Goal: Task Accomplishment & Management: Complete application form

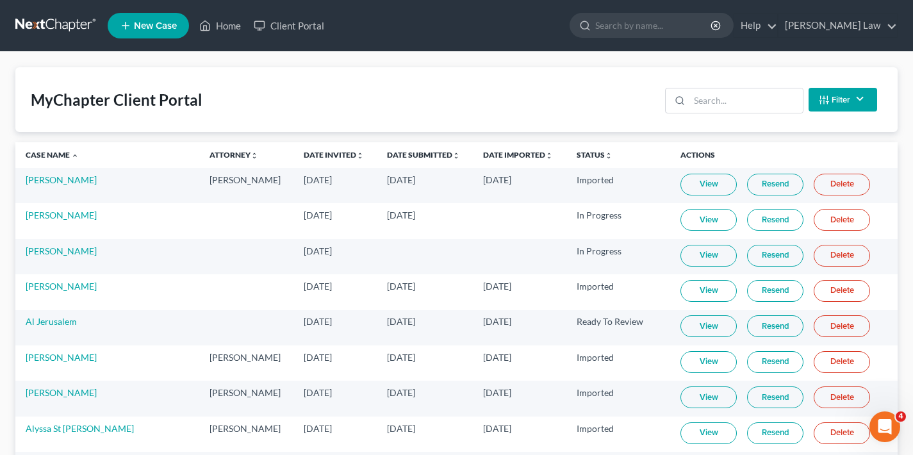
click at [705, 328] on link "View" at bounding box center [708, 326] width 56 height 22
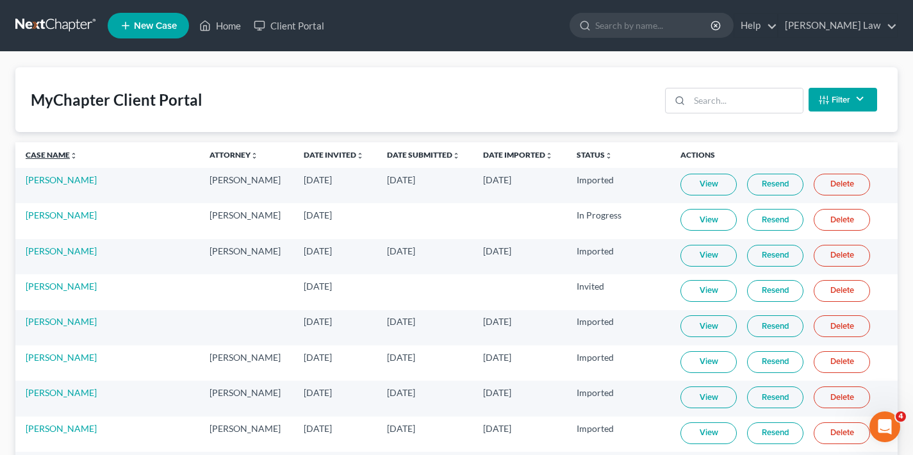
click at [50, 152] on link "Case Name unfold_more expand_more expand_less" at bounding box center [52, 155] width 52 height 10
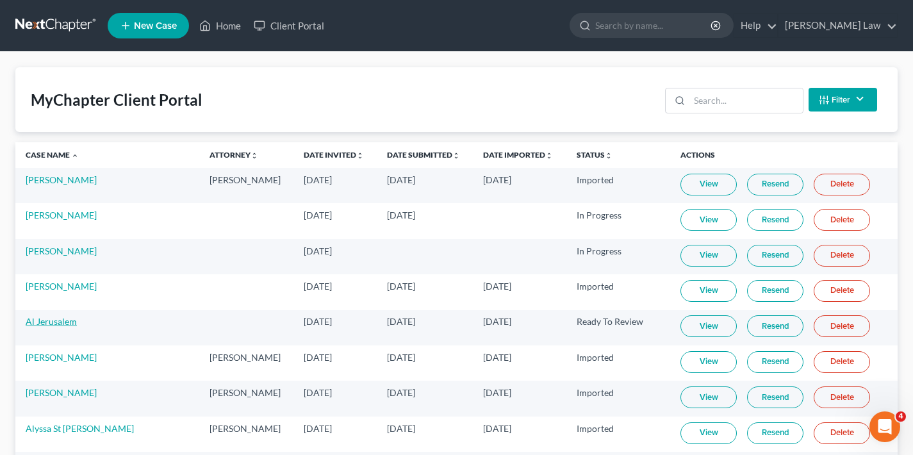
click at [54, 320] on link "Al Jerusalem" at bounding box center [51, 321] width 51 height 11
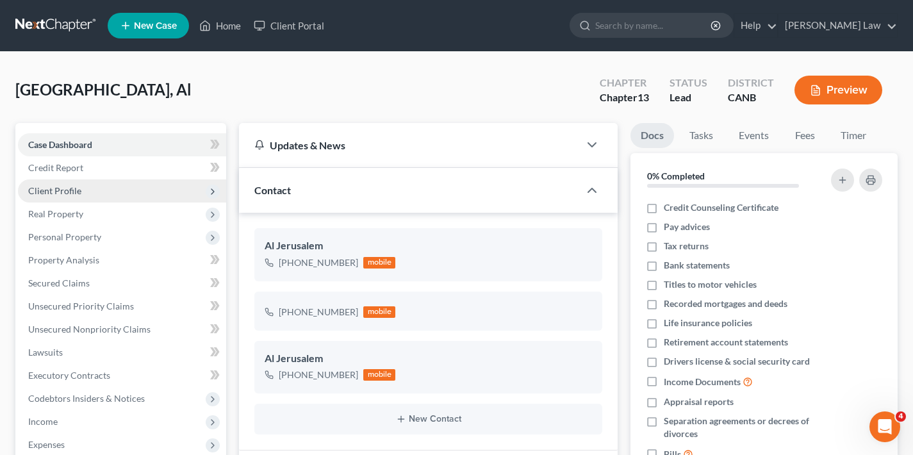
click at [90, 187] on span "Client Profile" at bounding box center [122, 190] width 208 height 23
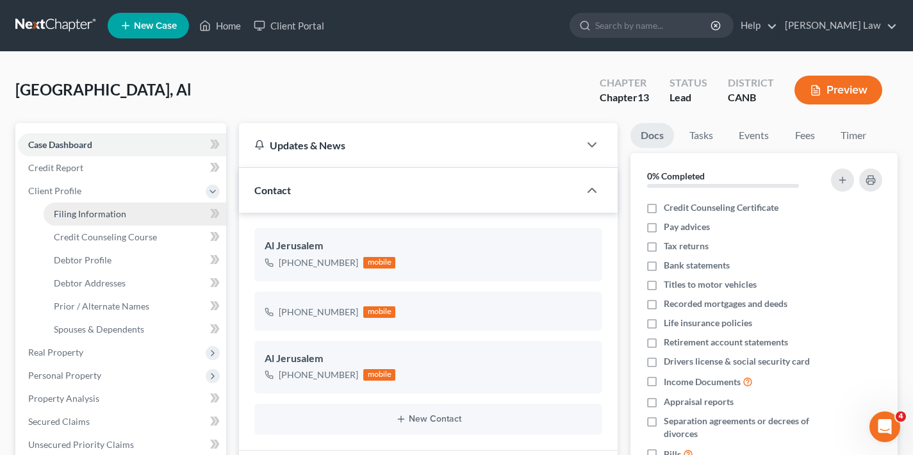
click at [97, 213] on span "Filing Information" at bounding box center [90, 213] width 72 height 11
select select "1"
select select "0"
select select "3"
select select "4"
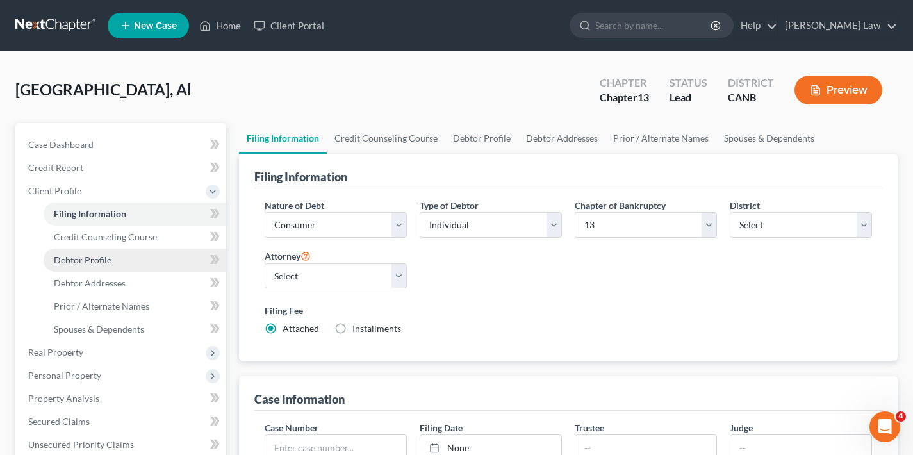
click at [89, 263] on span "Debtor Profile" at bounding box center [83, 259] width 58 height 11
select select "1"
select select "2"
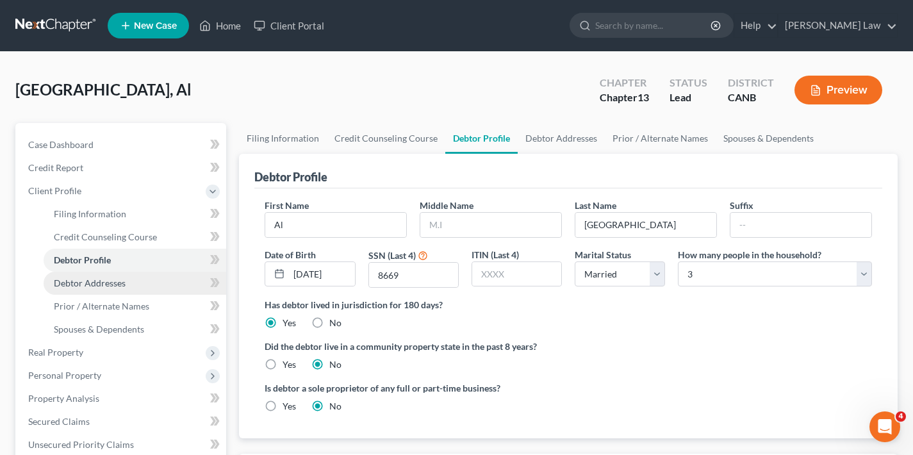
click at [89, 283] on span "Debtor Addresses" at bounding box center [90, 282] width 72 height 11
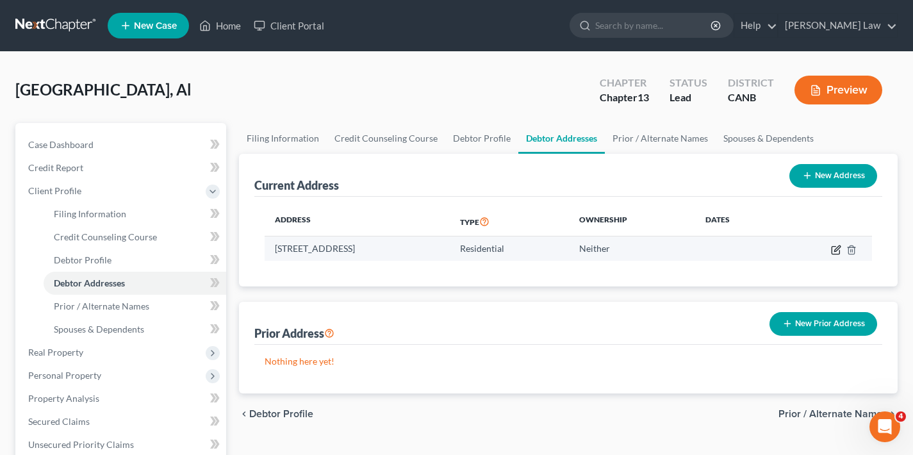
click at [834, 247] on icon "button" at bounding box center [836, 250] width 10 height 10
select select "4"
select select "0"
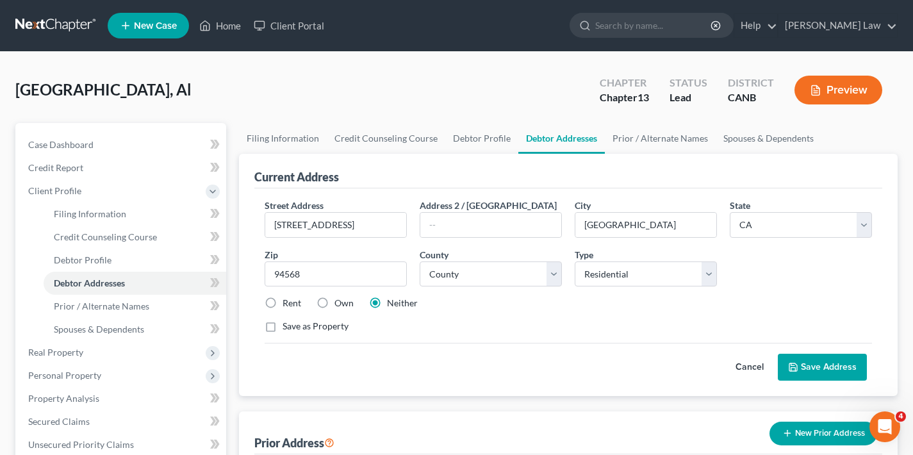
click at [282, 304] on label "Rent" at bounding box center [291, 303] width 19 height 13
click at [288, 304] on input "Rent" at bounding box center [292, 301] width 8 height 8
radio input "true"
click at [829, 371] on button "Save Address" at bounding box center [821, 367] width 89 height 27
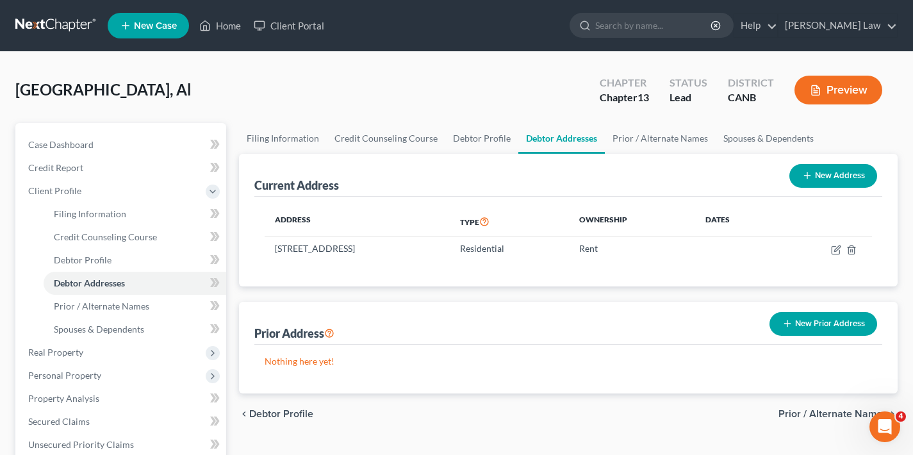
click at [829, 323] on button "New Prior Address" at bounding box center [823, 324] width 108 height 24
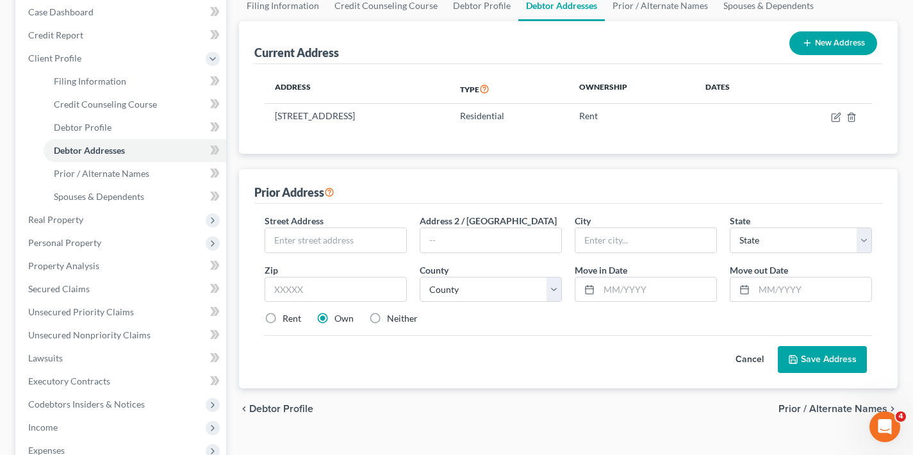
scroll to position [135, 0]
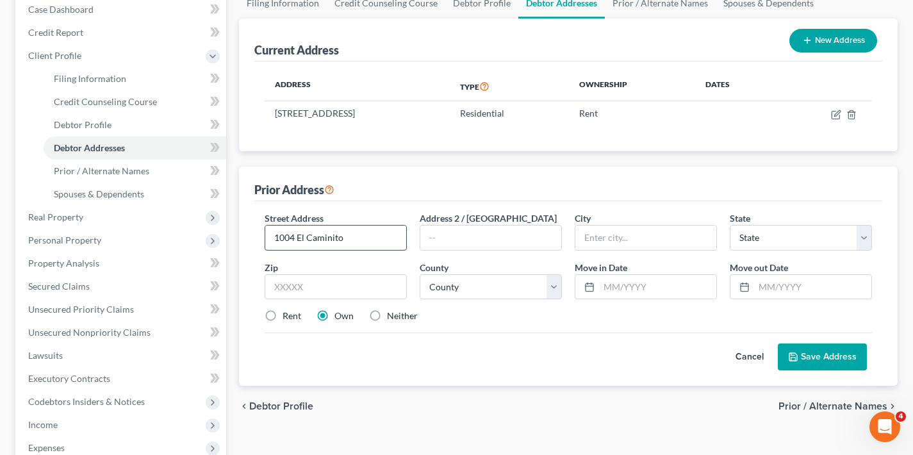
type input "1004 El Caminito"
type input "94550"
type input "Livermore"
select select "4"
type input "94550"
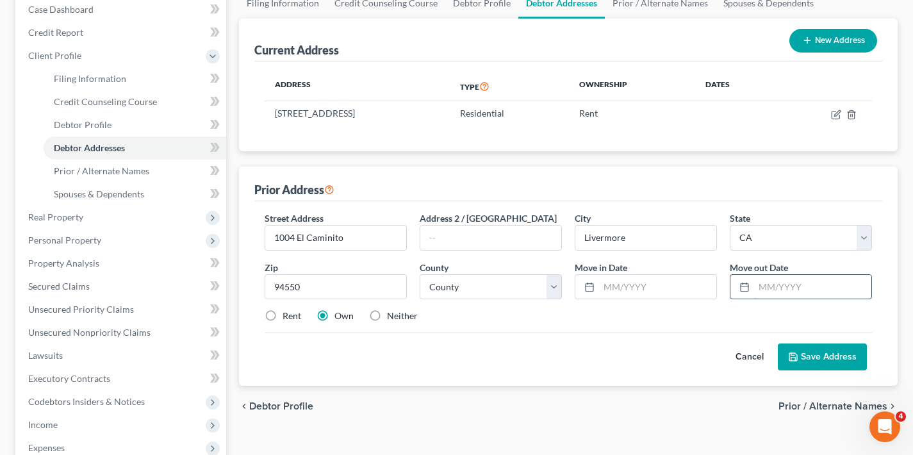
click at [764, 286] on input "text" at bounding box center [812, 287] width 117 height 24
type input "[DATE]"
click at [282, 315] on label "Rent" at bounding box center [291, 315] width 19 height 13
click at [288, 315] on input "Rent" at bounding box center [292, 313] width 8 height 8
radio input "true"
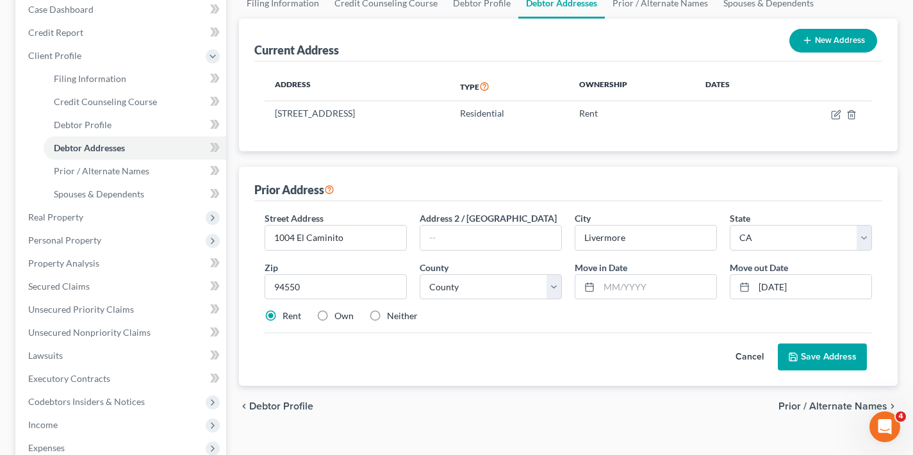
click at [821, 359] on button "Save Address" at bounding box center [821, 356] width 89 height 27
select select "0"
click at [611, 286] on input "text" at bounding box center [657, 287] width 117 height 24
type input "1"
type input "[DATE]"
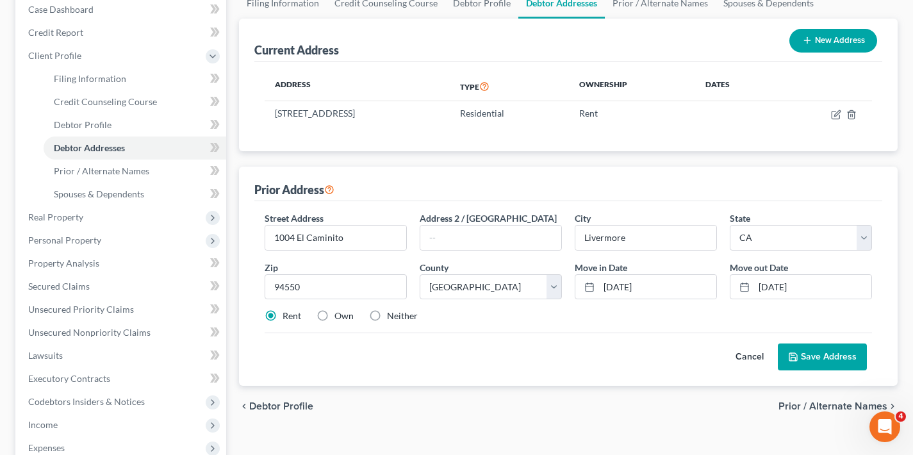
click at [843, 360] on button "Save Address" at bounding box center [821, 356] width 89 height 27
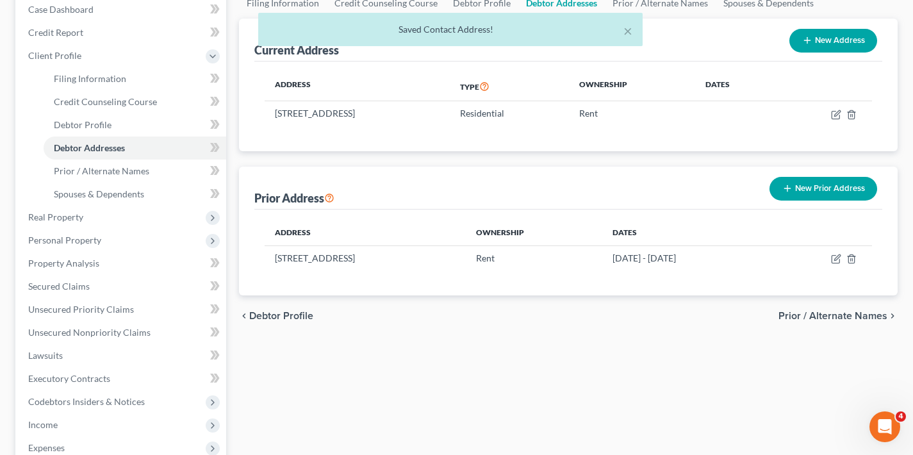
click at [850, 316] on span "Prior / Alternate Names" at bounding box center [832, 316] width 109 height 10
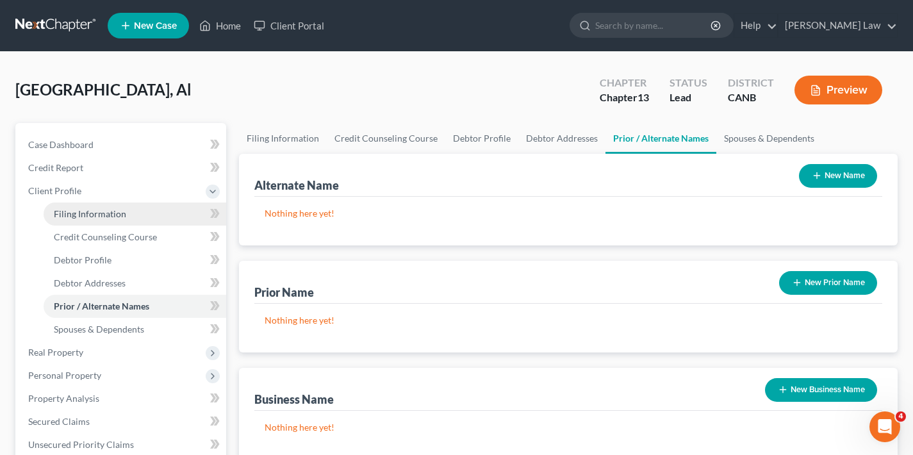
click at [83, 210] on span "Filing Information" at bounding box center [90, 213] width 72 height 11
select select "1"
select select "0"
select select "3"
select select "9"
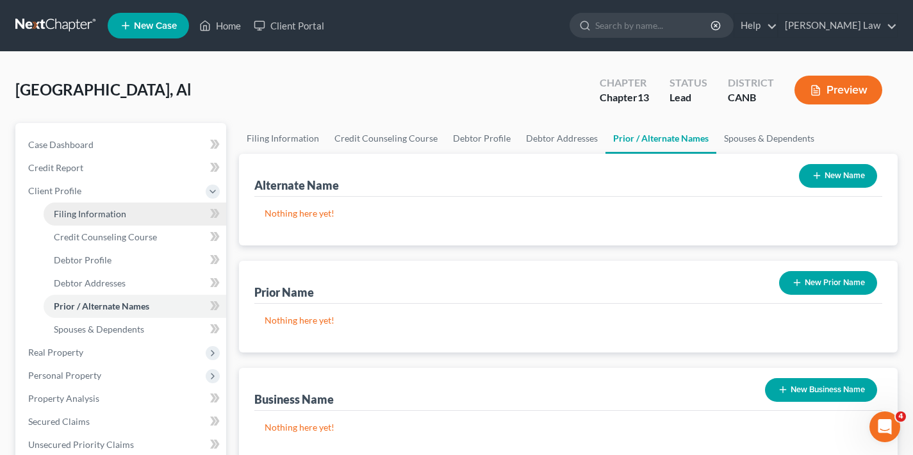
select select "4"
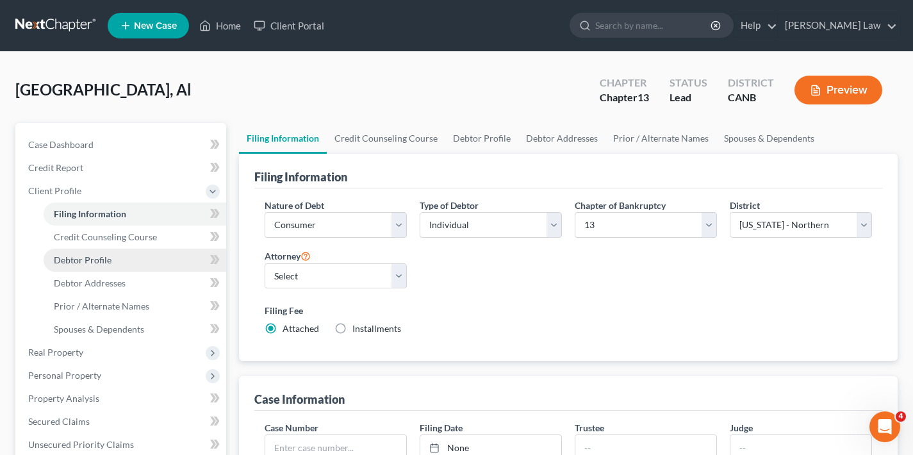
click at [85, 257] on span "Debtor Profile" at bounding box center [83, 259] width 58 height 11
select select "1"
select select "2"
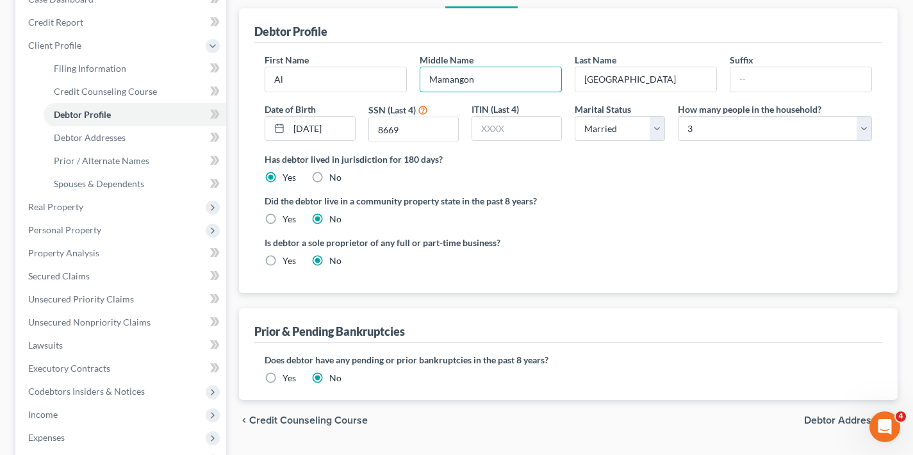
scroll to position [238, 0]
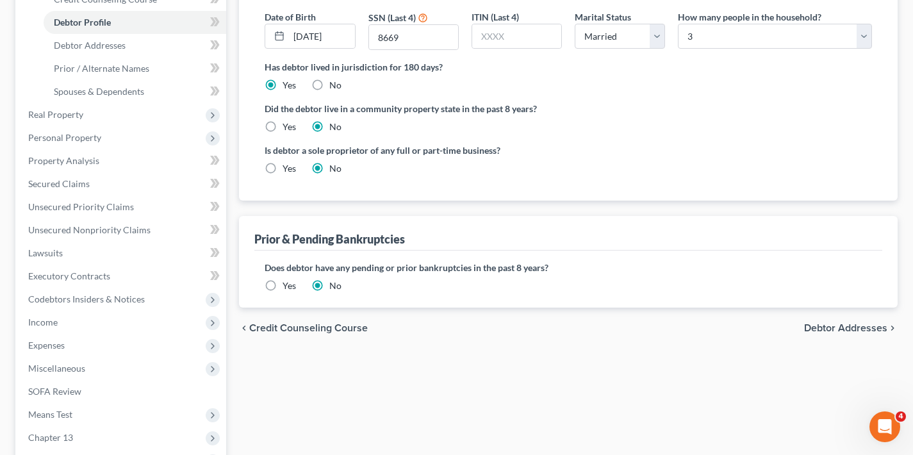
type input "Mamangon"
click at [854, 327] on span "Debtor Addresses" at bounding box center [845, 328] width 83 height 10
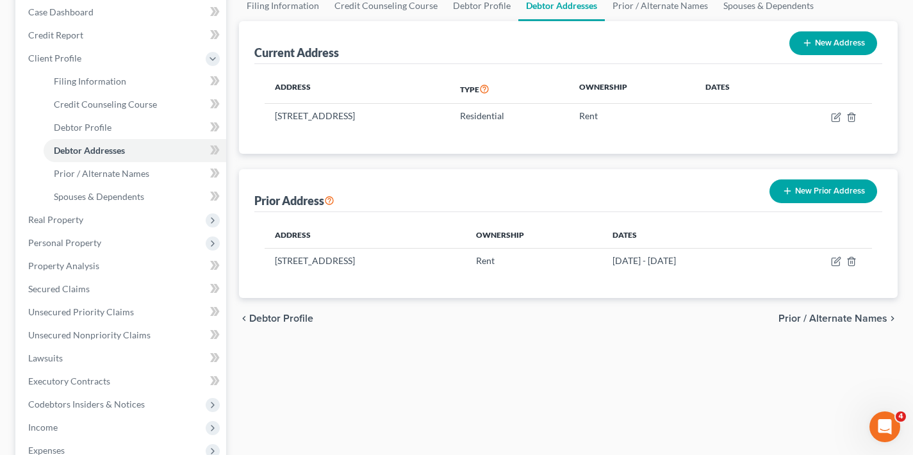
scroll to position [218, 0]
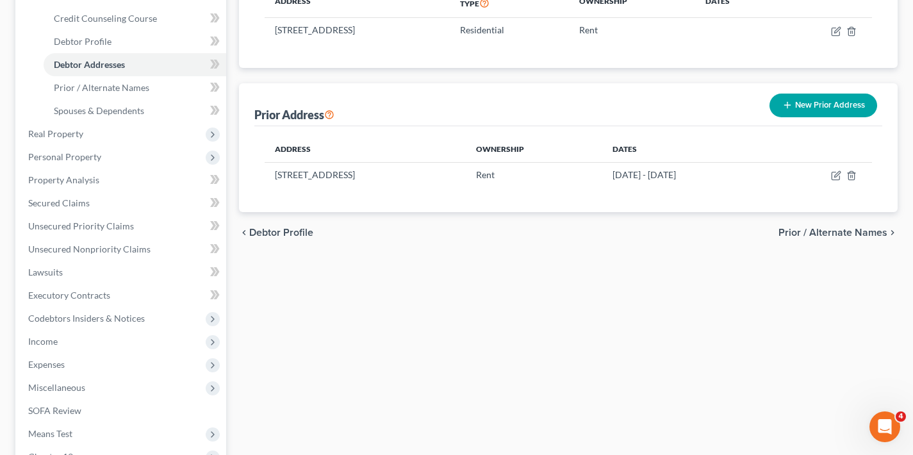
click at [835, 234] on span "Prior / Alternate Names" at bounding box center [832, 232] width 109 height 10
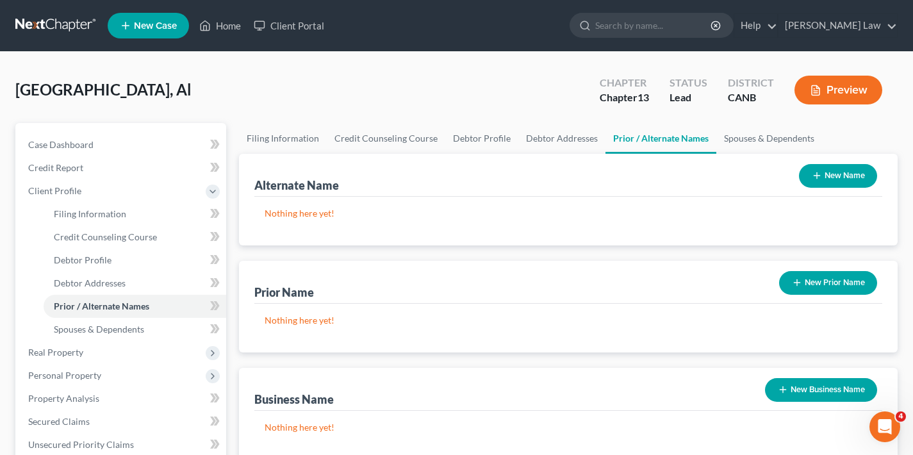
click at [849, 179] on button "New Name" at bounding box center [838, 176] width 78 height 24
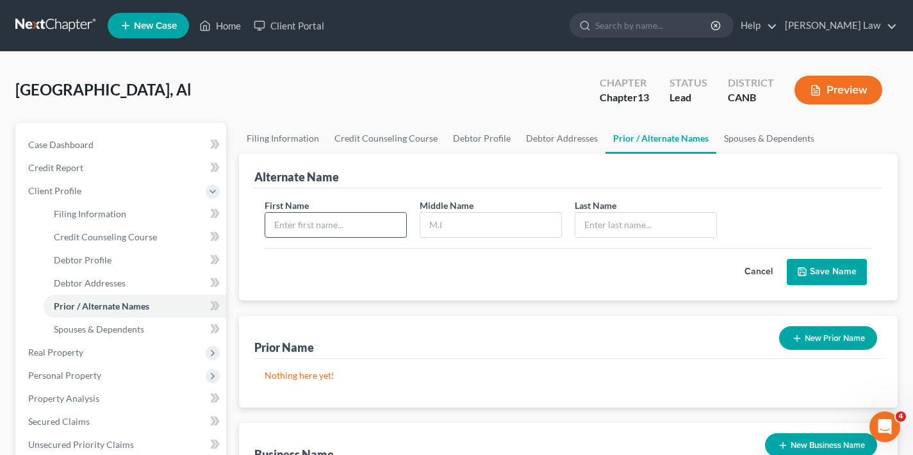
click at [378, 225] on input "text" at bounding box center [335, 225] width 141 height 24
type input "Al"
type input "M"
type input "K"
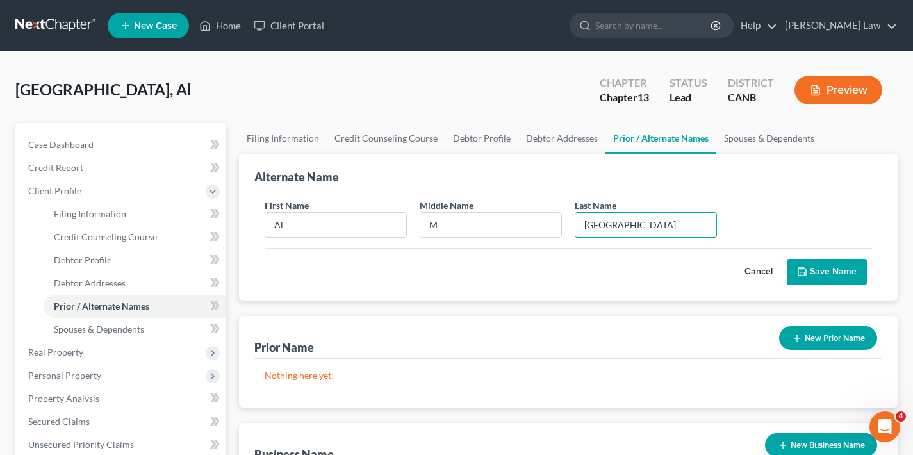
type input "[GEOGRAPHIC_DATA]"
click at [847, 273] on button "Save Name" at bounding box center [826, 272] width 80 height 27
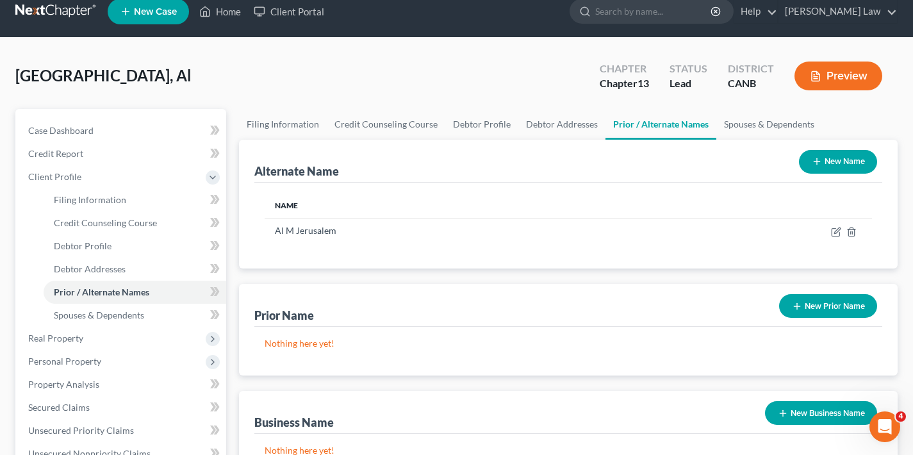
scroll to position [53, 0]
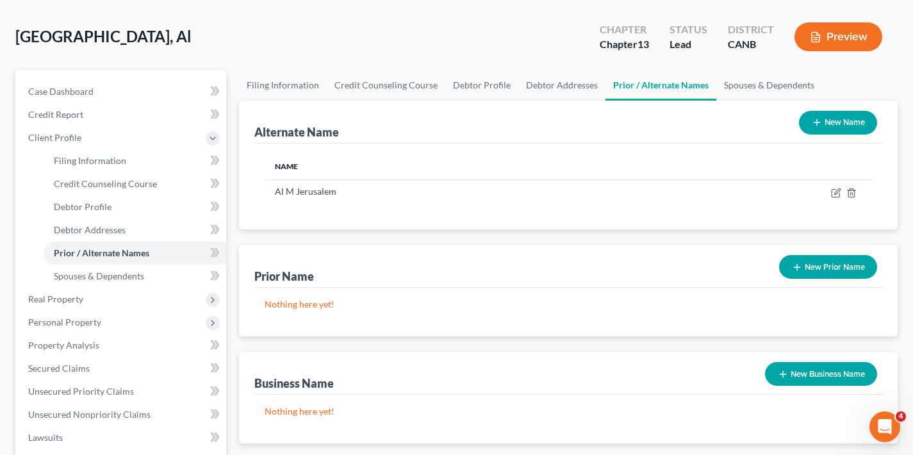
click at [834, 268] on button "New Prior Name" at bounding box center [828, 267] width 98 height 24
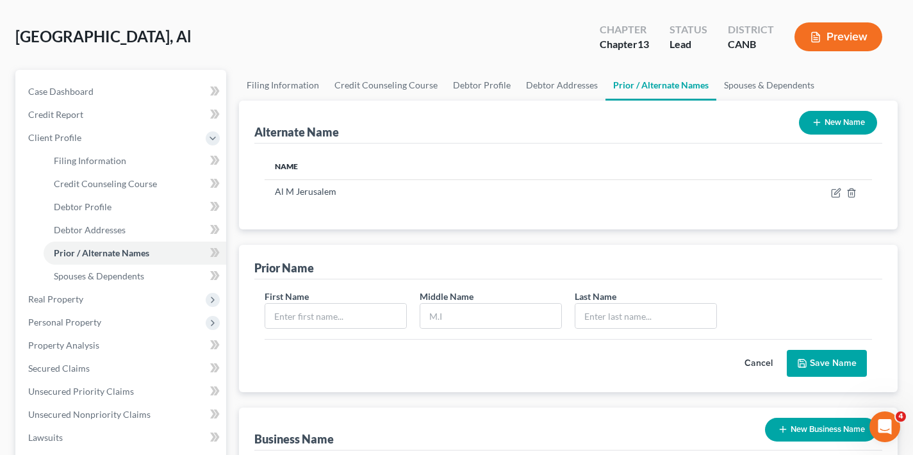
click at [845, 125] on button "New Name" at bounding box center [838, 123] width 78 height 24
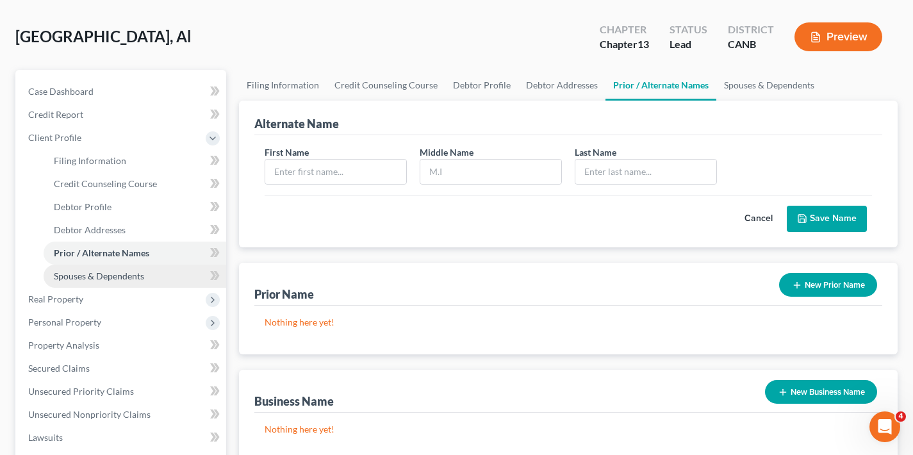
click at [109, 277] on span "Spouses & Dependents" at bounding box center [99, 275] width 90 height 11
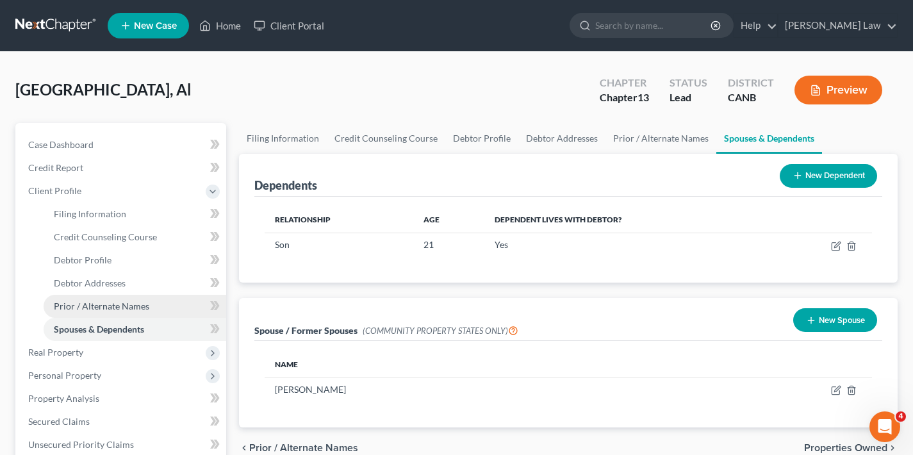
click at [104, 304] on span "Prior / Alternate Names" at bounding box center [101, 305] width 95 height 11
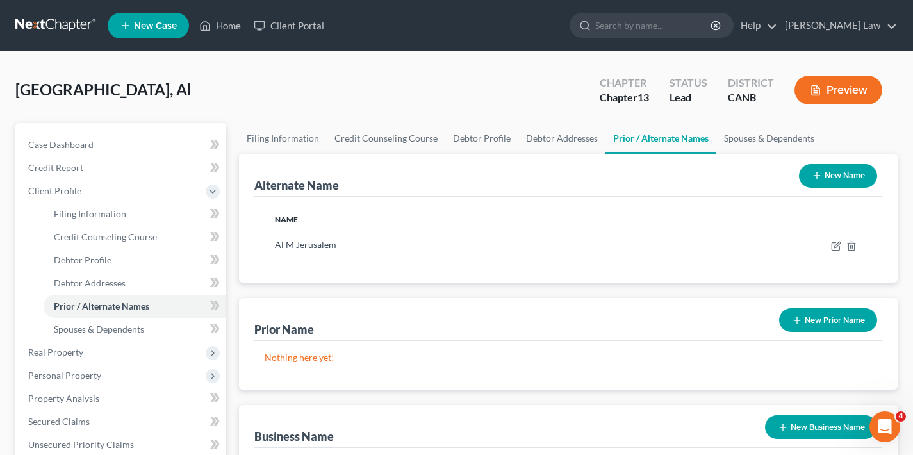
click at [833, 172] on button "New Name" at bounding box center [838, 176] width 78 height 24
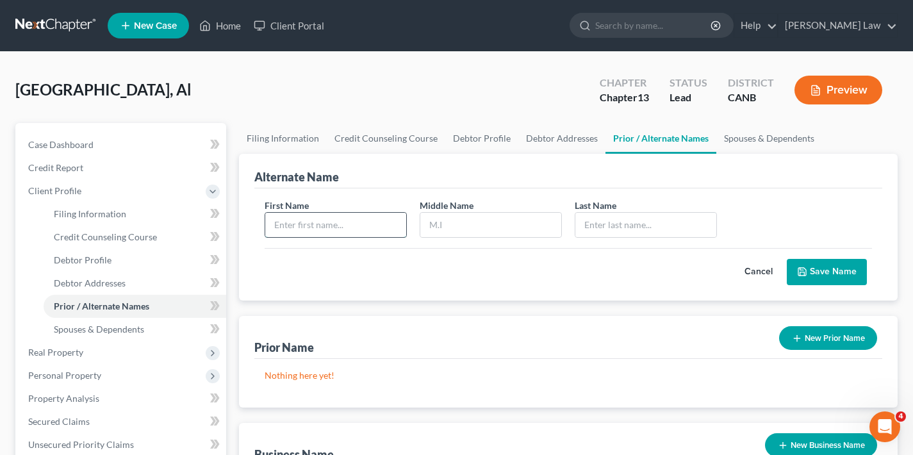
click at [334, 228] on input "text" at bounding box center [335, 225] width 141 height 24
type input "[PERSON_NAME]"
type input "M"
type input "[GEOGRAPHIC_DATA]"
click at [853, 270] on button "Save Name" at bounding box center [826, 272] width 80 height 27
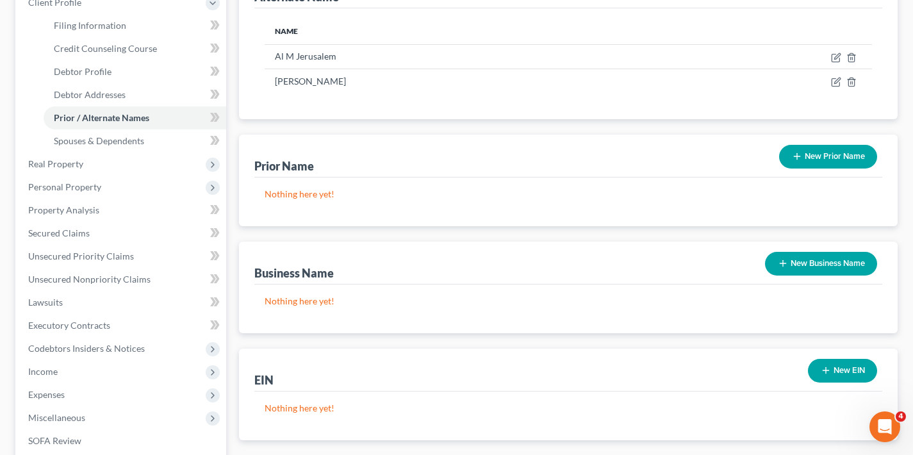
scroll to position [266, 0]
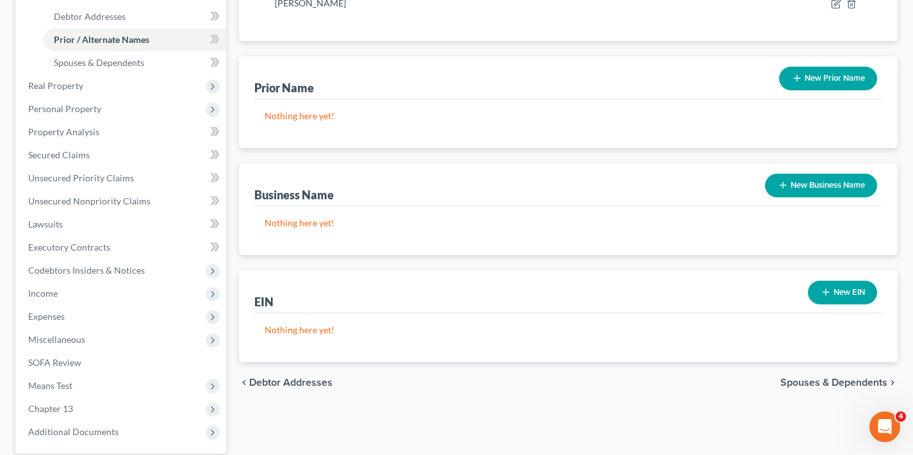
click at [822, 382] on span "Spouses & Dependents" at bounding box center [833, 382] width 107 height 10
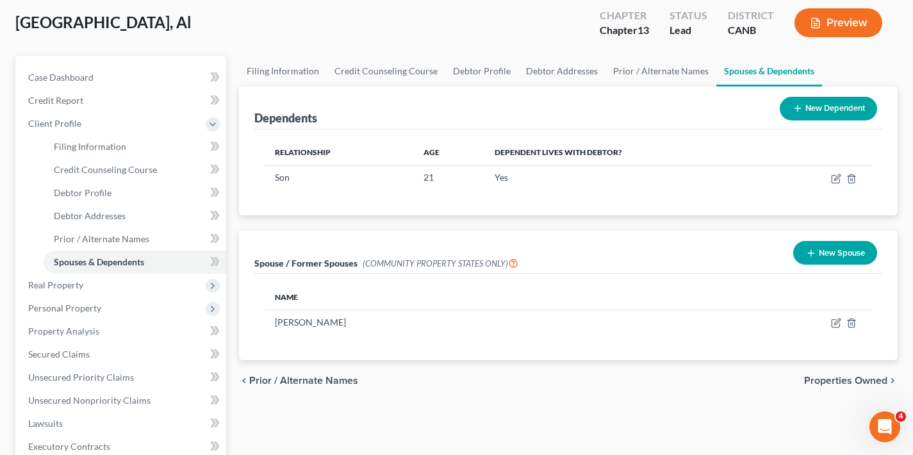
scroll to position [73, 0]
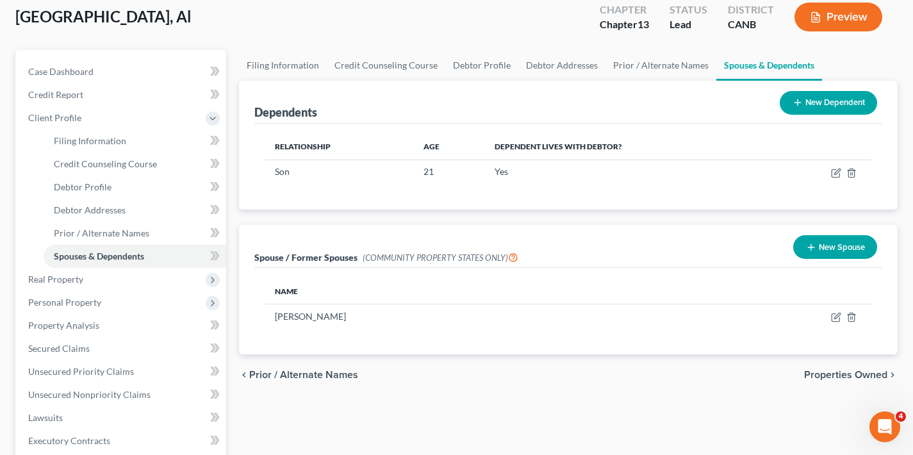
click at [838, 375] on span "Properties Owned" at bounding box center [845, 375] width 83 height 10
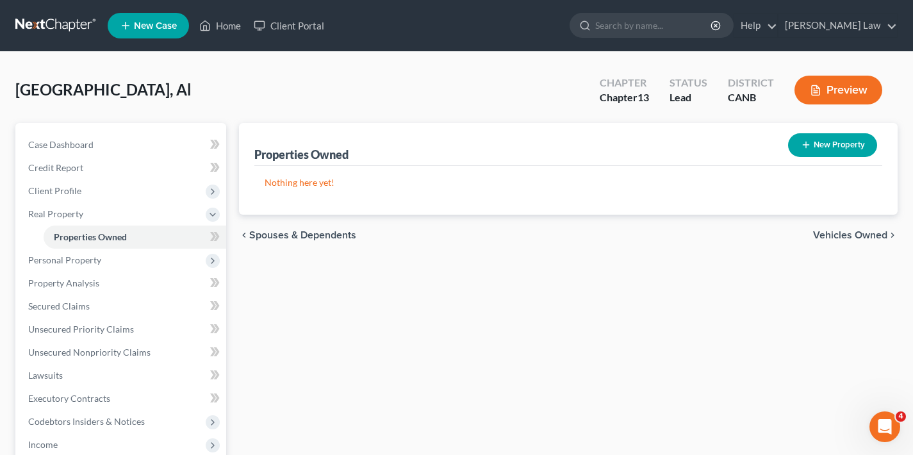
click at [828, 235] on span "Vehicles Owned" at bounding box center [850, 235] width 74 height 10
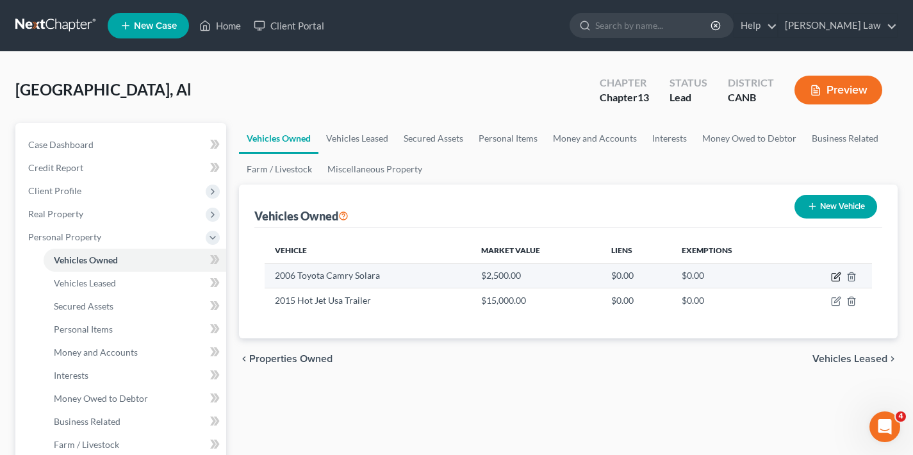
click at [834, 277] on icon "button" at bounding box center [837, 275] width 6 height 6
select select "0"
select select "20"
select select "2"
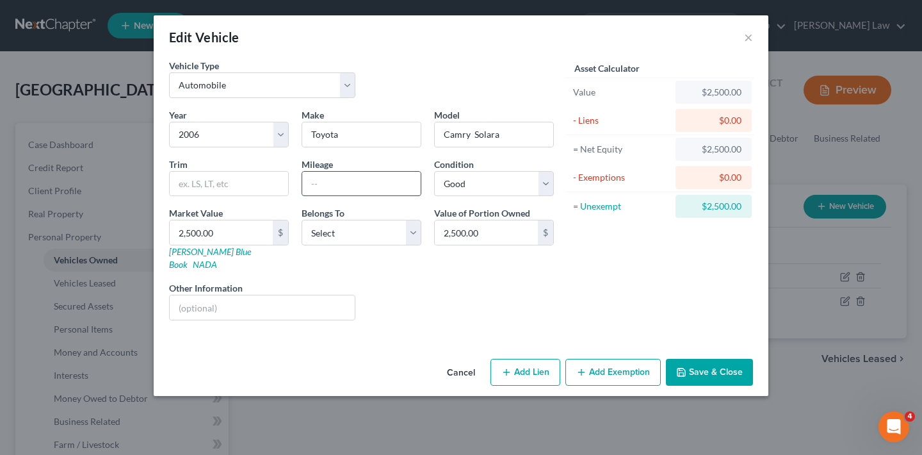
click at [350, 186] on input "text" at bounding box center [361, 184] width 118 height 24
type input "200753"
click at [748, 37] on button "×" at bounding box center [748, 36] width 9 height 15
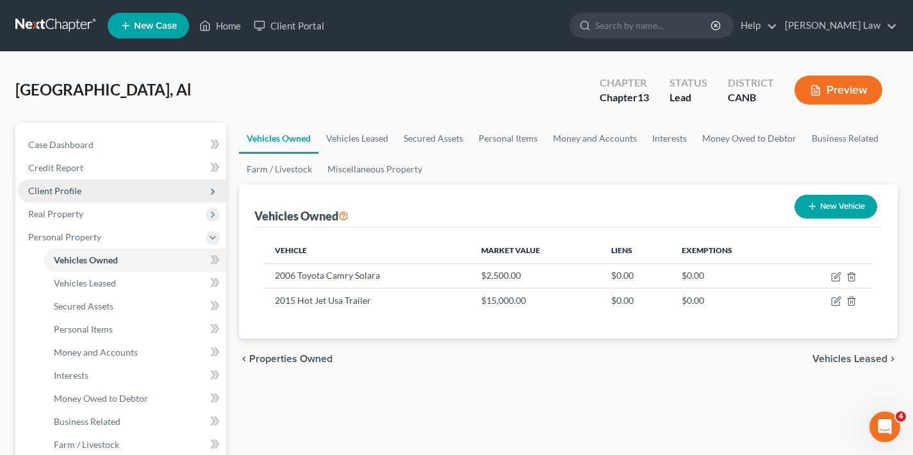
click at [49, 190] on span "Client Profile" at bounding box center [54, 190] width 53 height 11
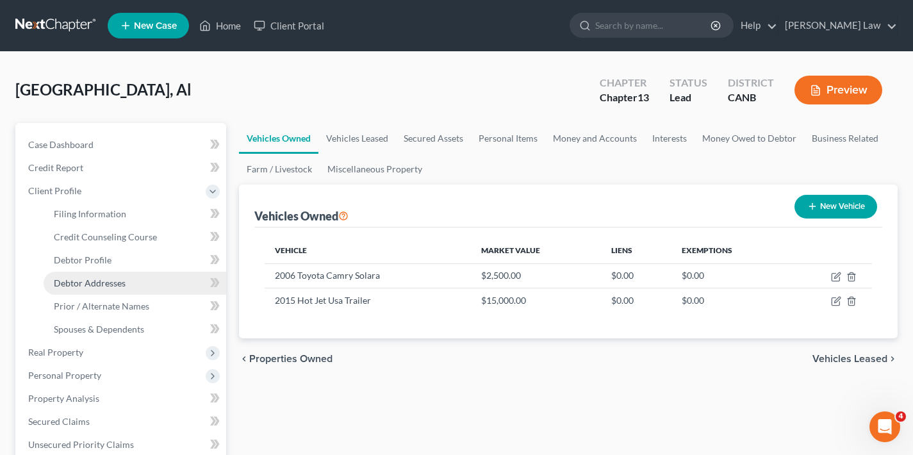
click at [92, 282] on span "Debtor Addresses" at bounding box center [90, 282] width 72 height 11
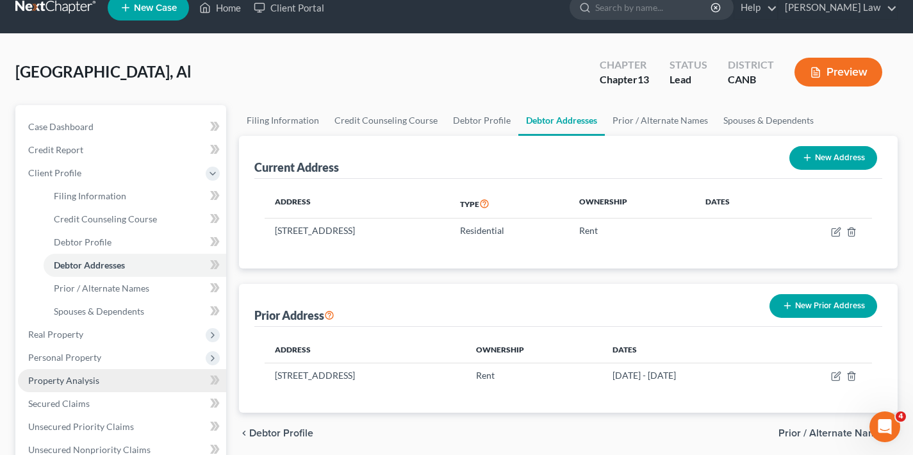
scroll to position [126, 0]
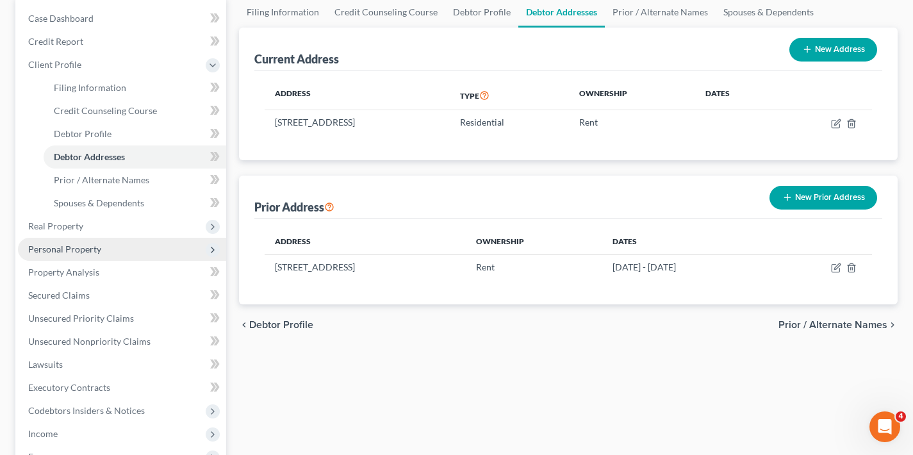
click at [66, 254] on span "Personal Property" at bounding box center [64, 248] width 73 height 11
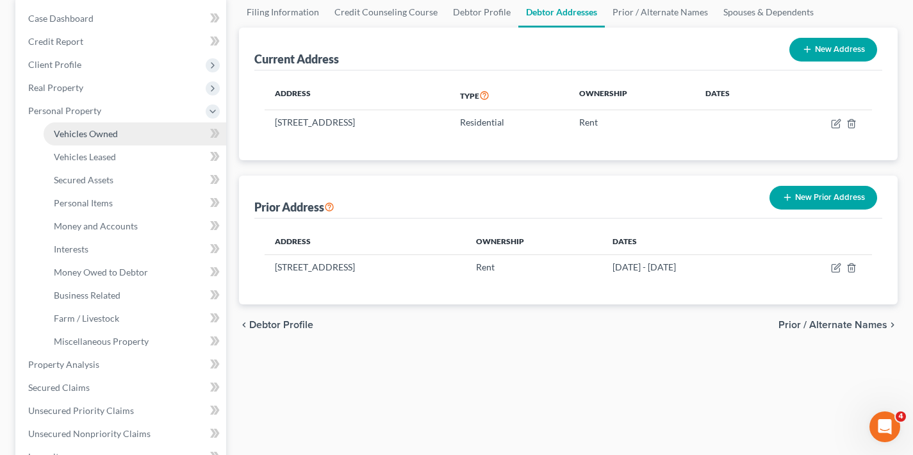
click at [125, 135] on link "Vehicles Owned" at bounding box center [135, 133] width 183 height 23
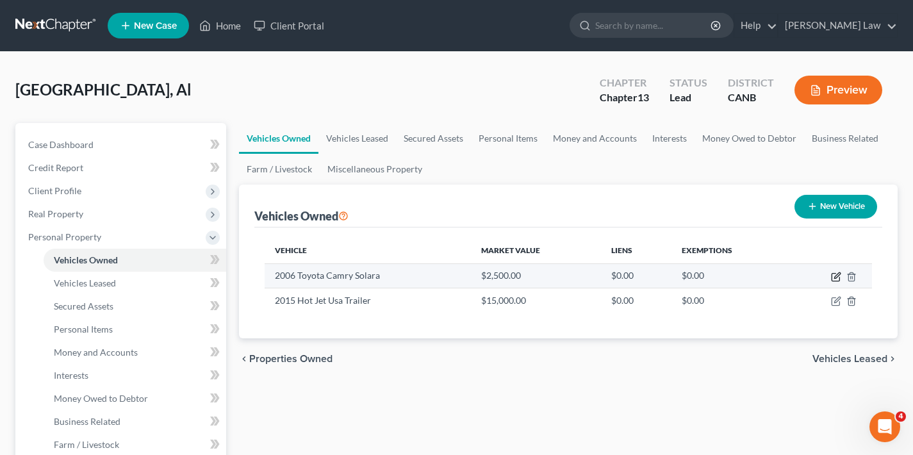
click at [833, 275] on icon "button" at bounding box center [836, 277] width 10 height 10
select select "0"
select select "20"
select select "2"
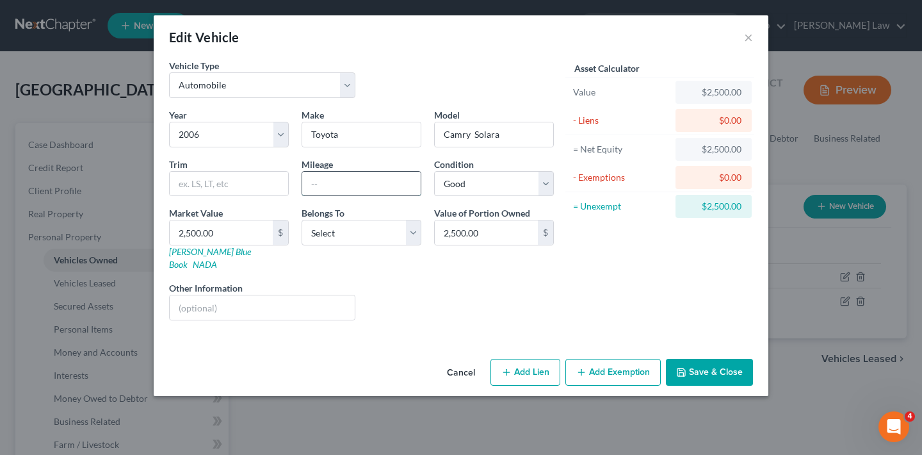
click at [321, 177] on input "text" at bounding box center [361, 184] width 118 height 24
click at [514, 138] on input "Camry Solara" at bounding box center [494, 134] width 118 height 24
type input "Camry"
click at [329, 182] on input "text" at bounding box center [361, 184] width 118 height 24
type input "200753"
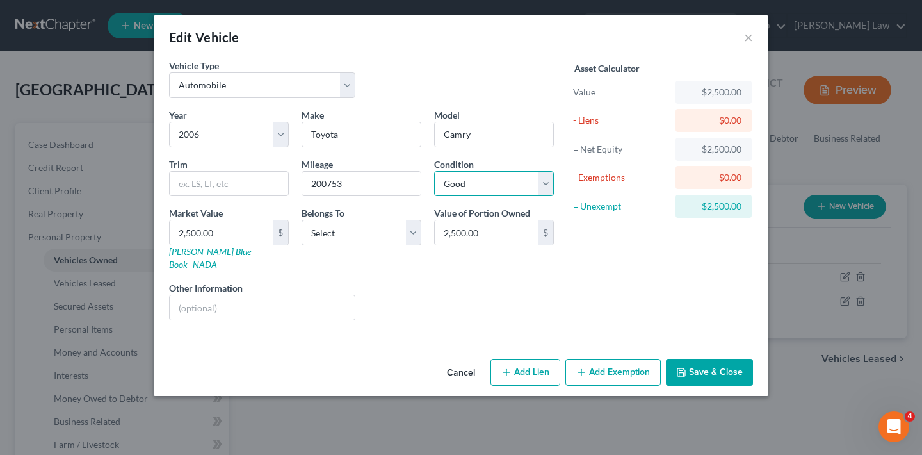
select select "3"
type input "2"
type input "2.00"
type input "25"
type input "25.00"
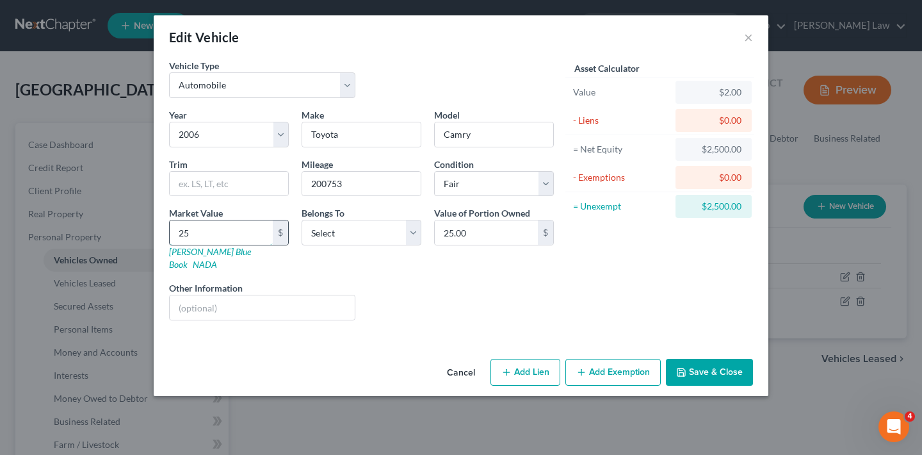
type input "259"
type input "259.00"
type input "2590"
type input "2,590.00"
type input "2,590"
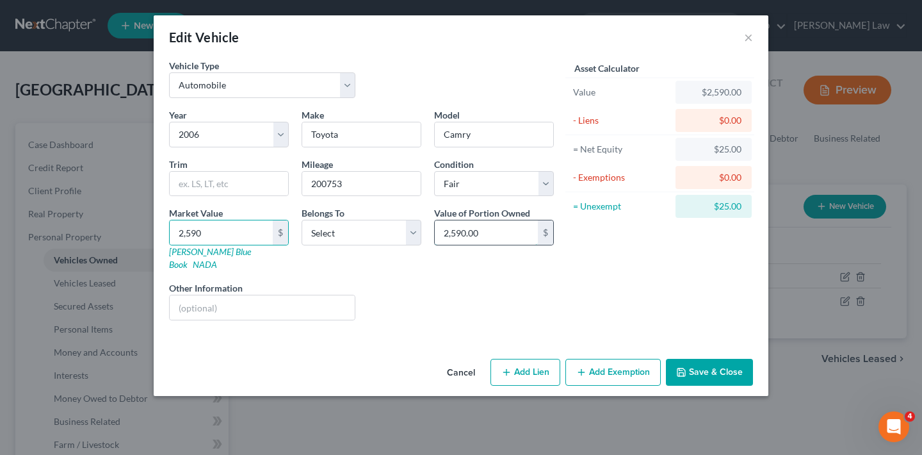
click at [484, 232] on input "2,590.00" at bounding box center [486, 232] width 103 height 24
select select "2"
click at [736, 363] on button "Save & Close" at bounding box center [709, 372] width 87 height 27
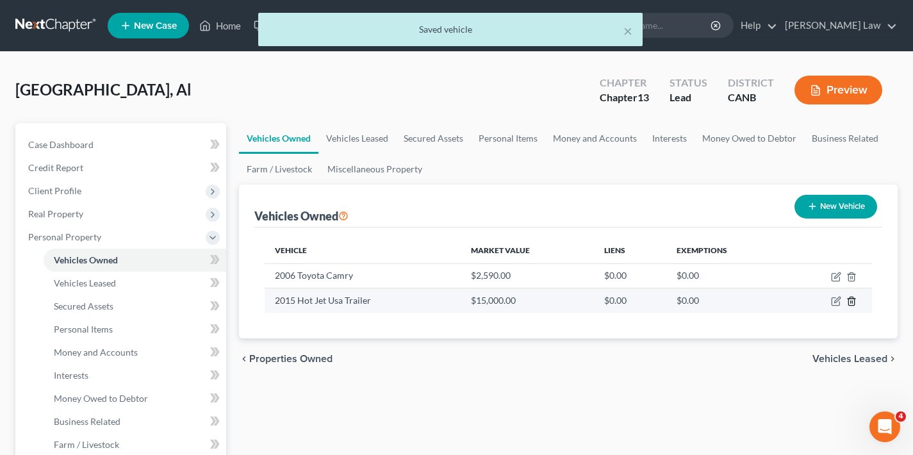
click at [852, 301] on line "button" at bounding box center [852, 302] width 0 height 3
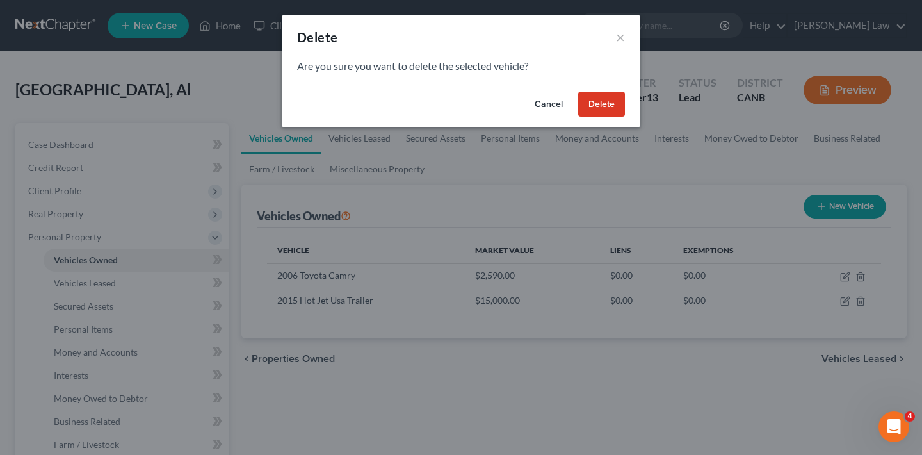
click at [606, 101] on button "Delete" at bounding box center [601, 105] width 47 height 26
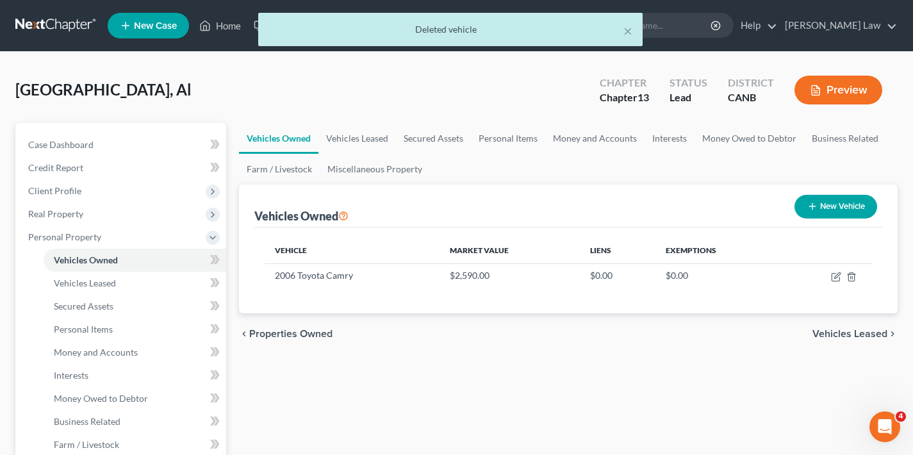
click at [840, 209] on button "New Vehicle" at bounding box center [835, 207] width 83 height 24
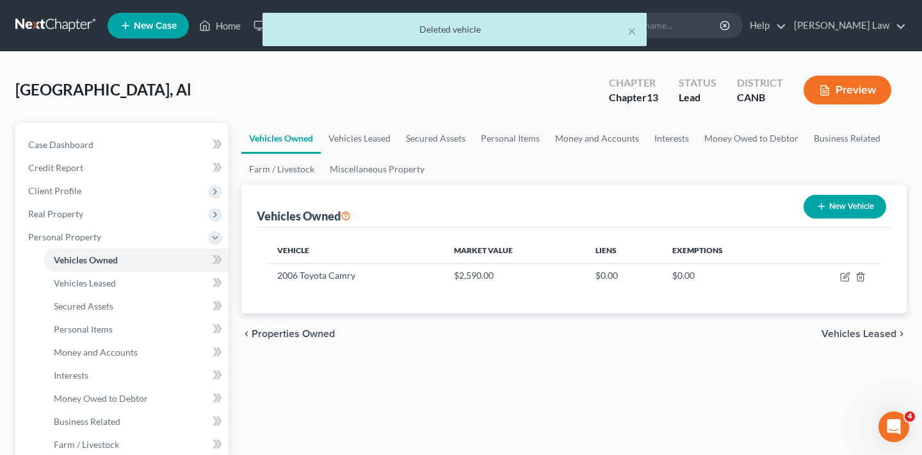
select select "0"
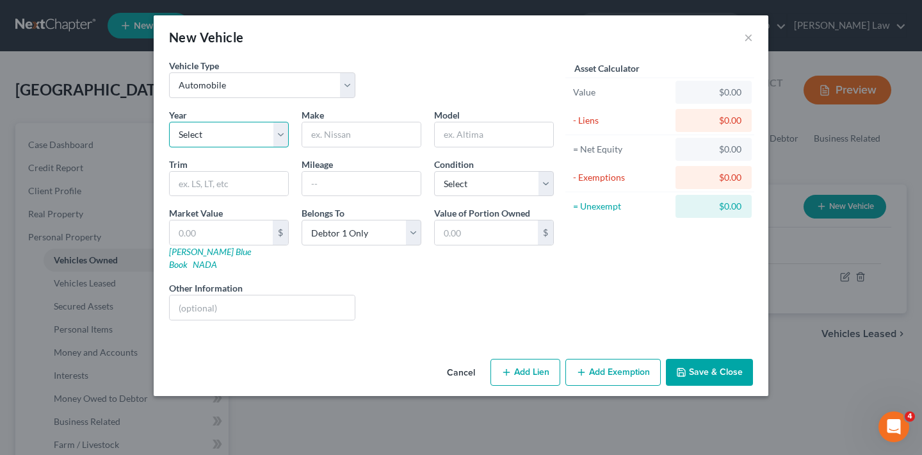
select select "14"
click at [367, 136] on input "text" at bounding box center [361, 134] width 118 height 24
type input "Ford"
type input "E150"
click at [339, 182] on input "text" at bounding box center [361, 184] width 118 height 24
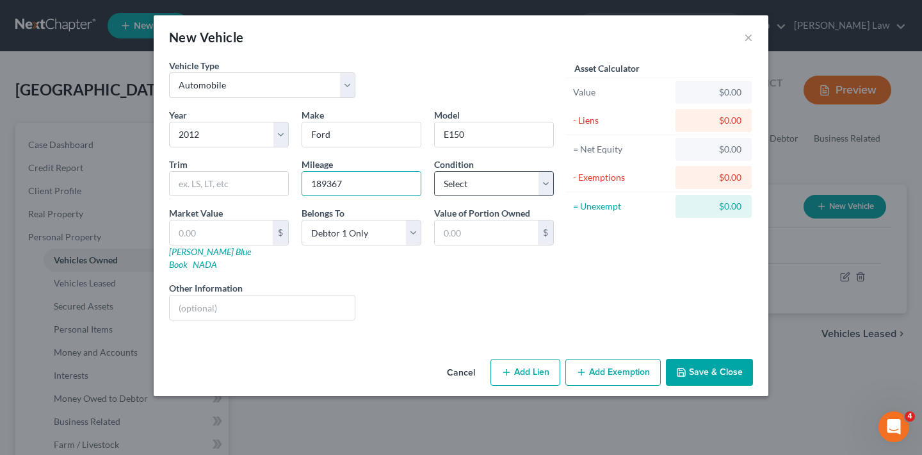
type input "189367"
select select "3"
select select "2"
click at [237, 235] on input "text" at bounding box center [221, 232] width 103 height 24
type input "5"
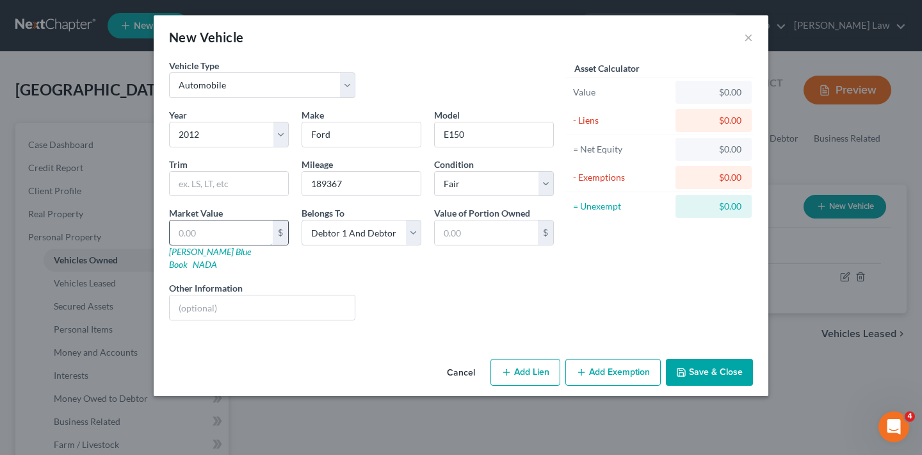
type input "5.00"
type input "50"
type input "50.00"
type input "505"
type input "505.00"
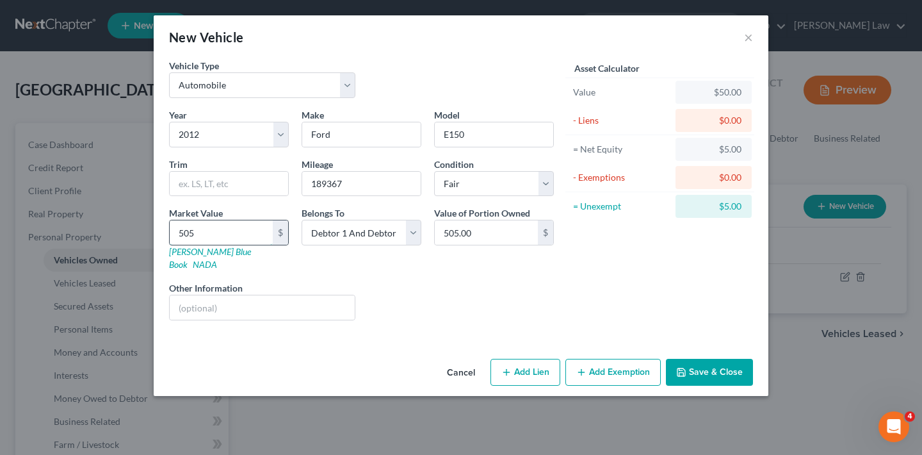
type input "5055"
type input "5,055.00"
type input "5,055"
click at [729, 359] on button "Save & Close" at bounding box center [709, 372] width 87 height 27
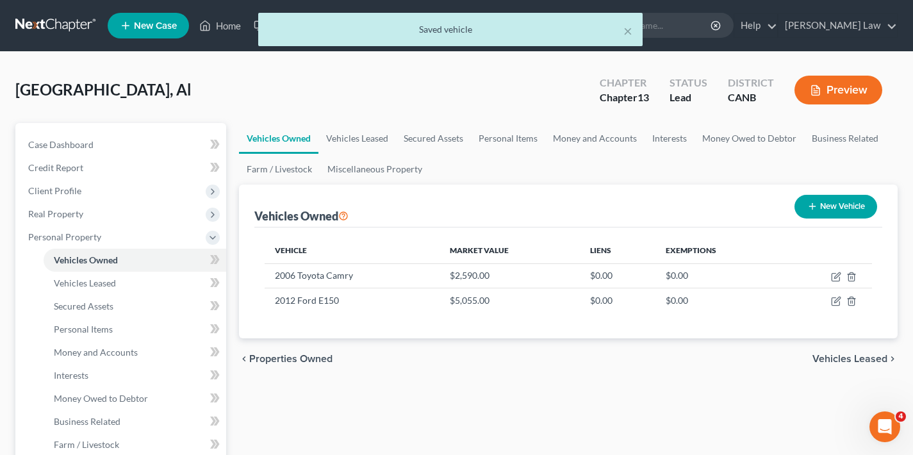
click at [856, 359] on span "Vehicles Leased" at bounding box center [849, 359] width 75 height 10
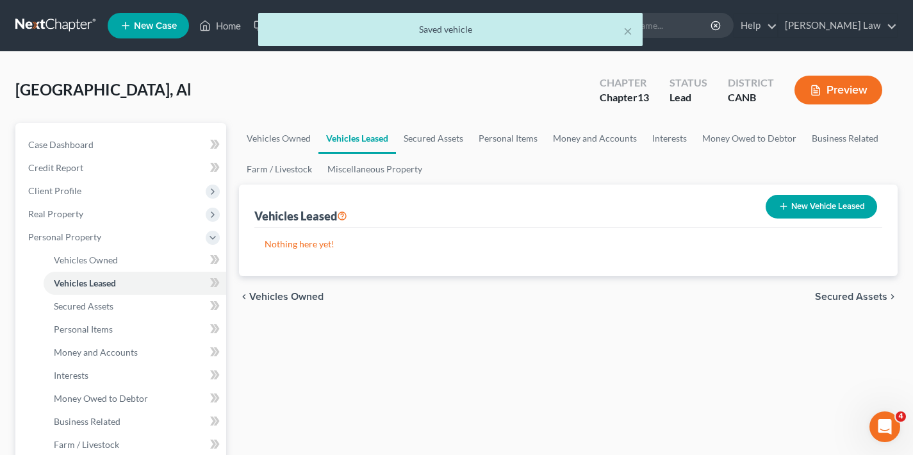
click at [854, 298] on span "Secured Assets" at bounding box center [851, 296] width 72 height 10
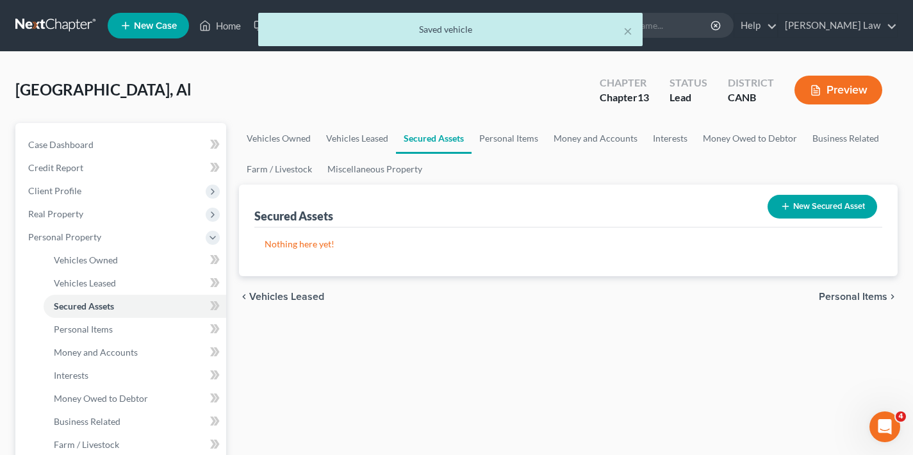
click at [847, 298] on span "Personal Items" at bounding box center [852, 296] width 69 height 10
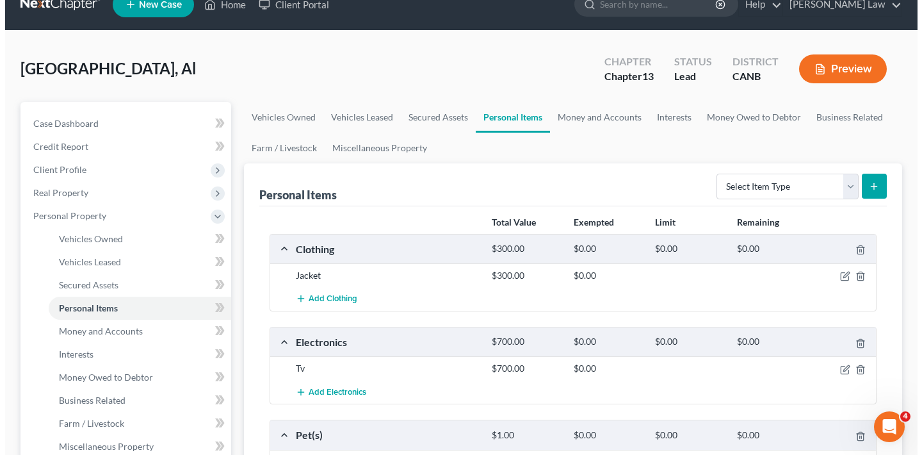
scroll to position [24, 0]
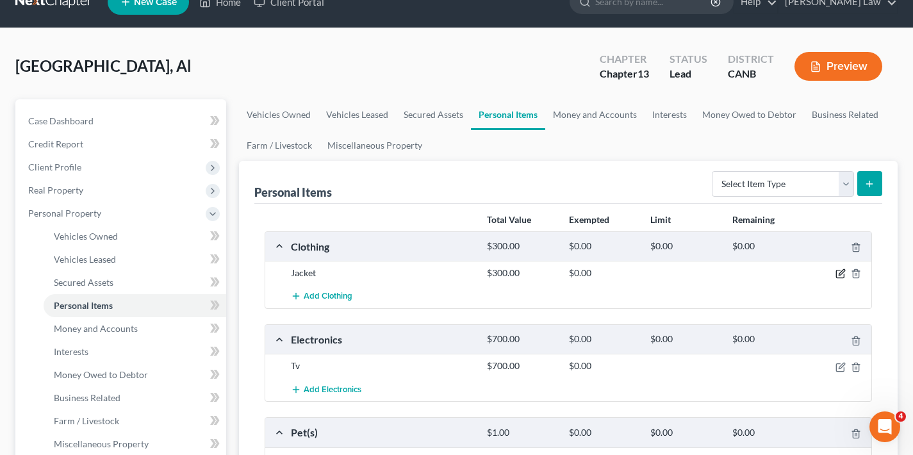
click at [840, 273] on icon "button" at bounding box center [840, 273] width 10 height 10
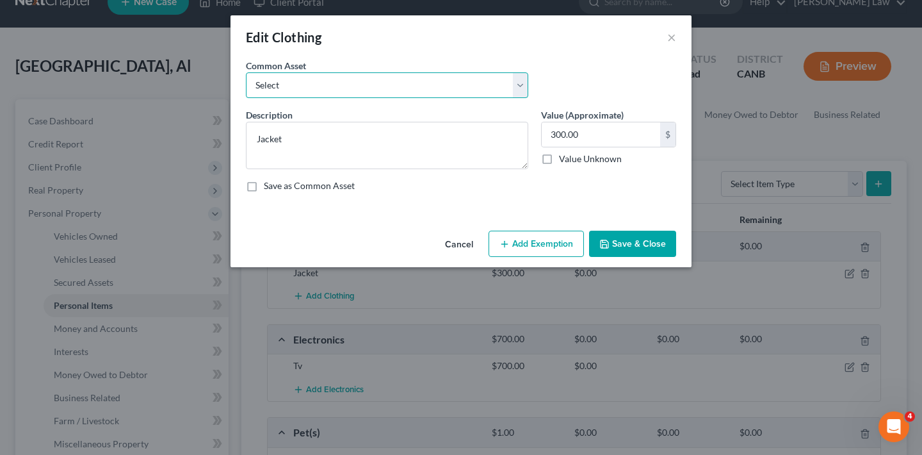
select select "4"
type textarea "Men's and women's clothing"
click at [552, 247] on button "Add Exemption" at bounding box center [536, 244] width 95 height 27
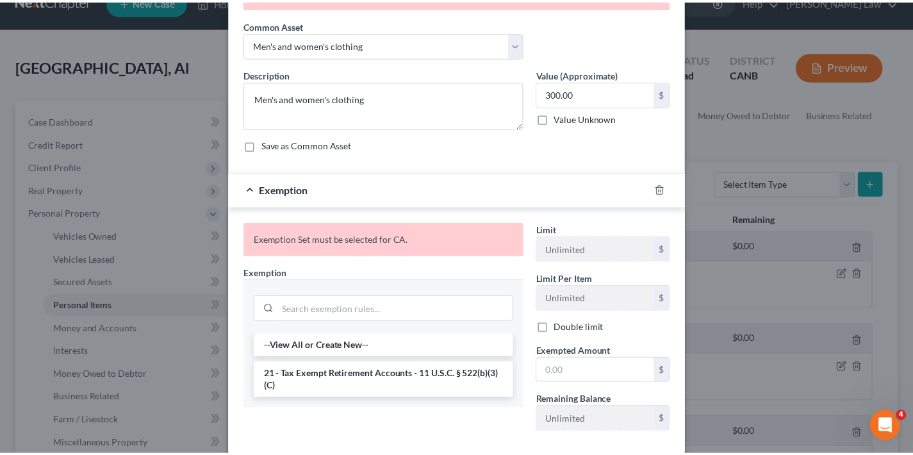
scroll to position [0, 0]
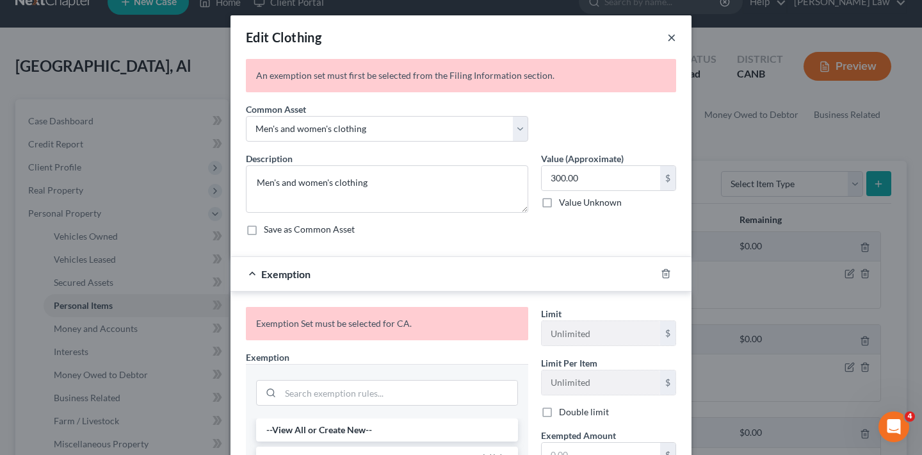
click at [667, 37] on button "×" at bounding box center [671, 36] width 9 height 15
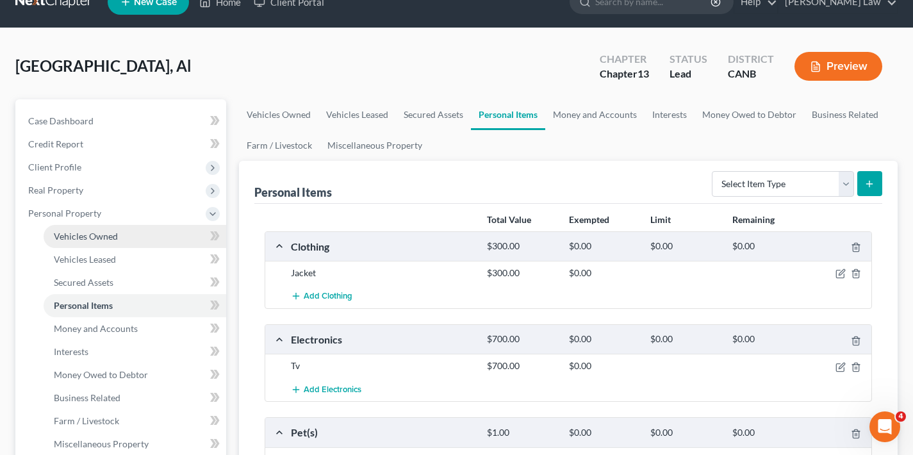
scroll to position [3, 0]
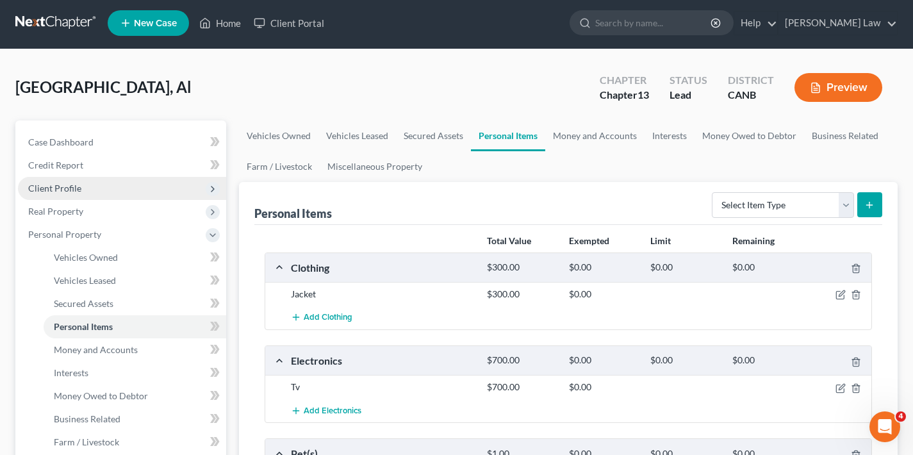
click at [69, 192] on span "Client Profile" at bounding box center [54, 188] width 53 height 11
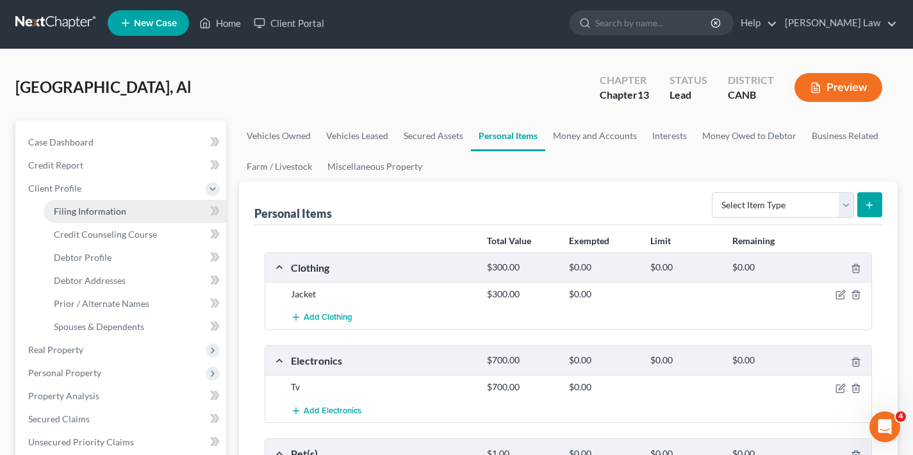
click at [104, 208] on span "Filing Information" at bounding box center [90, 211] width 72 height 11
select select "1"
select select "0"
select select "3"
select select "9"
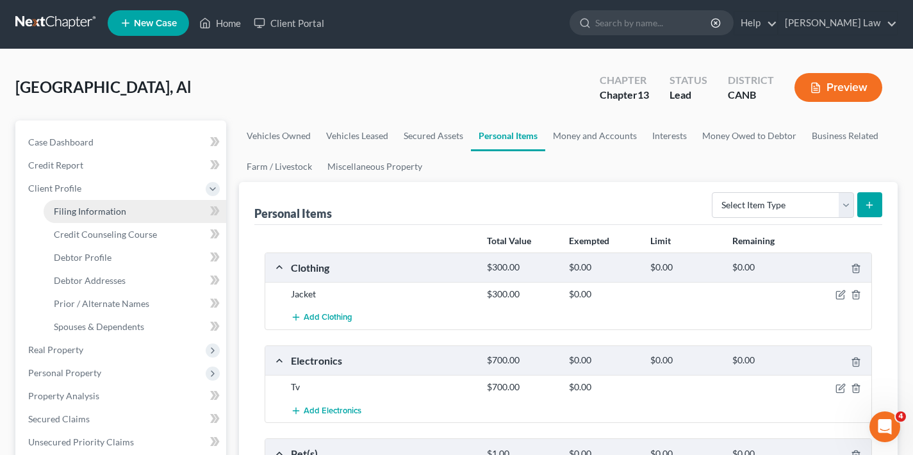
select select "4"
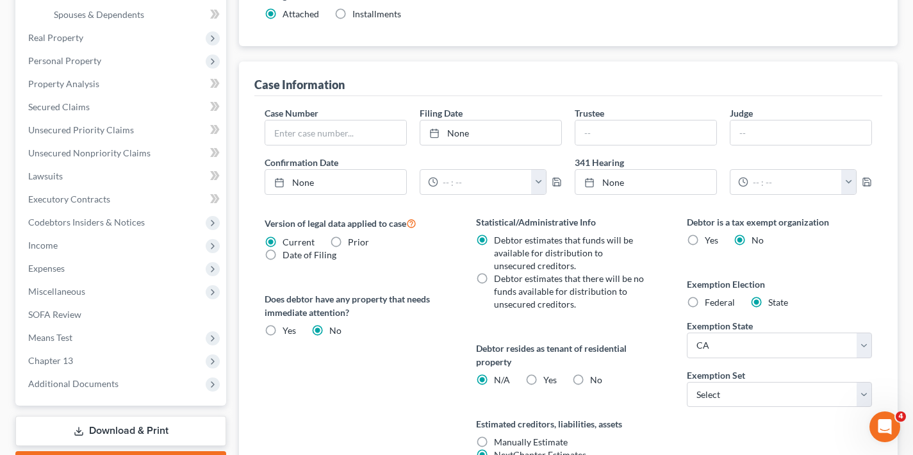
scroll to position [317, 0]
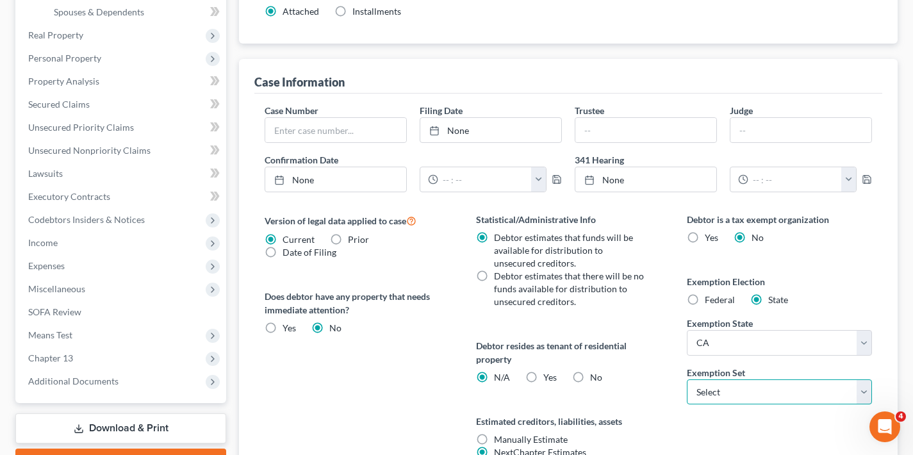
select select "0"
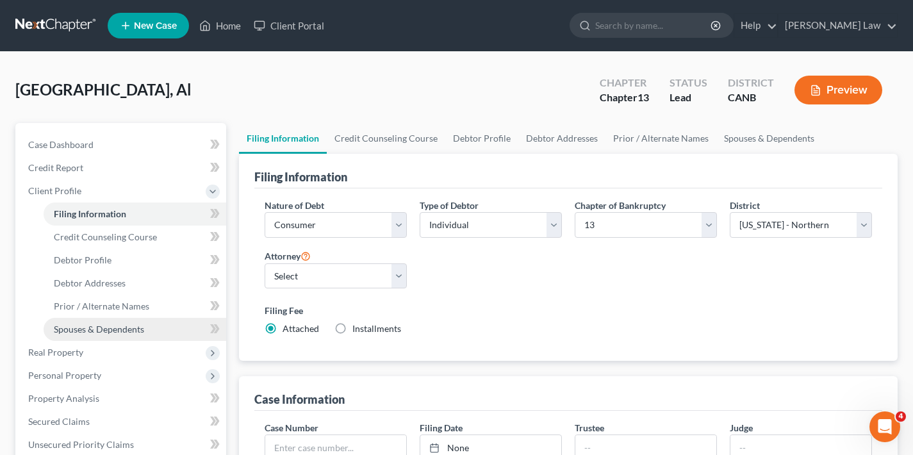
scroll to position [3, 0]
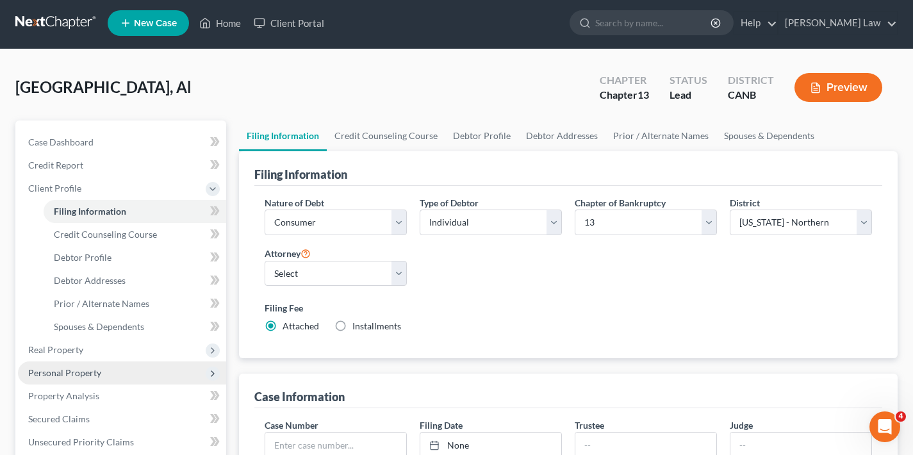
click at [74, 372] on span "Personal Property" at bounding box center [64, 372] width 73 height 11
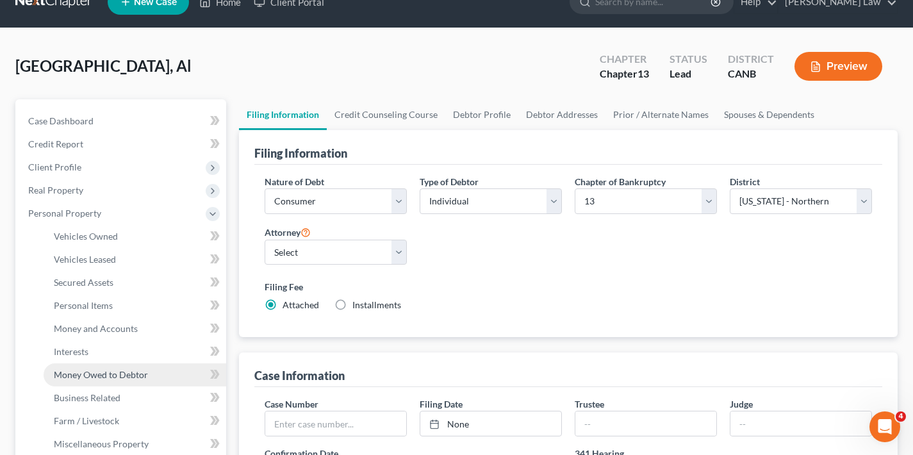
scroll to position [56, 0]
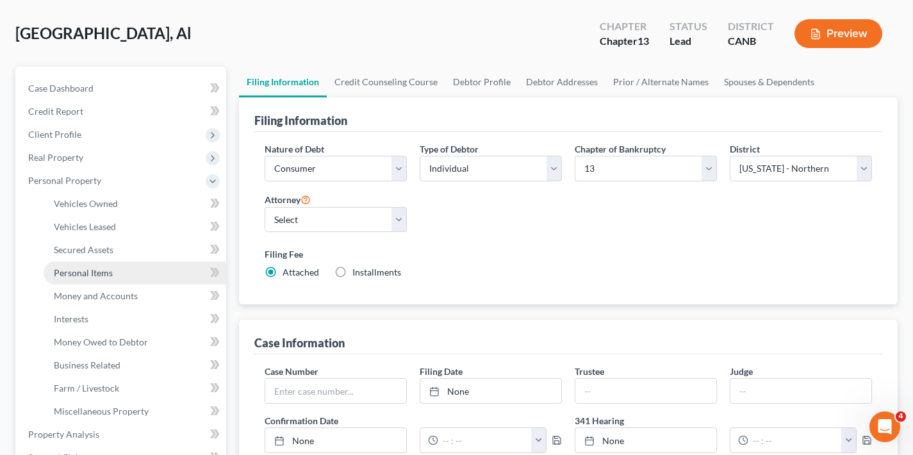
click at [108, 270] on span "Personal Items" at bounding box center [83, 272] width 59 height 11
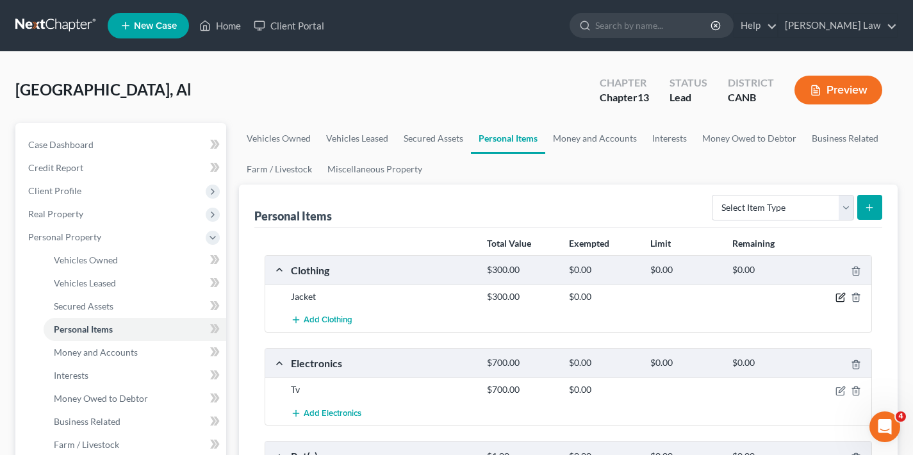
click at [838, 297] on icon "button" at bounding box center [840, 297] width 10 height 10
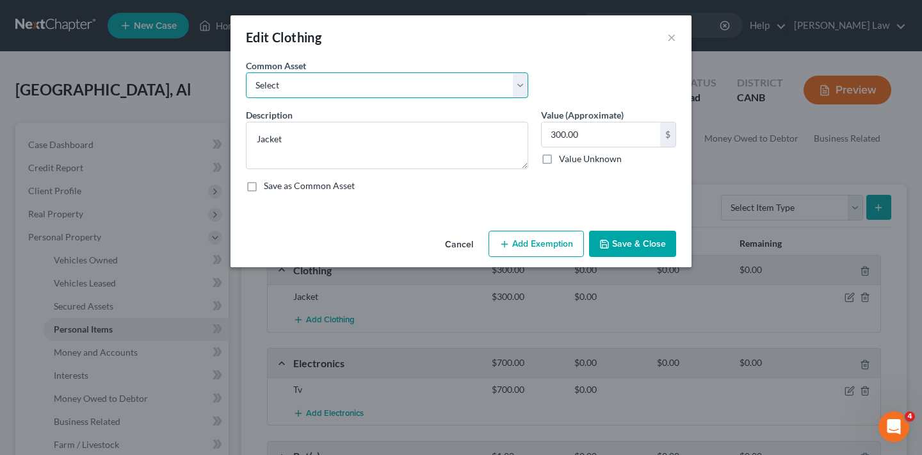
select select "1"
type textarea "Men and women's clothing"
type input "200.00"
click at [542, 247] on button "Add Exemption" at bounding box center [536, 244] width 95 height 27
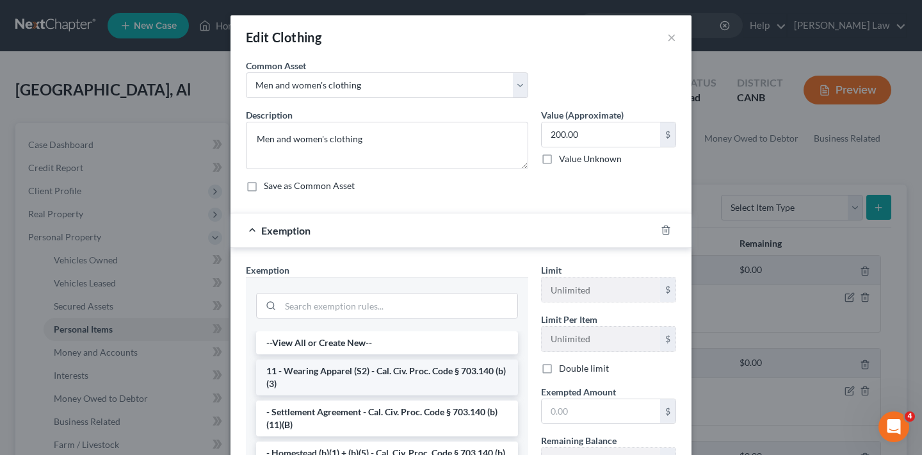
click at [321, 380] on li "11 - Wearing Apparel (S2) - Cal. Civ. Proc. Code § 703.140 (b)(3)" at bounding box center [387, 377] width 262 height 36
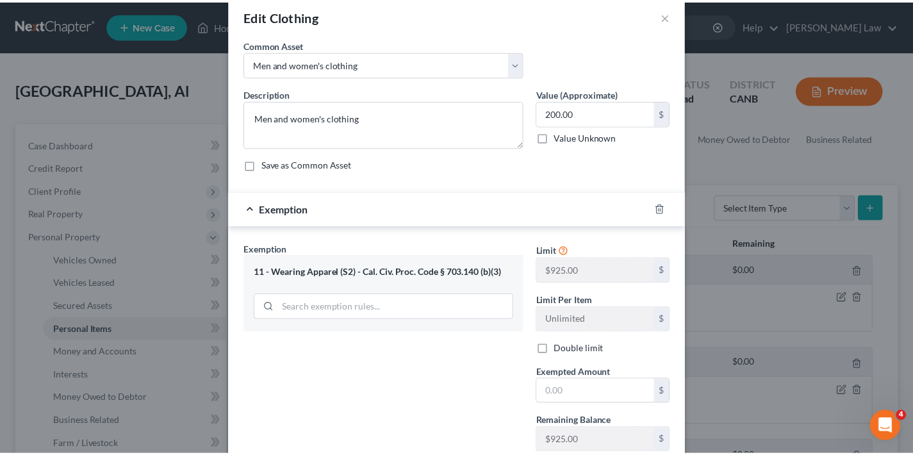
scroll to position [111, 0]
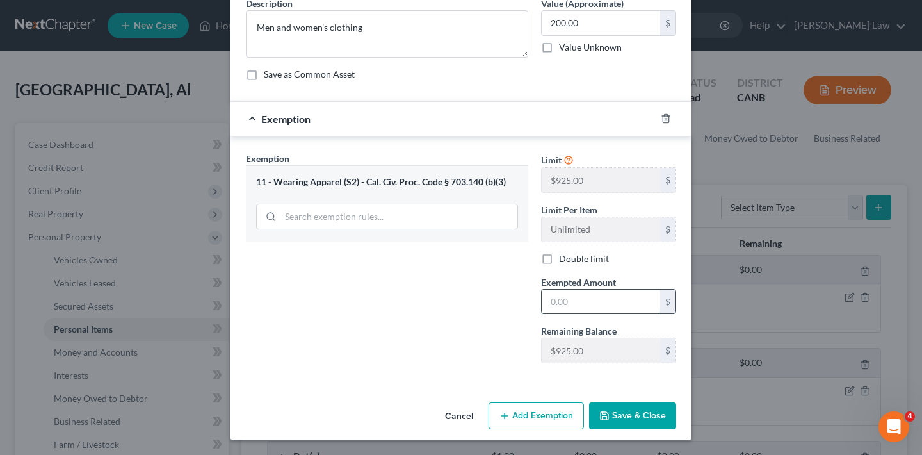
click at [579, 297] on input "text" at bounding box center [601, 301] width 118 height 24
type input "200"
click at [636, 415] on button "Save & Close" at bounding box center [632, 415] width 87 height 27
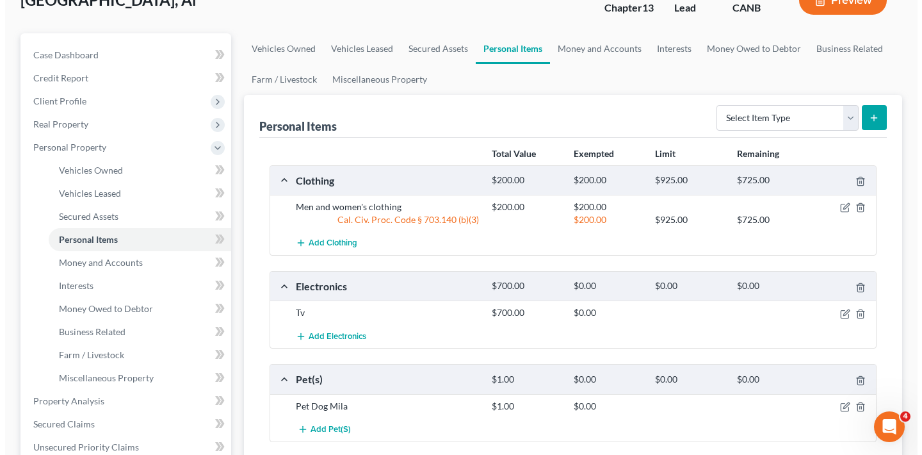
scroll to position [178, 0]
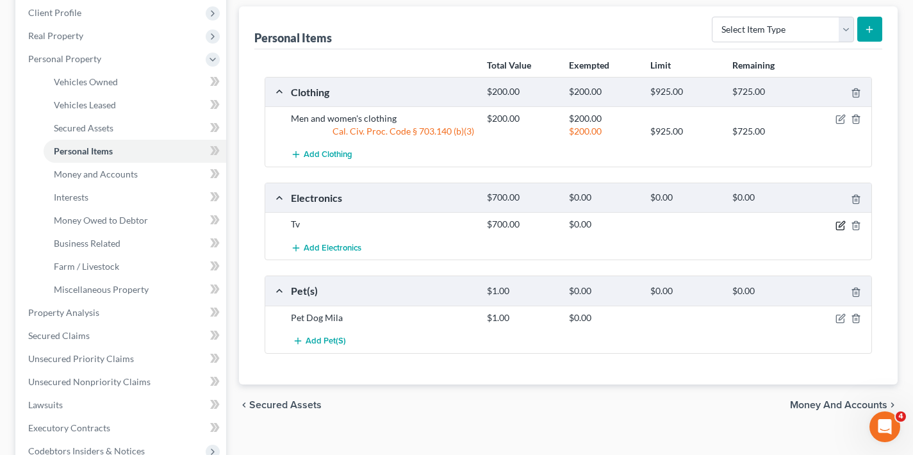
click at [841, 225] on icon "button" at bounding box center [841, 224] width 6 height 6
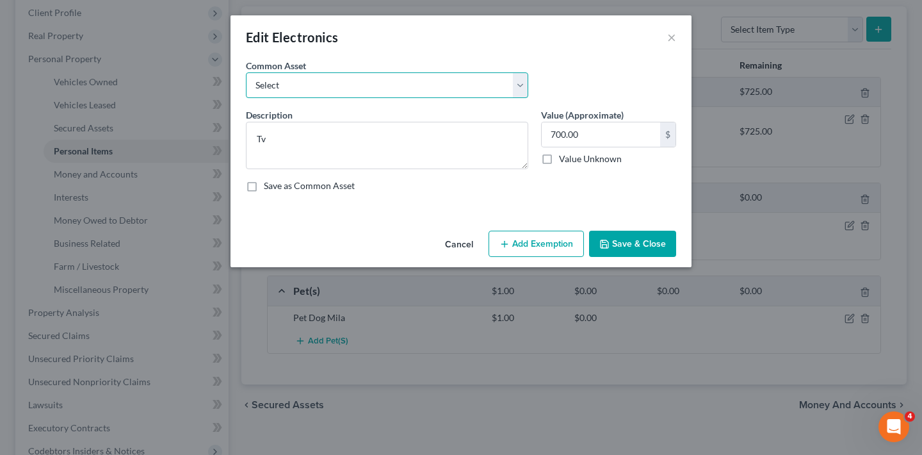
select select "0"
type textarea "TVs and small household electronics"
type input "300.00"
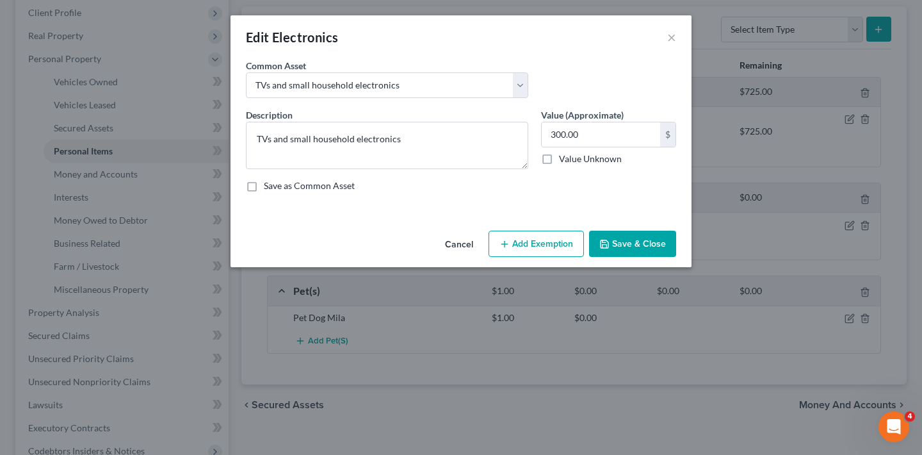
click at [535, 245] on button "Add Exemption" at bounding box center [536, 244] width 95 height 27
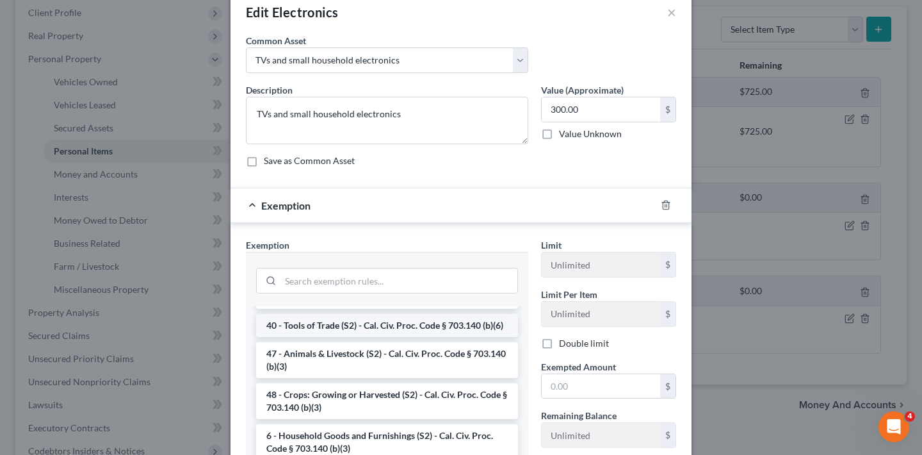
scroll to position [79, 0]
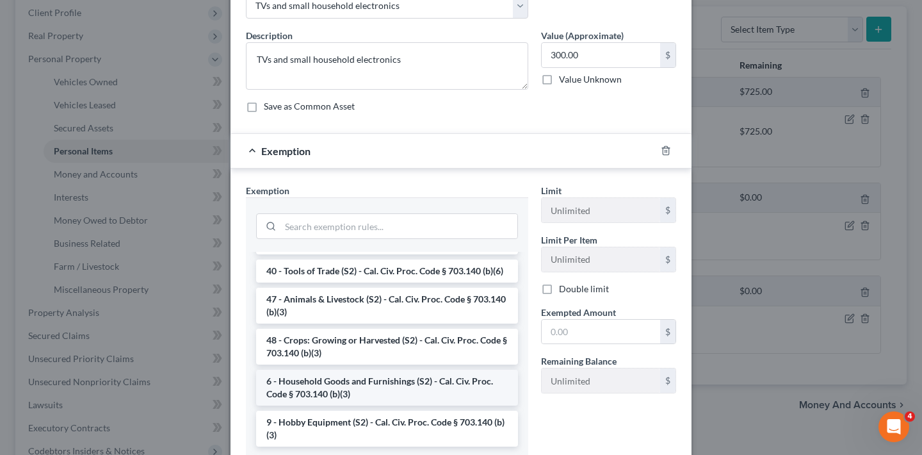
click at [385, 389] on li "6 - Household Goods and Furnishings (S2) - Cal. Civ. Proc. Code § 703.140 (b)(3)" at bounding box center [387, 388] width 262 height 36
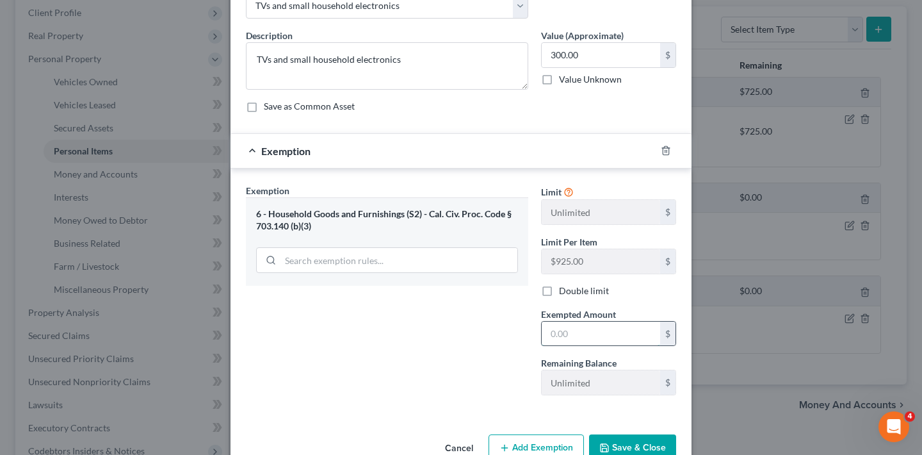
click at [595, 336] on input "text" at bounding box center [601, 333] width 118 height 24
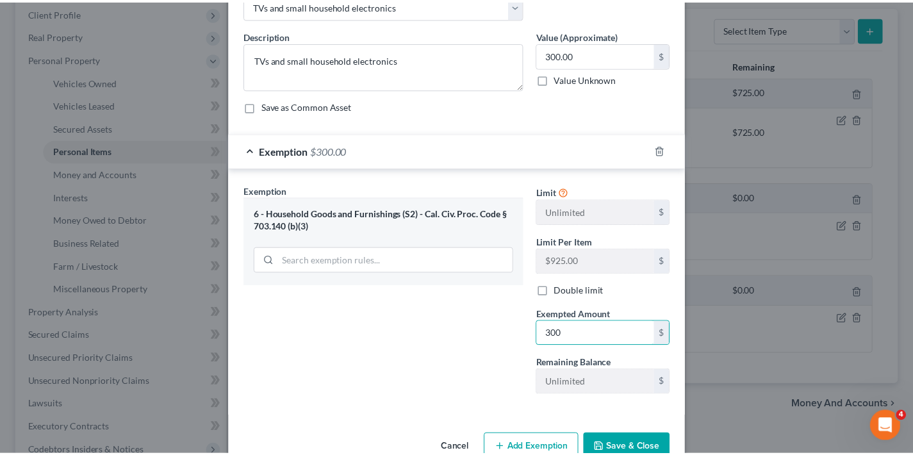
scroll to position [101, 0]
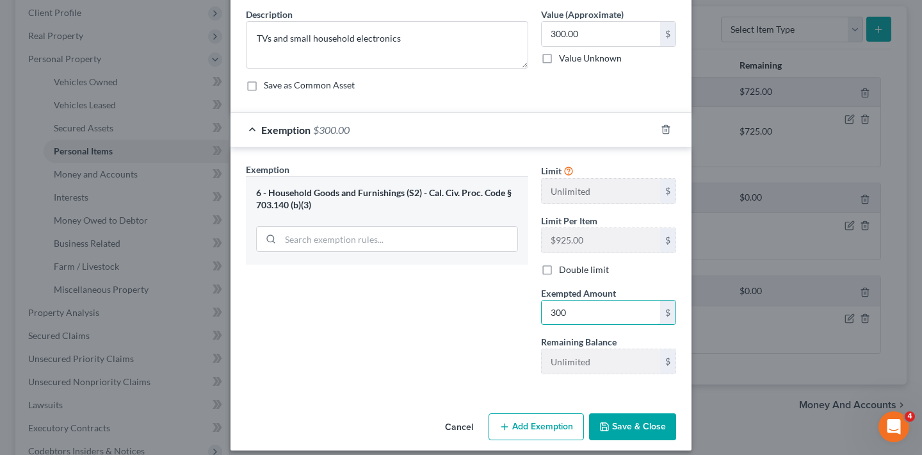
type input "300"
click at [632, 428] on button "Save & Close" at bounding box center [632, 426] width 87 height 27
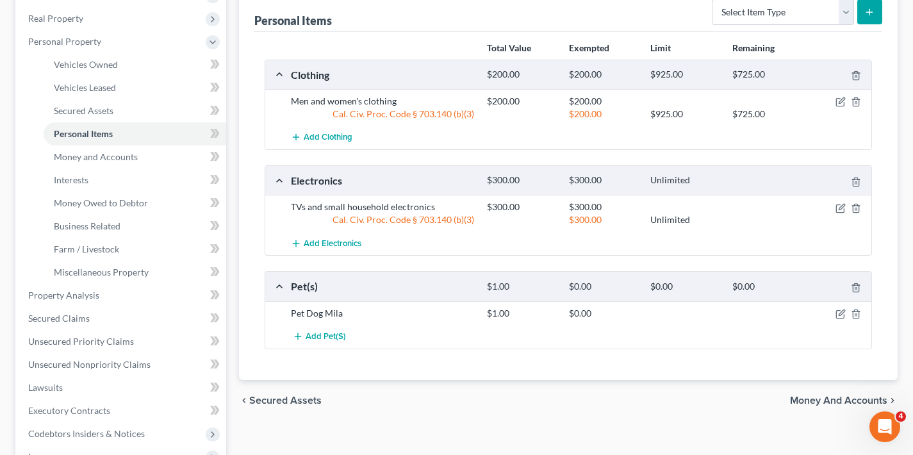
scroll to position [236, 0]
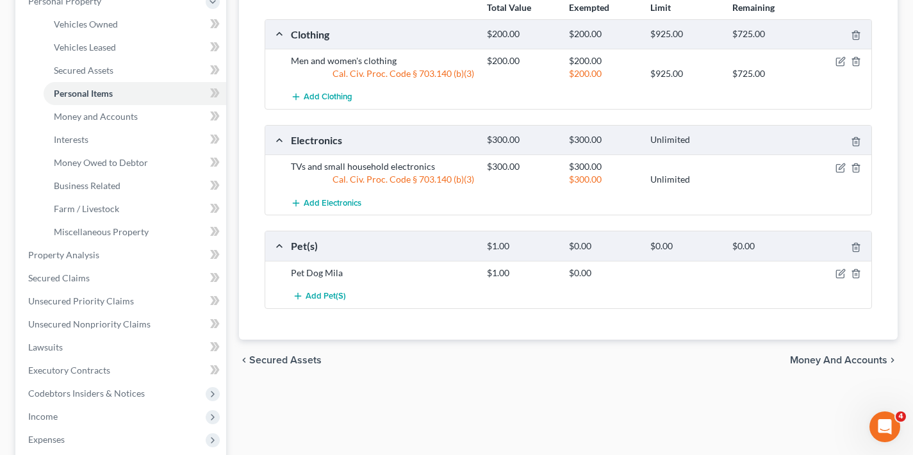
click at [818, 360] on span "Money and Accounts" at bounding box center [838, 360] width 97 height 10
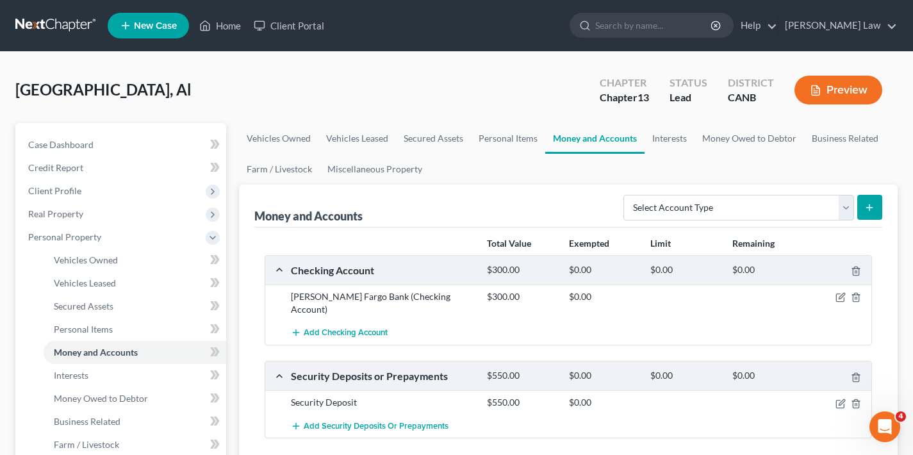
scroll to position [8, 0]
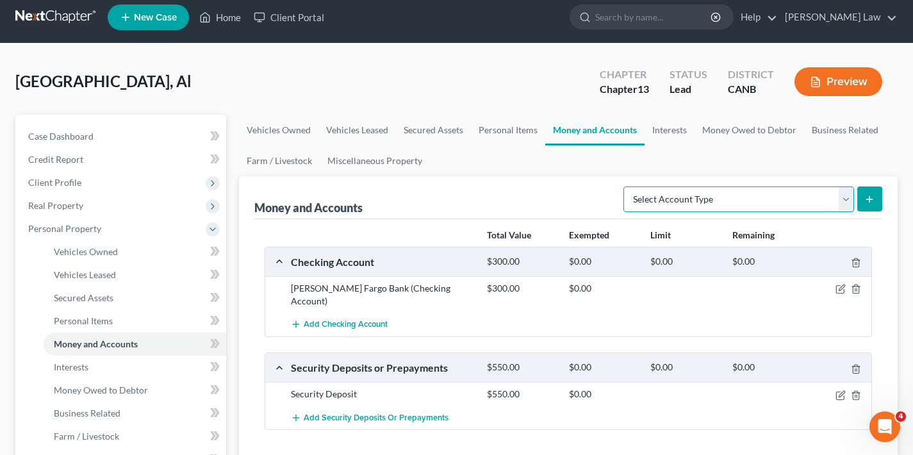
select select "brokerage"
click at [866, 203] on icon "submit" at bounding box center [869, 199] width 10 height 10
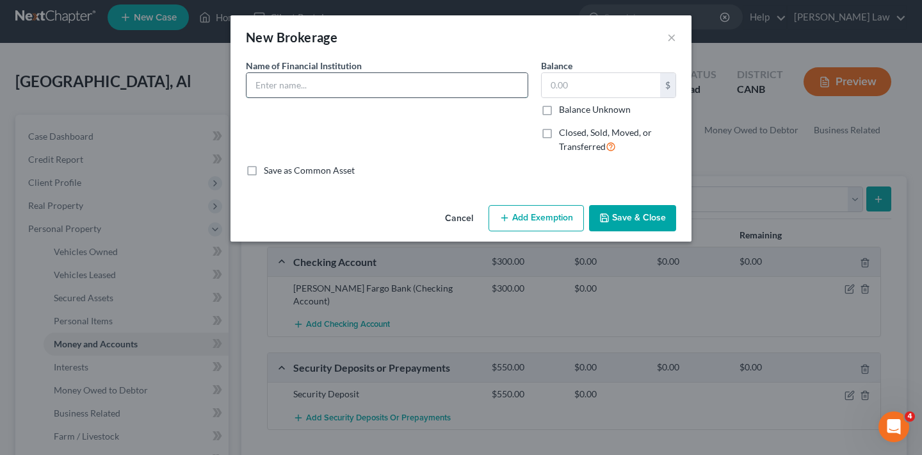
click at [474, 86] on input "text" at bounding box center [387, 85] width 281 height 24
type input "Transamerica Financial Advisors LLC#3914"
click at [624, 90] on input "text" at bounding box center [601, 85] width 118 height 24
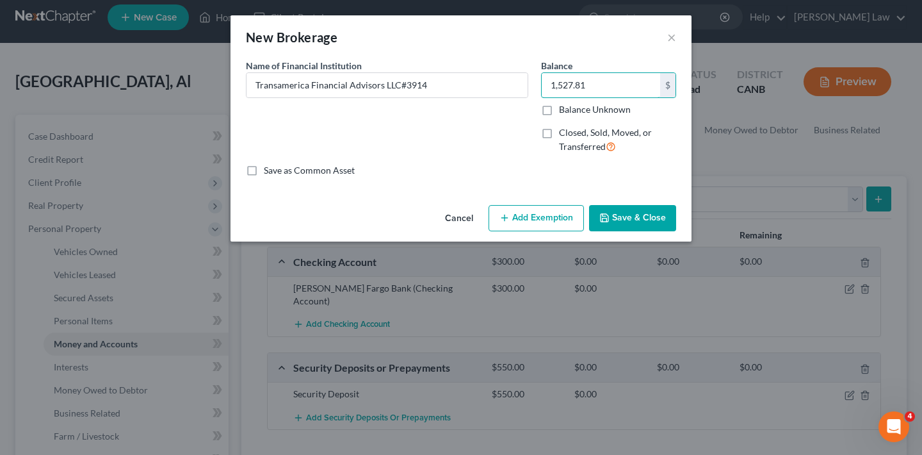
type input "1,527.81"
click at [660, 217] on button "Save & Close" at bounding box center [632, 218] width 87 height 27
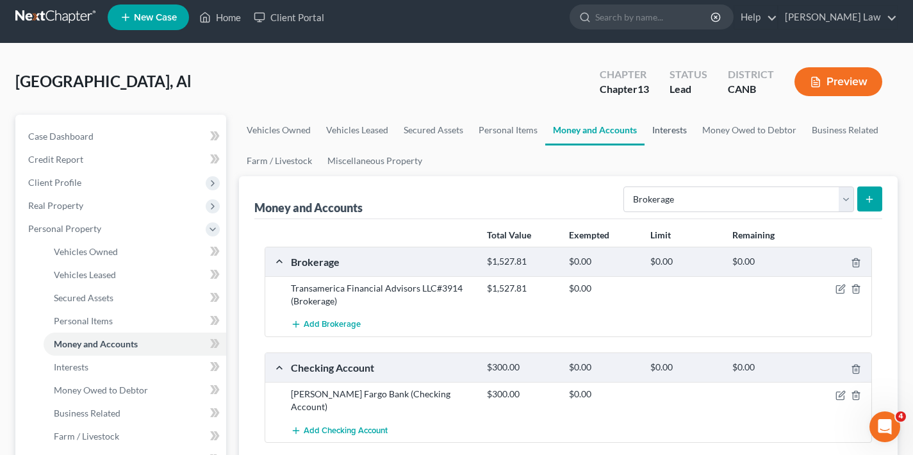
click at [674, 132] on link "Interests" at bounding box center [669, 130] width 50 height 31
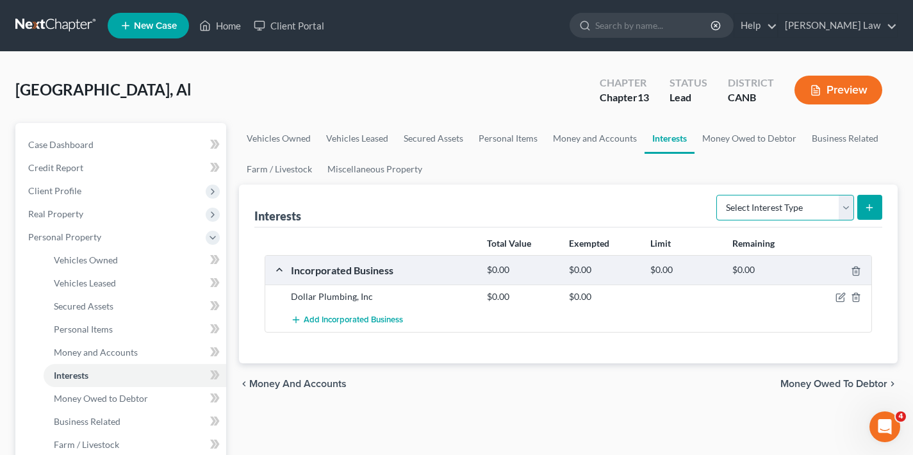
select select "ira"
click at [873, 204] on icon "submit" at bounding box center [869, 207] width 10 height 10
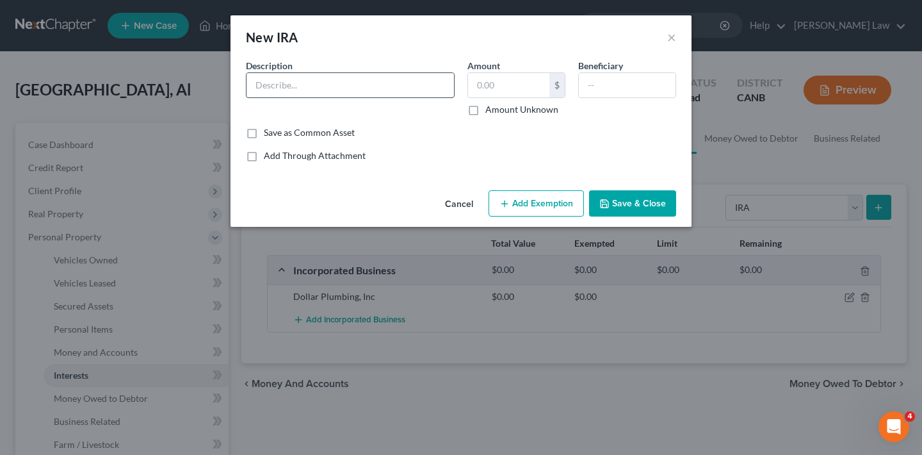
click at [400, 81] on input "text" at bounding box center [350, 85] width 207 height 24
type input "Transamerica [PERSON_NAME]"
click at [500, 88] on input "text" at bounding box center [508, 85] width 81 height 24
type input "20,943.80"
click at [640, 200] on button "Save & Close" at bounding box center [632, 203] width 87 height 27
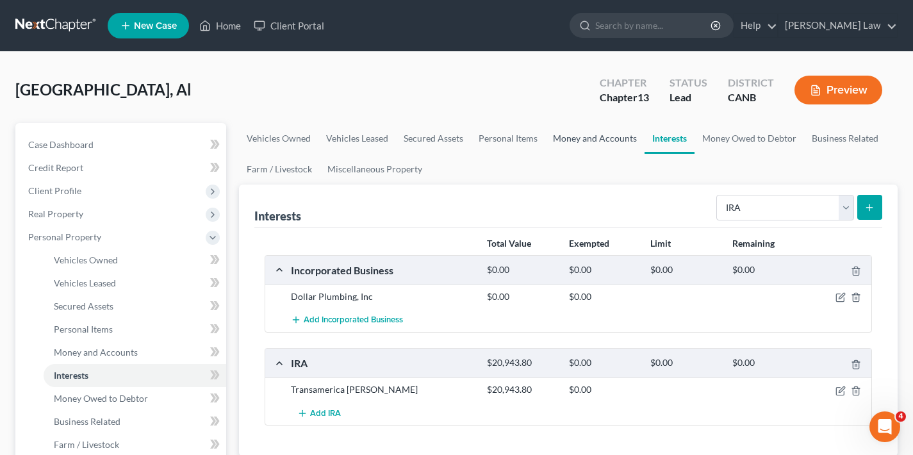
click at [594, 141] on link "Money and Accounts" at bounding box center [594, 138] width 99 height 31
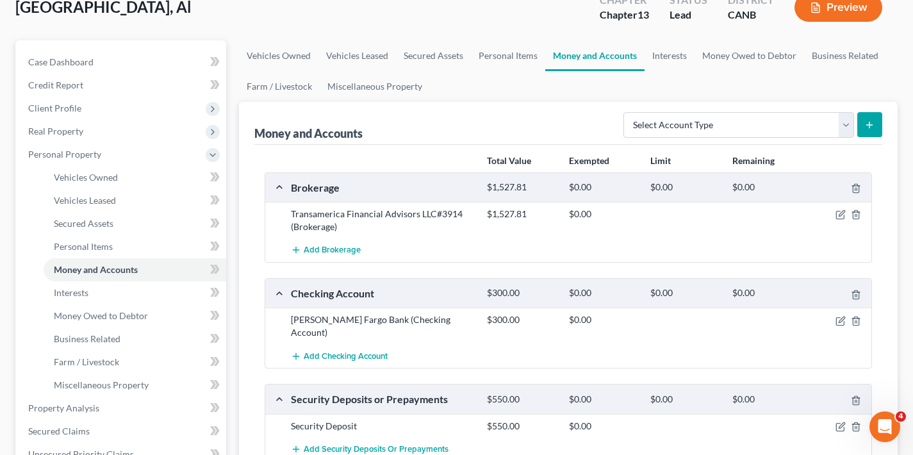
scroll to position [103, 0]
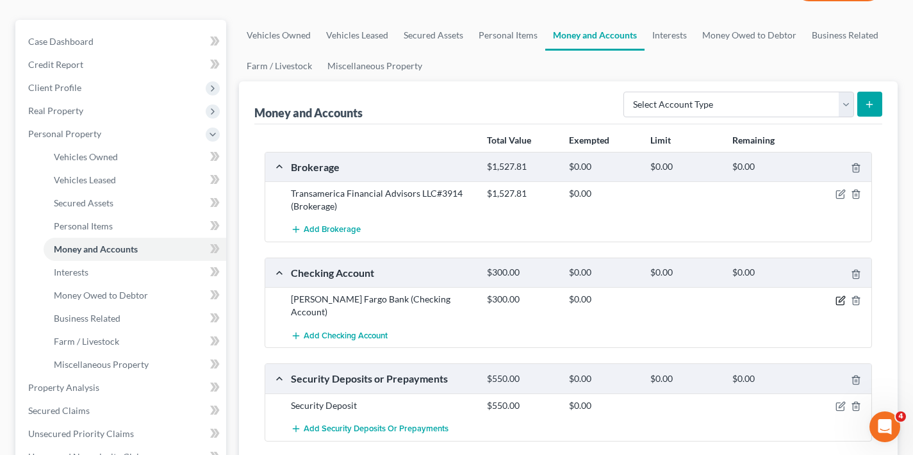
click at [839, 299] on icon "button" at bounding box center [841, 299] width 6 height 6
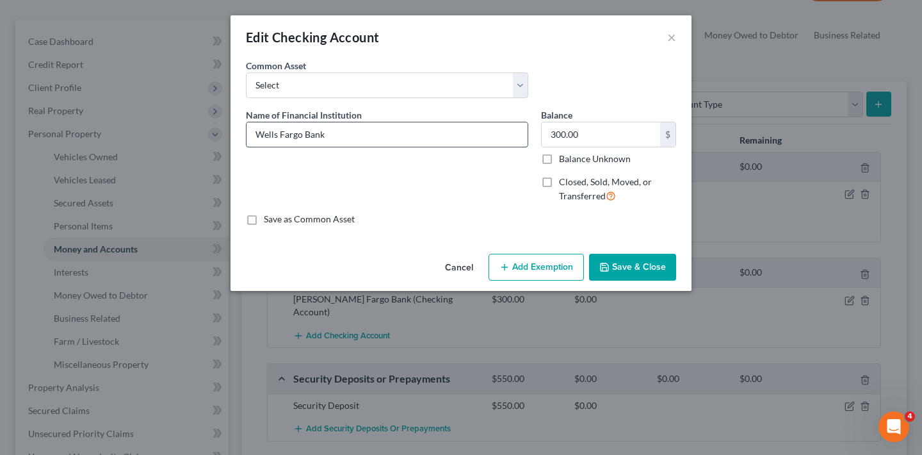
click at [366, 137] on input "Wells Fargo Bank" at bounding box center [387, 134] width 281 height 24
type input "[PERSON_NAME] Fargo #8872"
click at [586, 136] on input "300.00" at bounding box center [601, 134] width 118 height 24
drag, startPoint x: 586, startPoint y: 136, endPoint x: 549, endPoint y: 136, distance: 36.5
click at [549, 136] on input "300.00" at bounding box center [601, 134] width 118 height 24
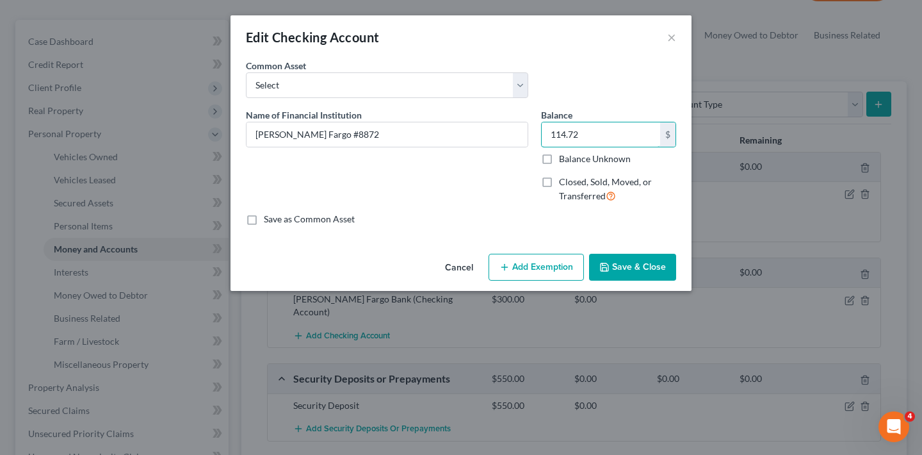
type input "114.72"
click at [635, 263] on button "Save & Close" at bounding box center [632, 267] width 87 height 27
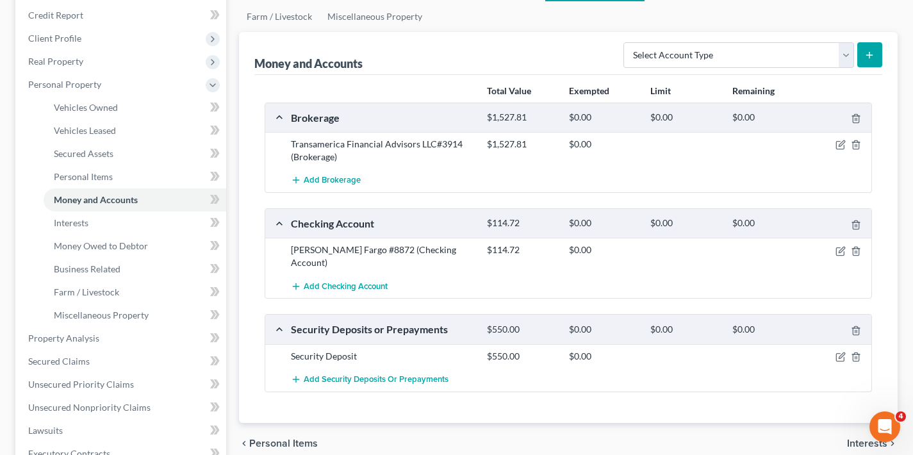
scroll to position [238, 0]
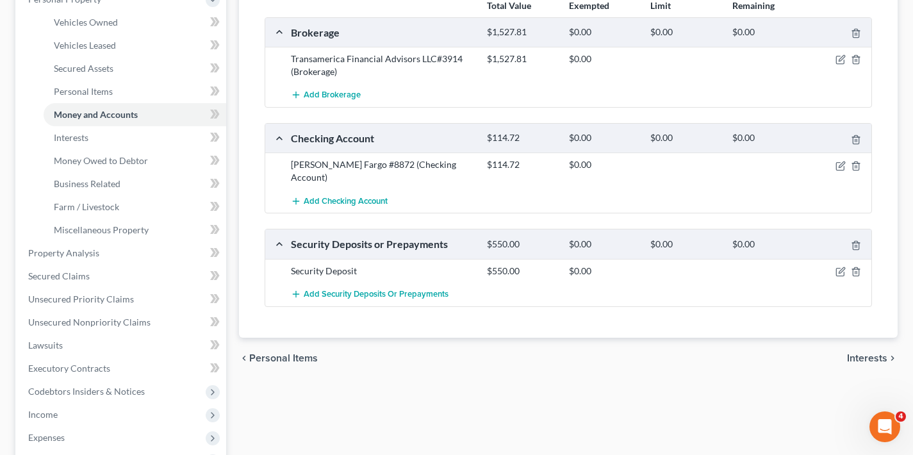
click at [872, 353] on span "Interests" at bounding box center [867, 358] width 40 height 10
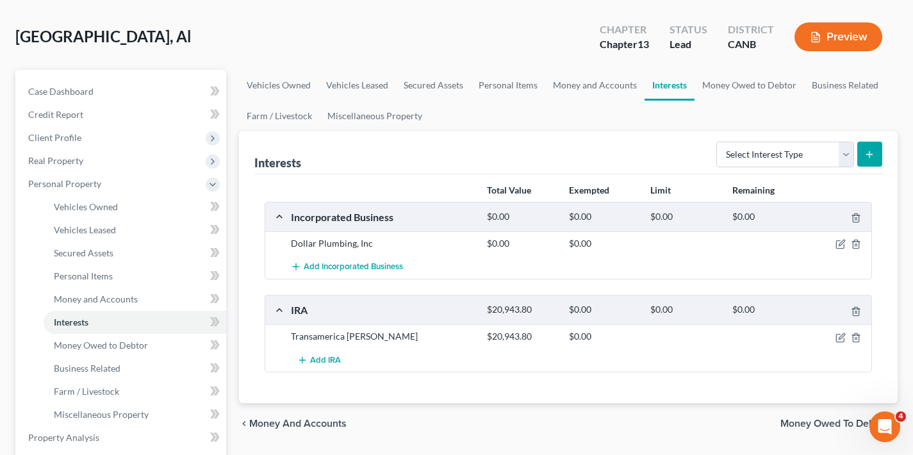
scroll to position [159, 0]
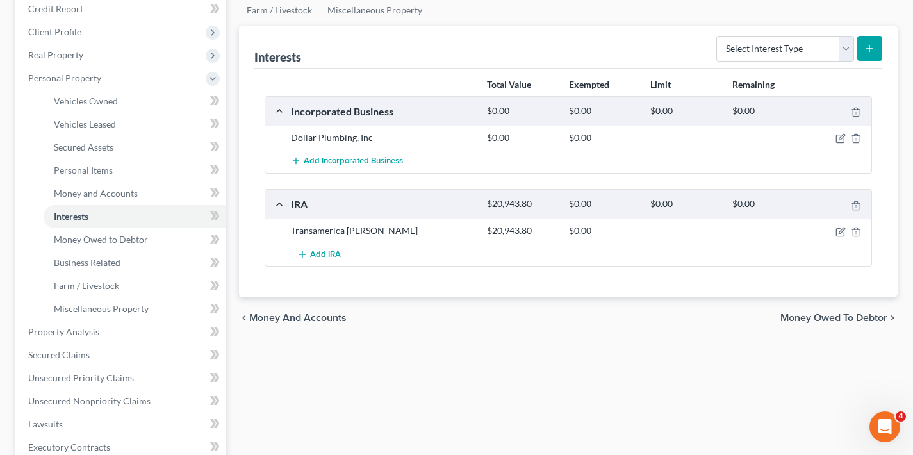
click at [827, 318] on span "Money Owed to Debtor" at bounding box center [833, 318] width 107 height 10
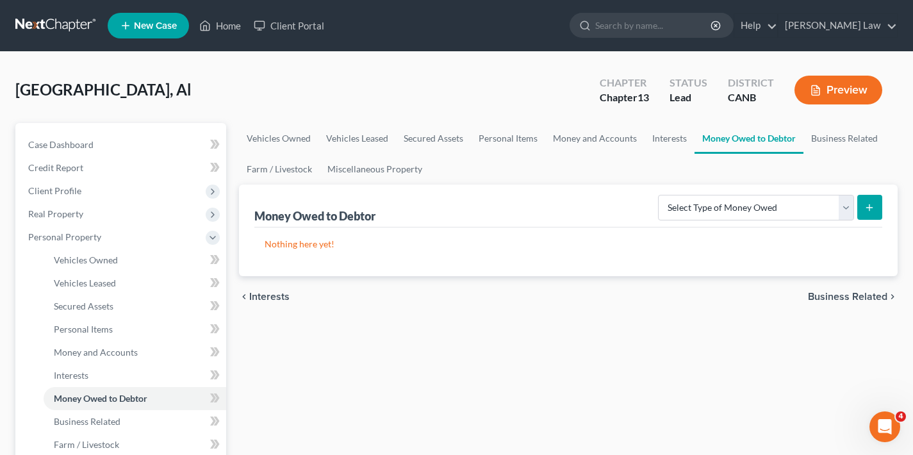
click at [835, 296] on span "Business Related" at bounding box center [847, 296] width 79 height 10
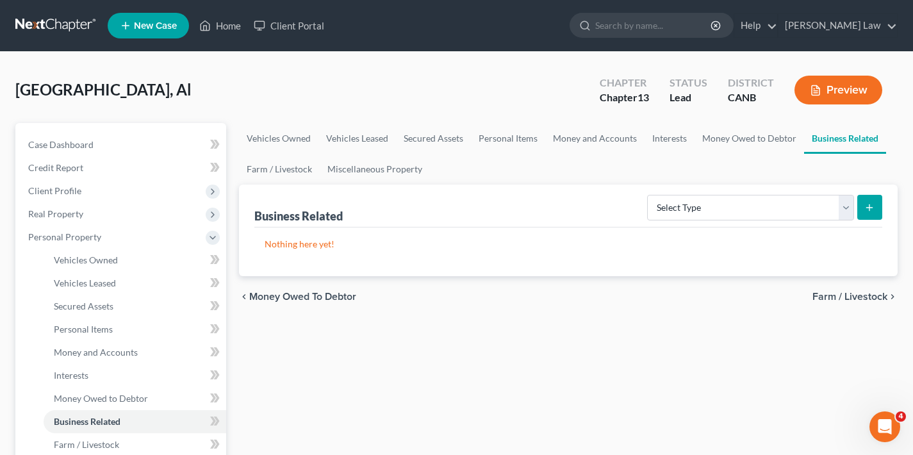
click at [856, 295] on span "Farm / Livestock" at bounding box center [849, 296] width 75 height 10
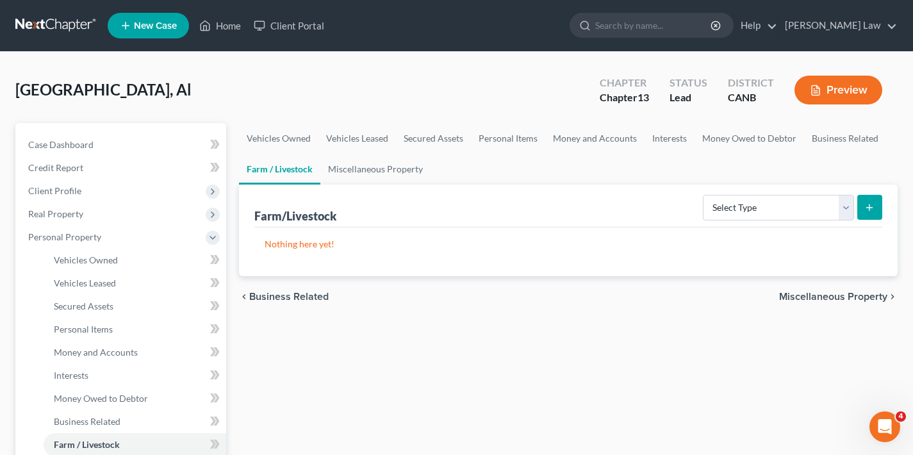
click at [824, 298] on span "Miscellaneous Property" at bounding box center [833, 296] width 108 height 10
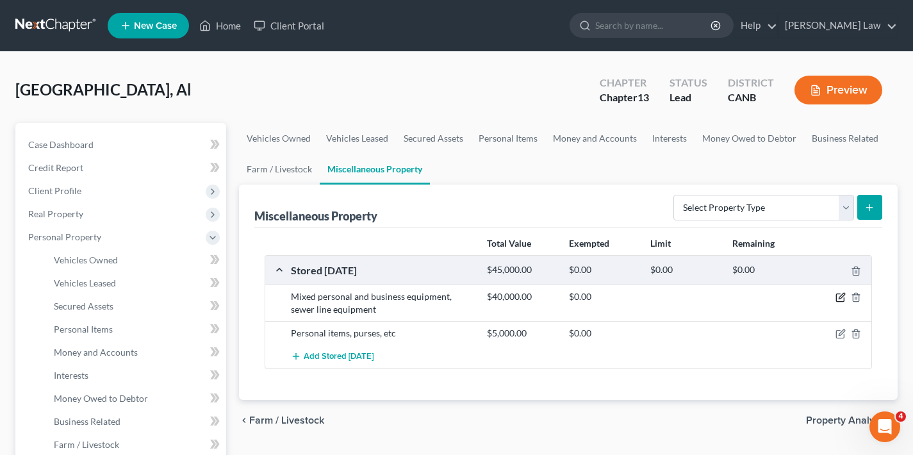
click at [839, 296] on icon "button" at bounding box center [840, 297] width 10 height 10
select select "4"
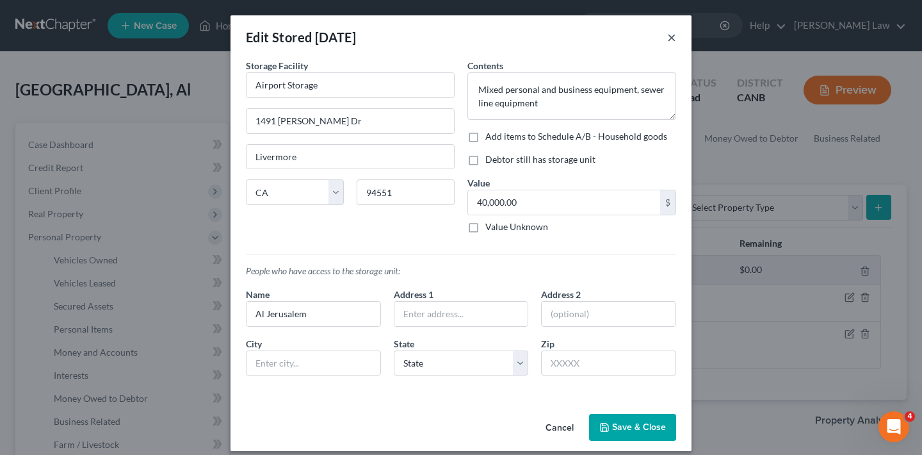
click at [668, 37] on button "×" at bounding box center [671, 36] width 9 height 15
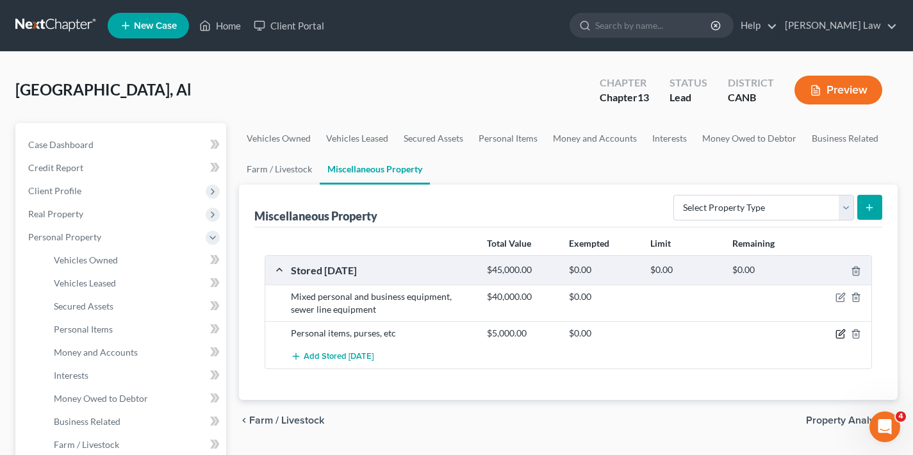
click at [840, 335] on icon "button" at bounding box center [841, 333] width 6 height 6
select select "4"
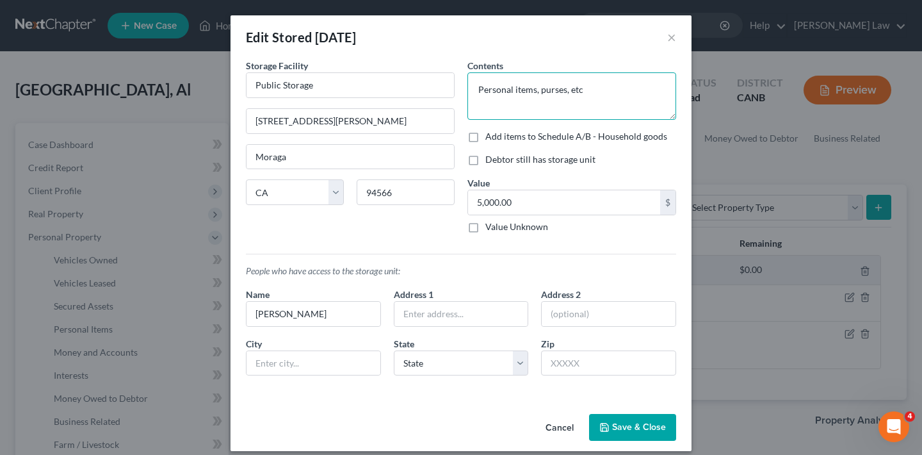
click at [566, 91] on textarea "Personal items, purses, etc" at bounding box center [572, 95] width 209 height 47
type textarea "Personal items, purses, clothing, etc"
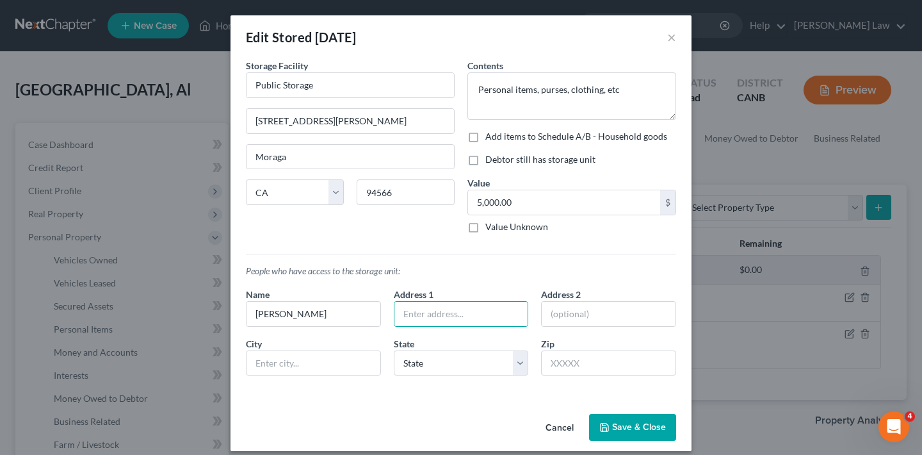
click at [631, 430] on button "Save & Close" at bounding box center [632, 427] width 87 height 27
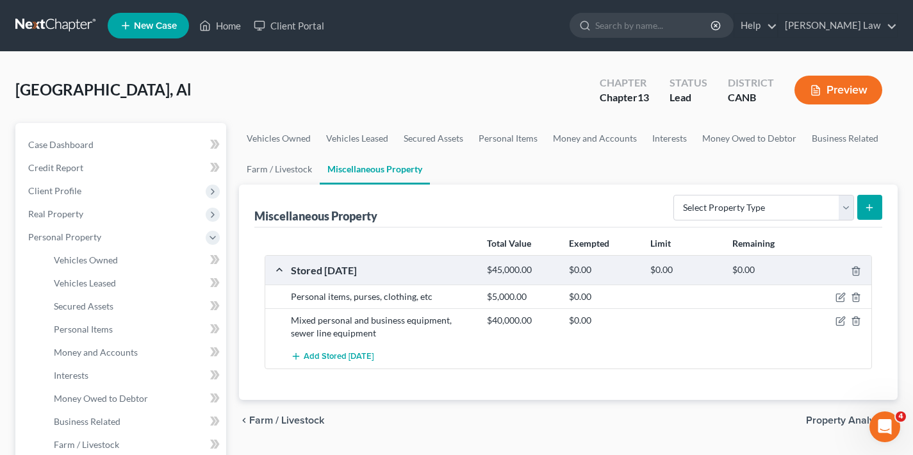
click at [831, 419] on span "Property Analysis" at bounding box center [846, 420] width 81 height 10
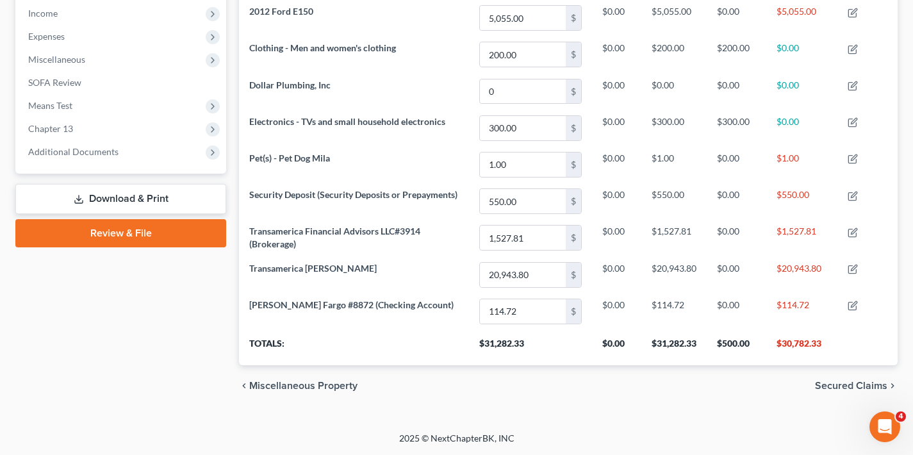
click at [832, 389] on span "Secured Claims" at bounding box center [851, 385] width 72 height 10
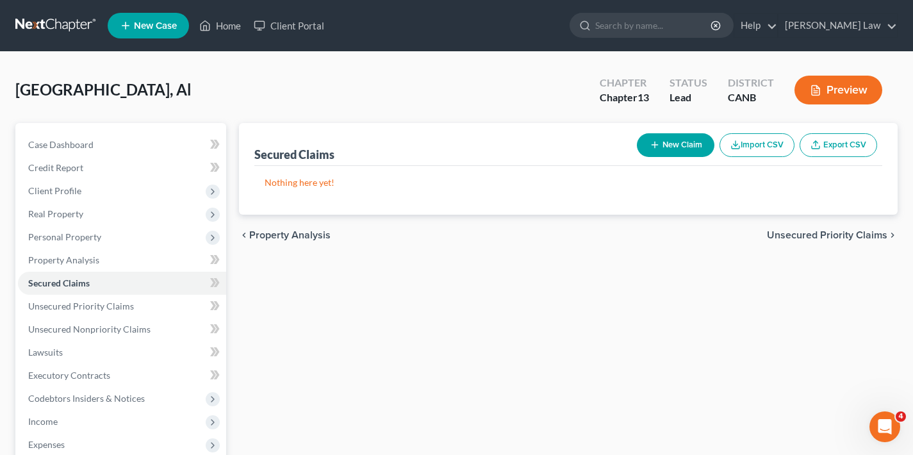
click at [840, 236] on span "Unsecured Priority Claims" at bounding box center [827, 235] width 120 height 10
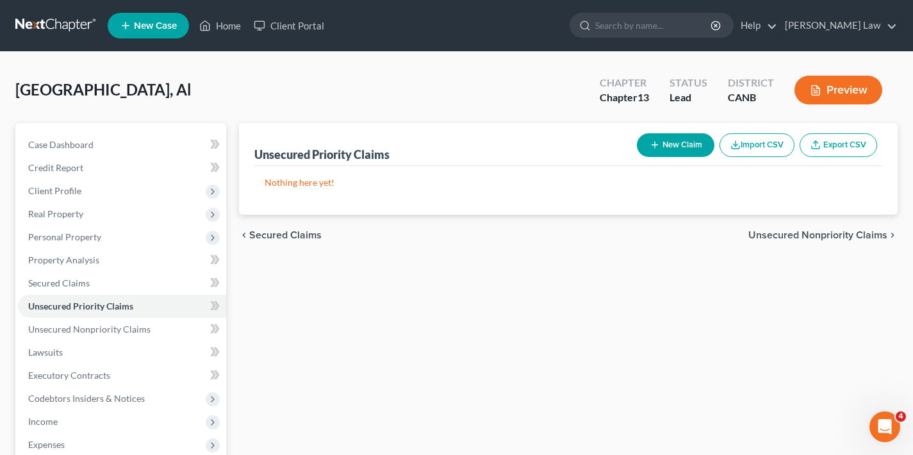
click at [672, 147] on button "New Claim" at bounding box center [675, 145] width 77 height 24
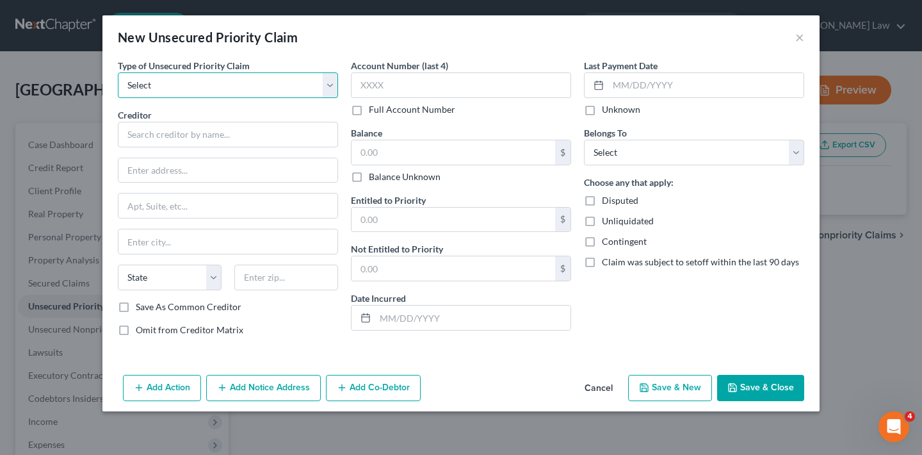
select select "0"
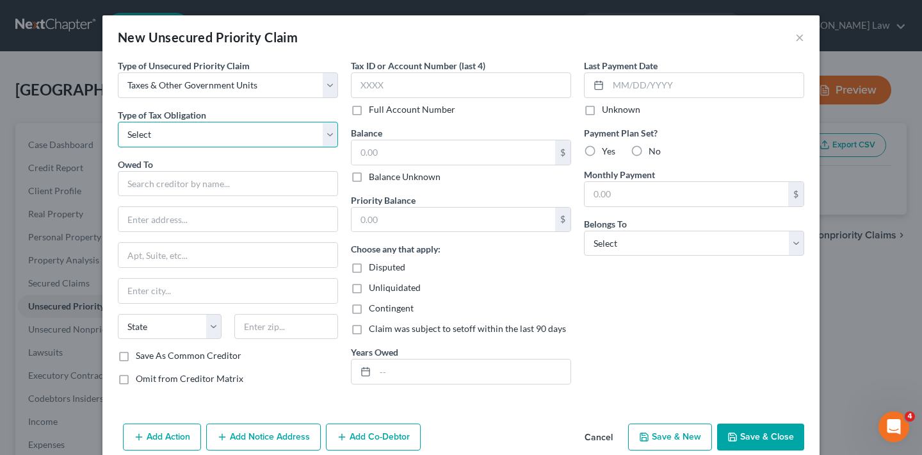
select select "0"
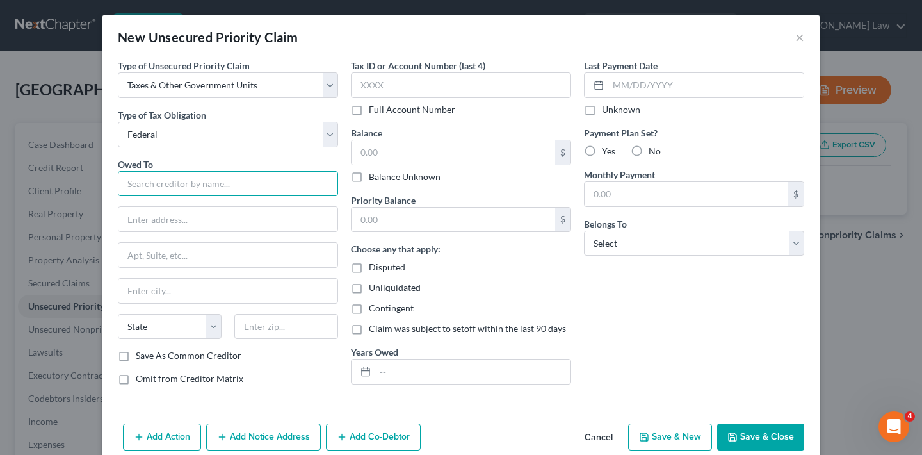
click at [174, 190] on input "text" at bounding box center [228, 184] width 220 height 26
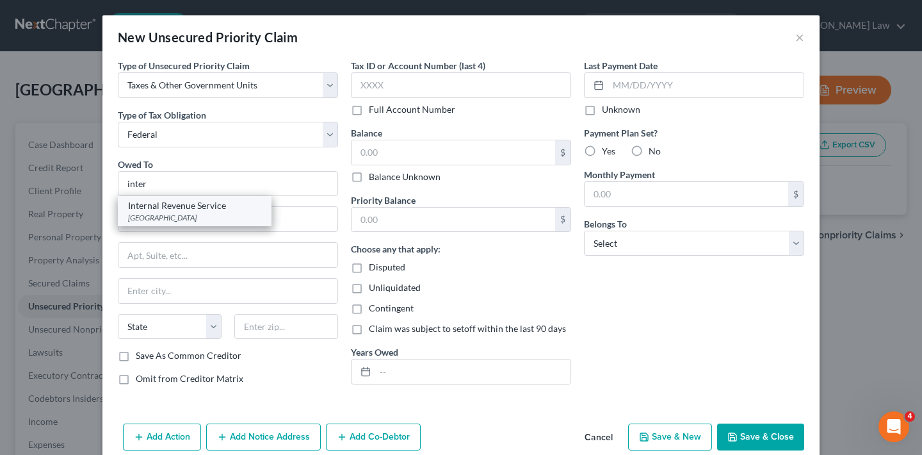
click at [176, 206] on div "Internal Revenue Service" at bounding box center [194, 205] width 133 height 13
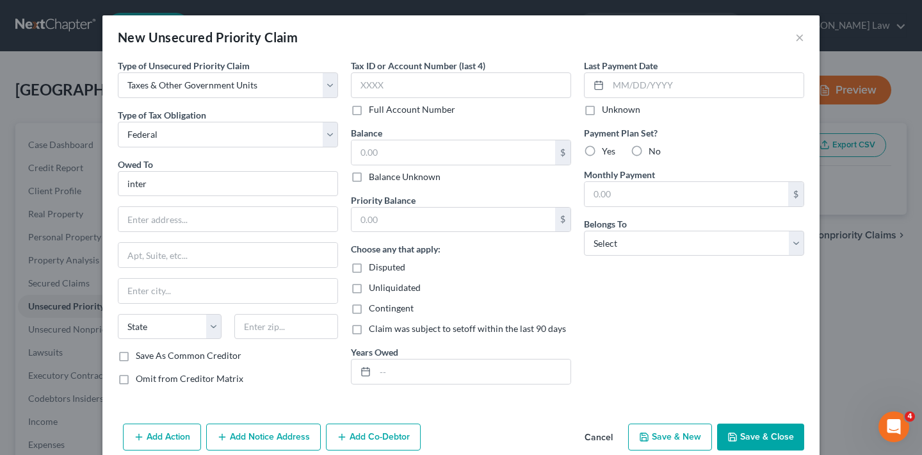
type input "Internal Revenue Service"
type input "P O Box 7346"
type input "[GEOGRAPHIC_DATA]"
select select "39"
type input "19101"
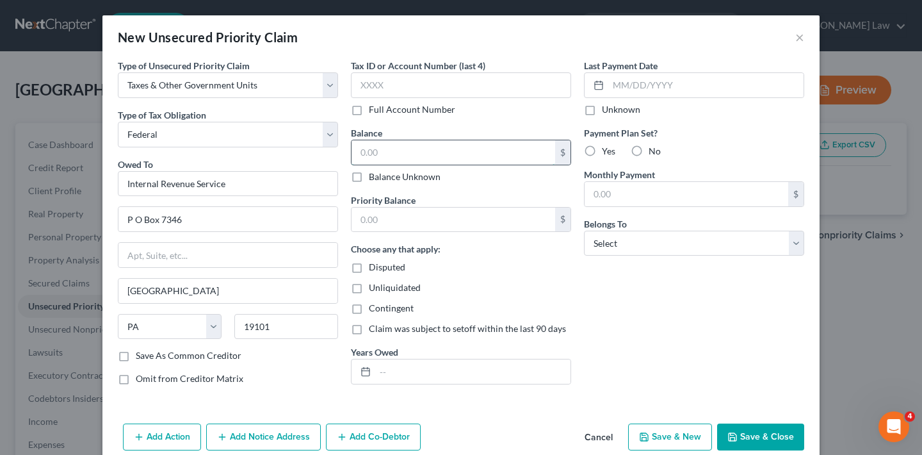
click at [398, 156] on input "text" at bounding box center [454, 152] width 204 height 24
type input "172,700.15"
click at [376, 367] on input "text" at bounding box center [472, 371] width 195 height 24
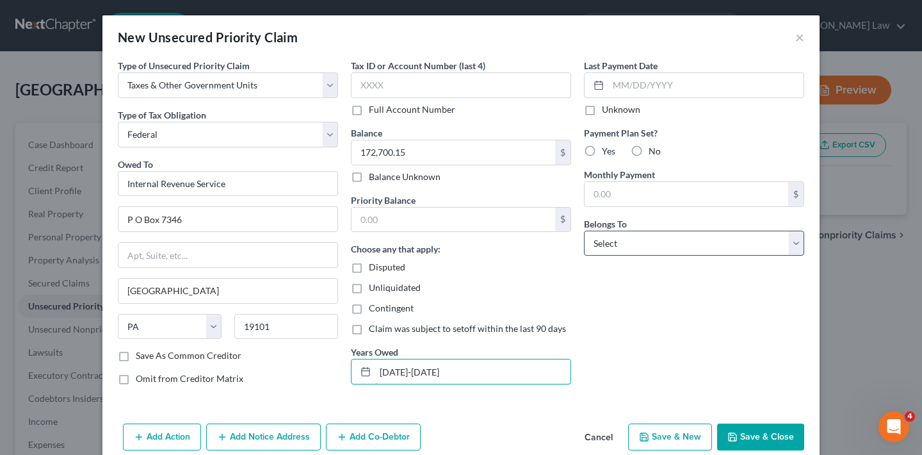
type input "[DATE]-[DATE]"
select select "2"
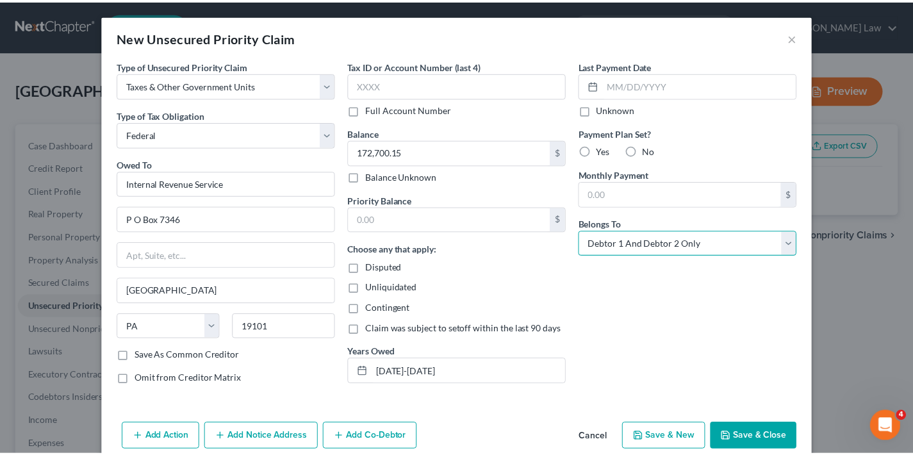
scroll to position [21, 0]
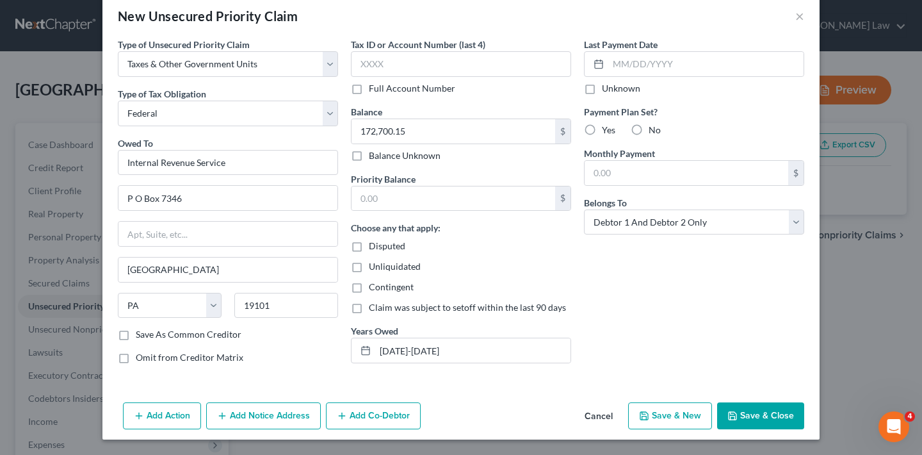
click at [769, 419] on button "Save & Close" at bounding box center [760, 415] width 87 height 27
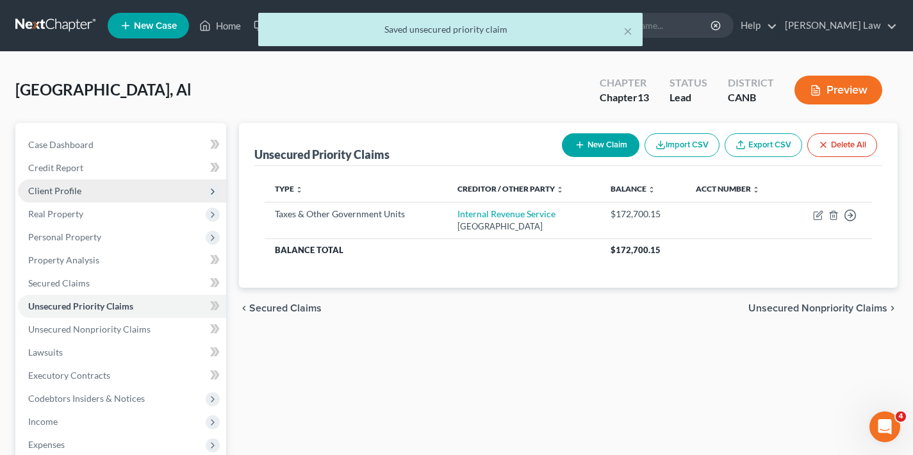
click at [67, 191] on span "Client Profile" at bounding box center [54, 190] width 53 height 11
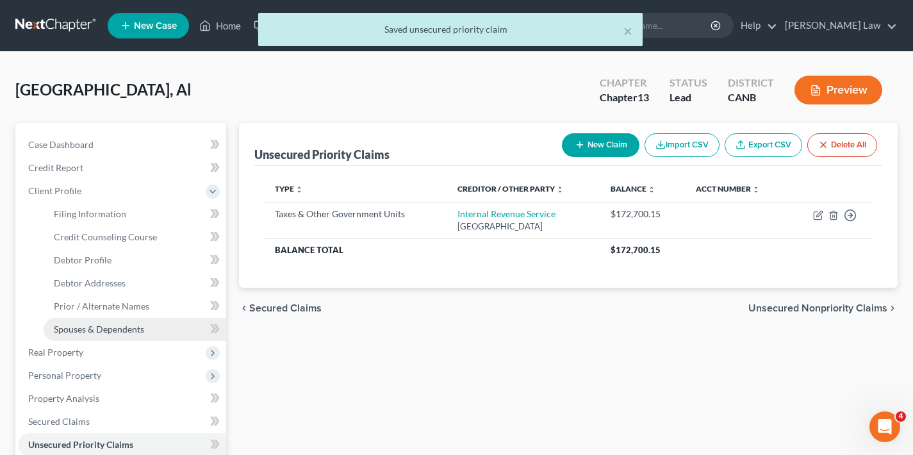
click at [97, 330] on span "Spouses & Dependents" at bounding box center [99, 328] width 90 height 11
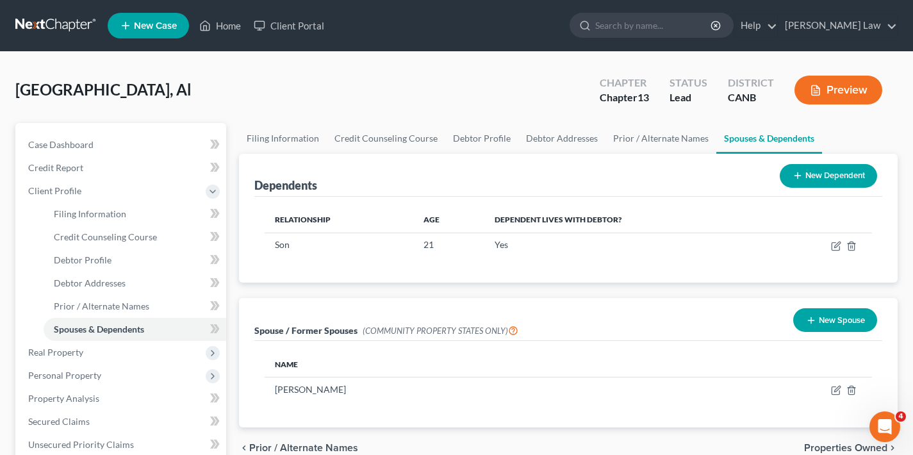
scroll to position [21, 0]
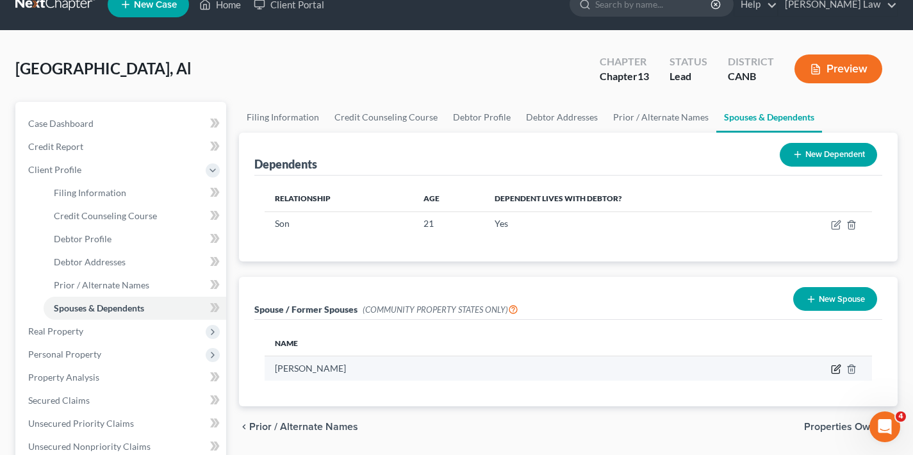
click at [835, 368] on icon "button" at bounding box center [837, 368] width 6 height 6
select select "1"
select select "4"
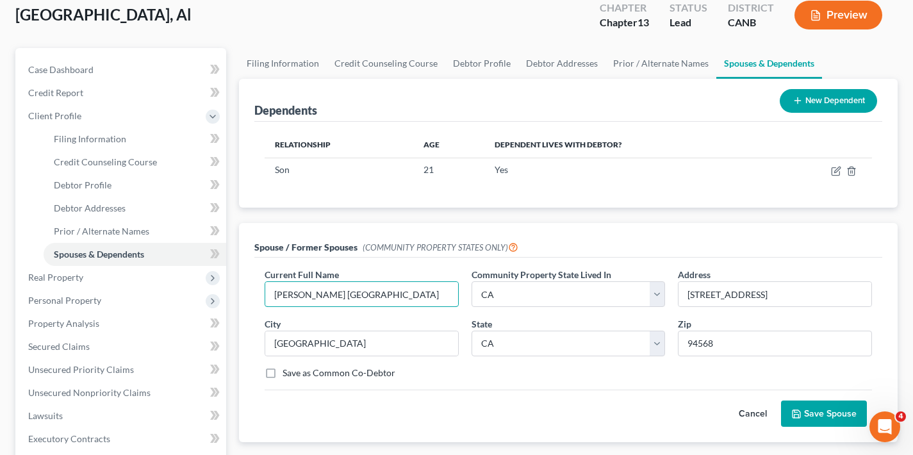
scroll to position [129, 0]
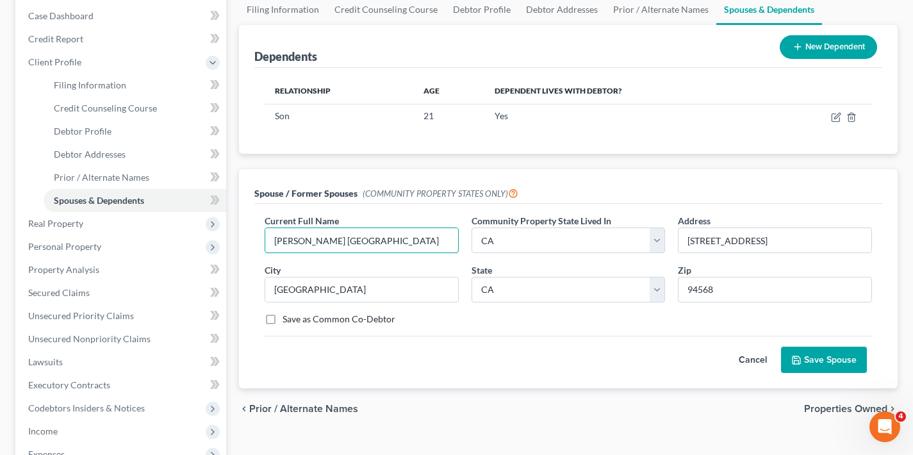
type input "[PERSON_NAME] [GEOGRAPHIC_DATA]"
click at [854, 363] on button "Save Spouse" at bounding box center [824, 359] width 86 height 27
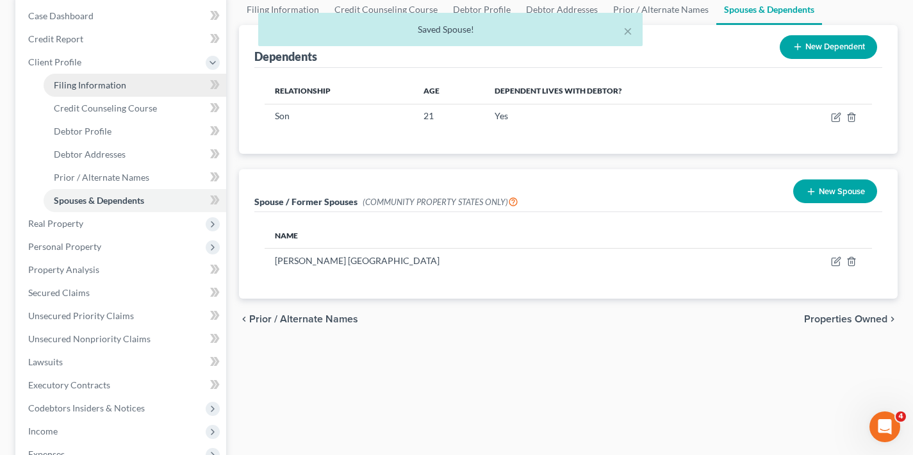
click at [89, 87] on span "Filing Information" at bounding box center [90, 84] width 72 height 11
select select "1"
select select "0"
select select "3"
select select "9"
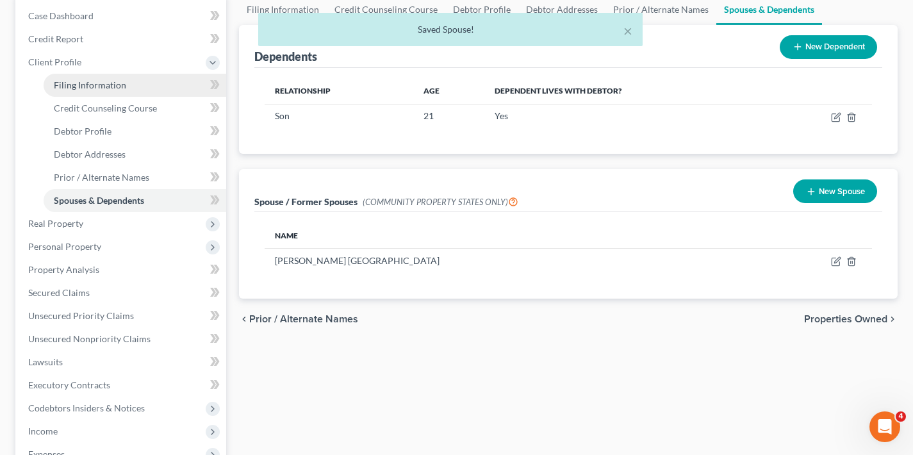
select select "4"
select select "0"
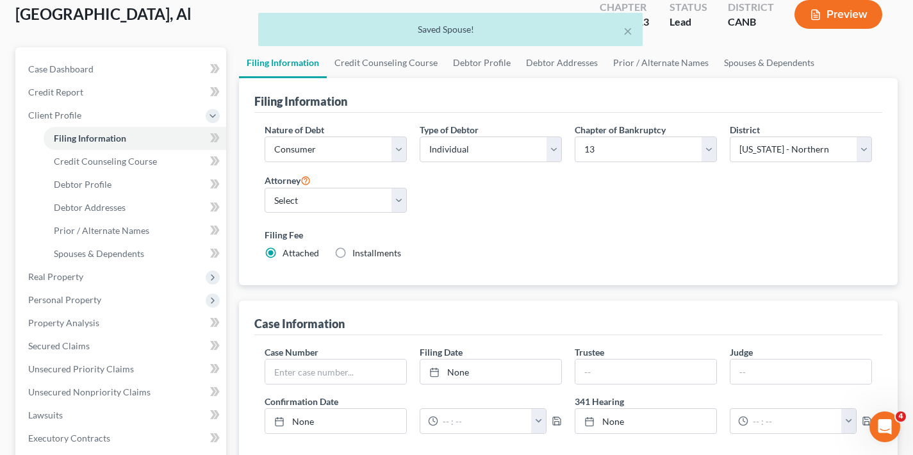
scroll to position [129, 0]
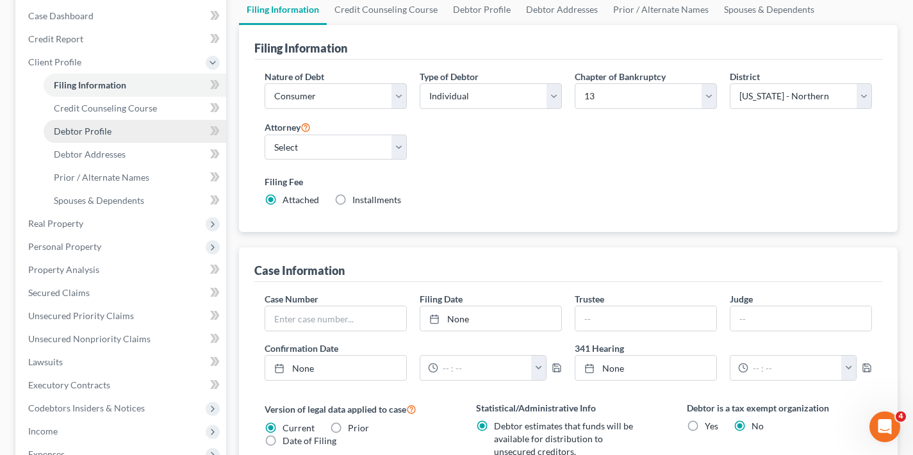
click at [79, 131] on span "Debtor Profile" at bounding box center [83, 131] width 58 height 11
select select "1"
select select "2"
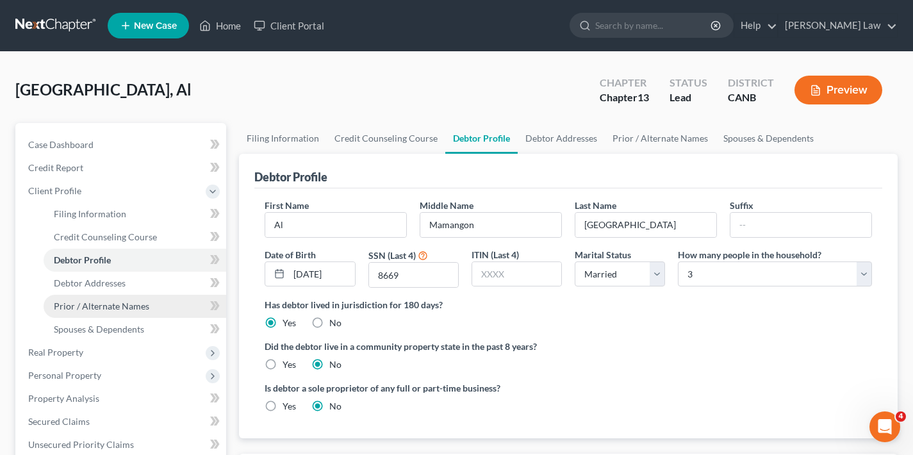
click at [101, 302] on span "Prior / Alternate Names" at bounding box center [101, 305] width 95 height 11
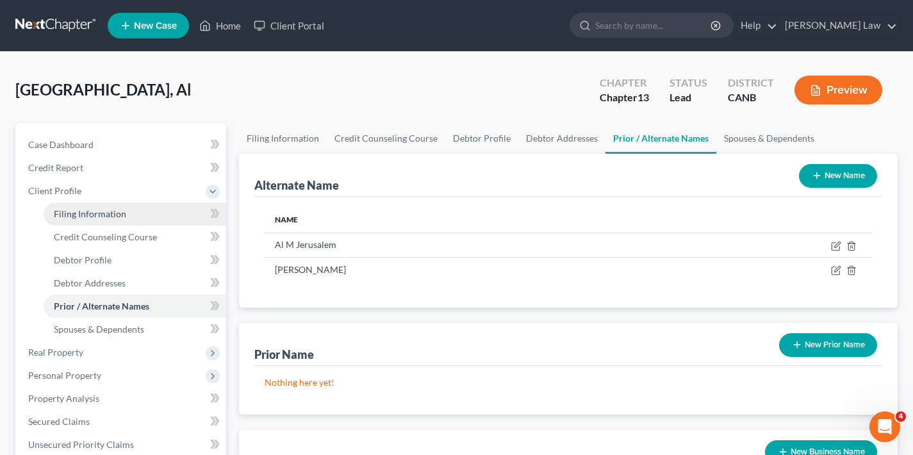
click at [86, 209] on span "Filing Information" at bounding box center [90, 213] width 72 height 11
select select "1"
select select "0"
select select "3"
select select "9"
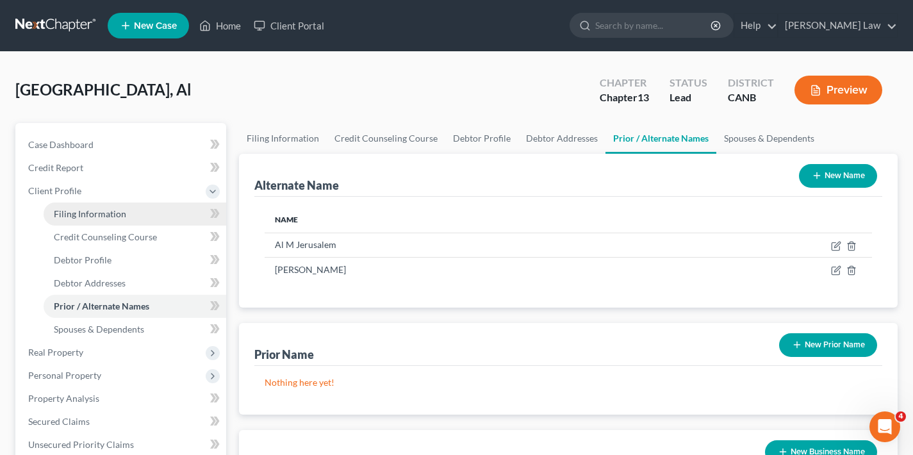
select select "4"
select select "0"
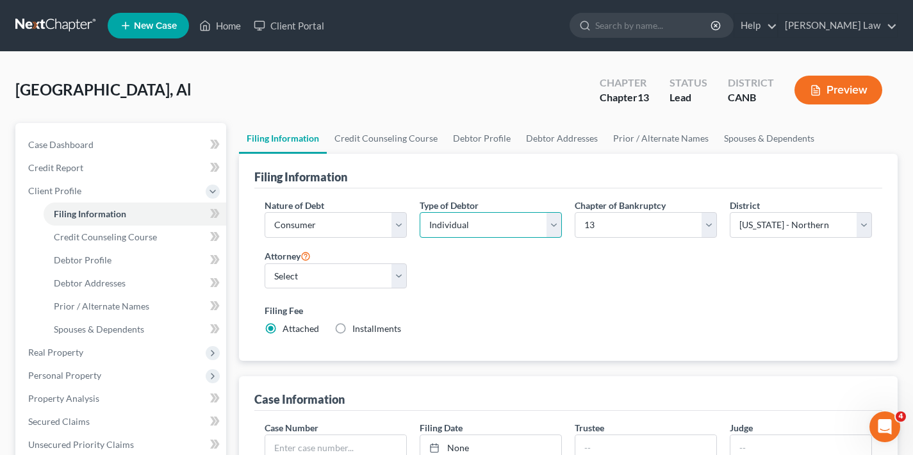
select select "1"
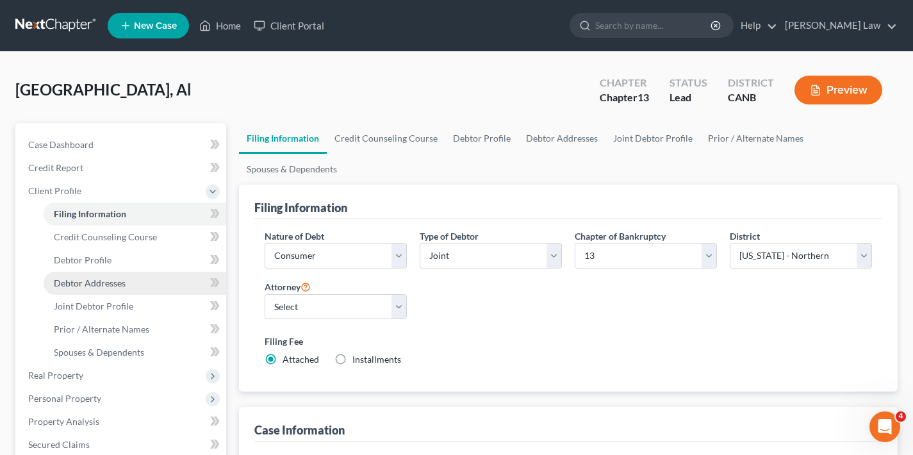
click at [95, 284] on span "Debtor Addresses" at bounding box center [90, 282] width 72 height 11
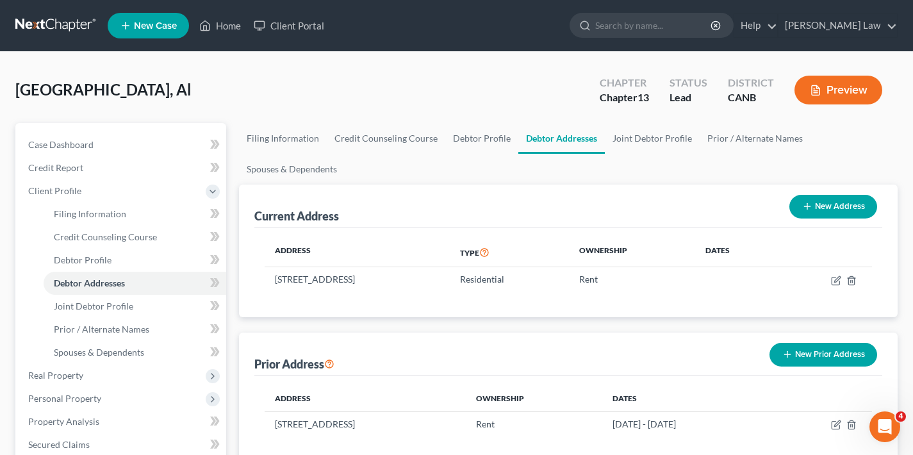
scroll to position [74, 0]
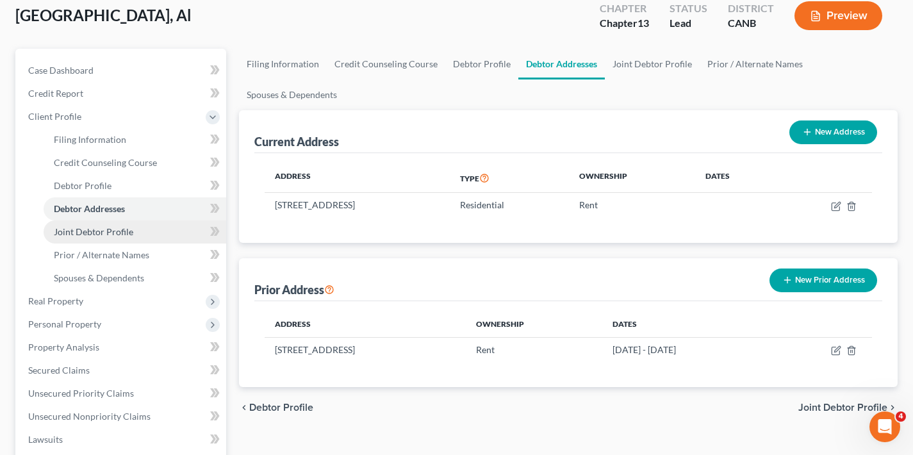
click at [96, 228] on span "Joint Debtor Profile" at bounding box center [93, 231] width 79 height 11
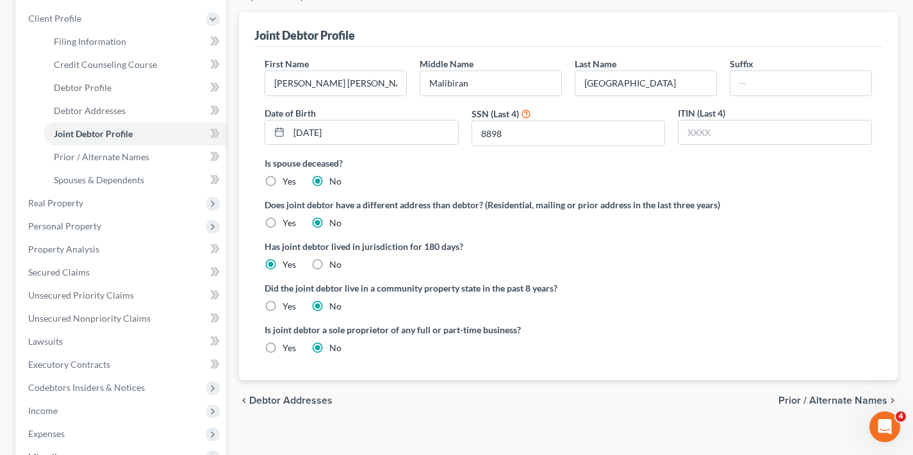
scroll to position [265, 0]
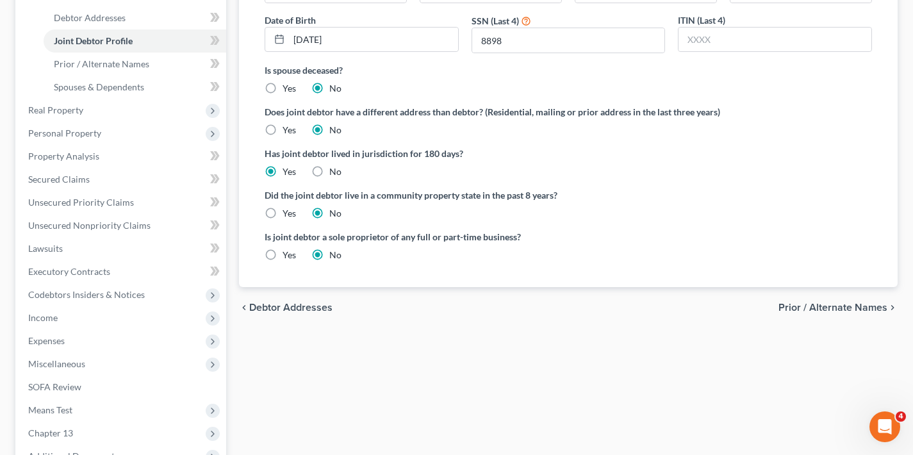
click at [851, 305] on span "Prior / Alternate Names" at bounding box center [832, 307] width 109 height 10
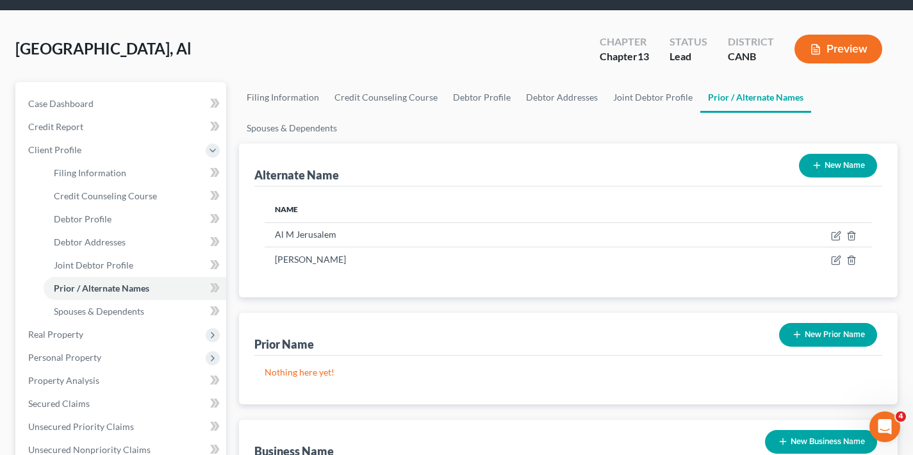
scroll to position [44, 0]
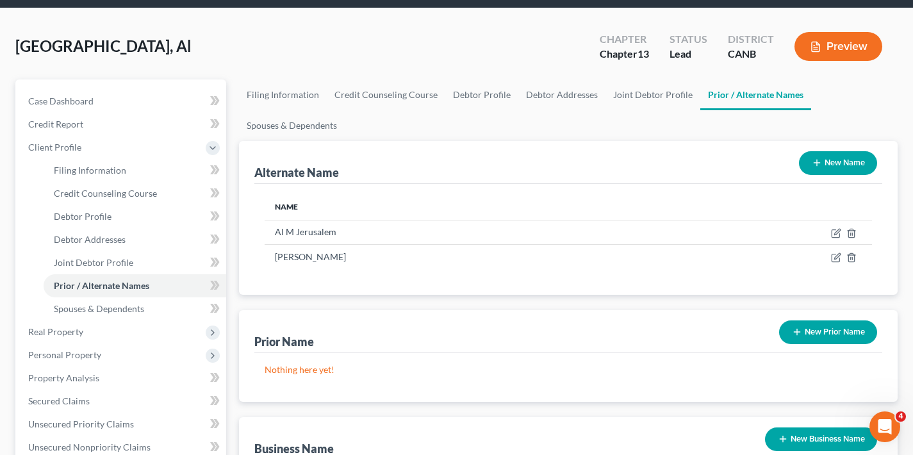
click at [842, 162] on button "New Name" at bounding box center [838, 163] width 78 height 24
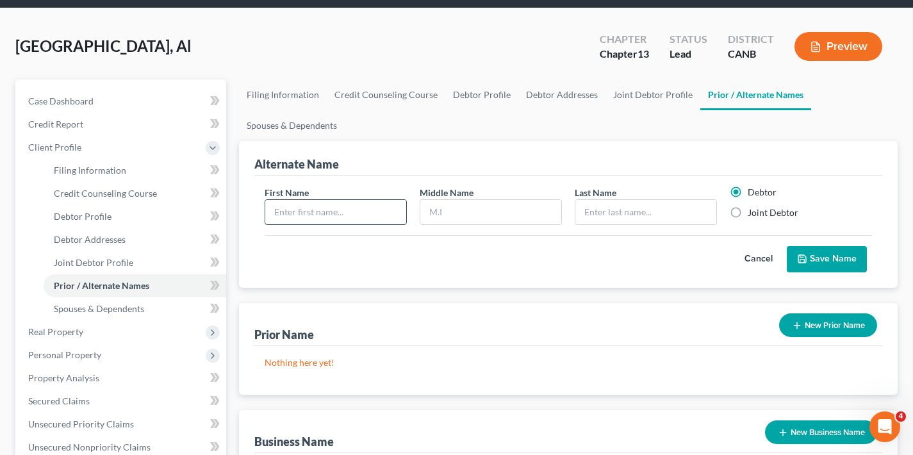
click at [376, 209] on input "text" at bounding box center [335, 212] width 141 height 24
type input "[PERSON_NAME]"
type input "[GEOGRAPHIC_DATA]"
click at [747, 213] on label "Joint Debtor" at bounding box center [772, 212] width 51 height 13
click at [752, 213] on input "Joint Debtor" at bounding box center [756, 210] width 8 height 8
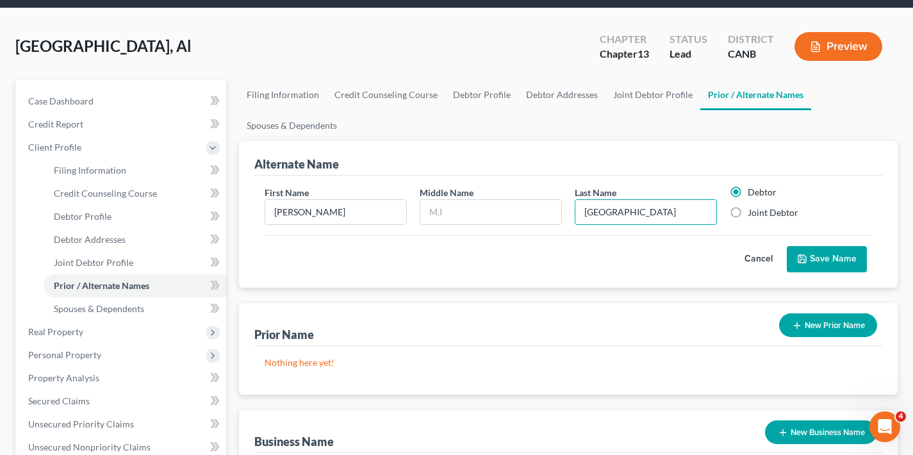
radio input "true"
radio input "false"
click at [818, 256] on button "Save Name" at bounding box center [826, 259] width 80 height 27
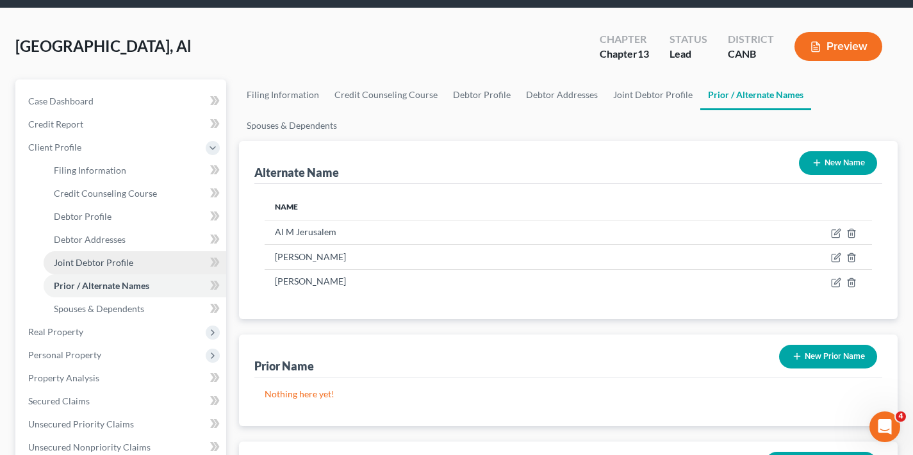
click at [94, 261] on span "Joint Debtor Profile" at bounding box center [93, 262] width 79 height 11
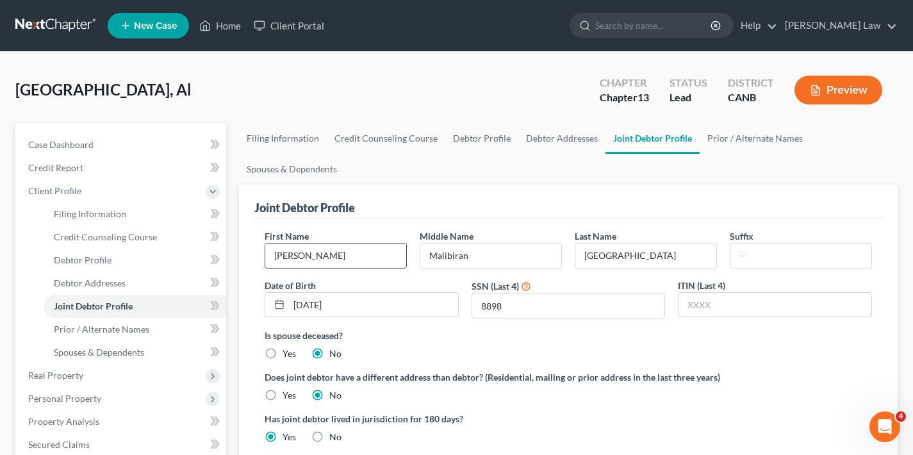
click at [291, 256] on input "[PERSON_NAME]" at bounding box center [335, 255] width 141 height 24
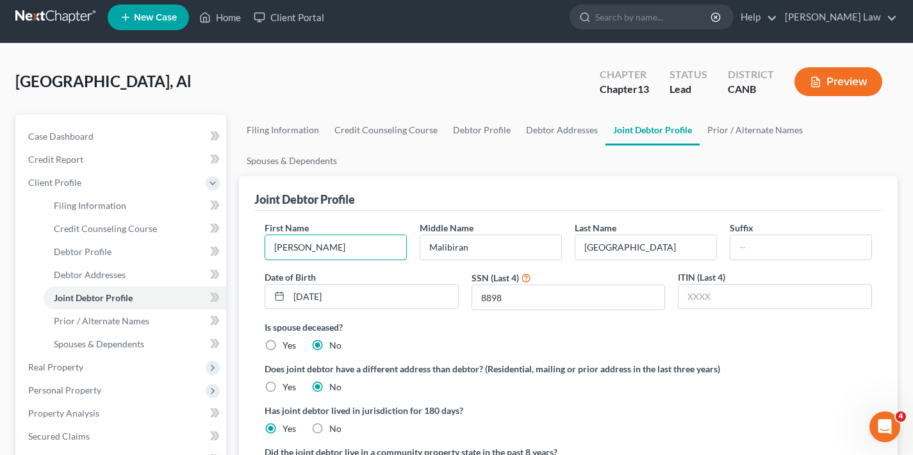
scroll to position [49, 0]
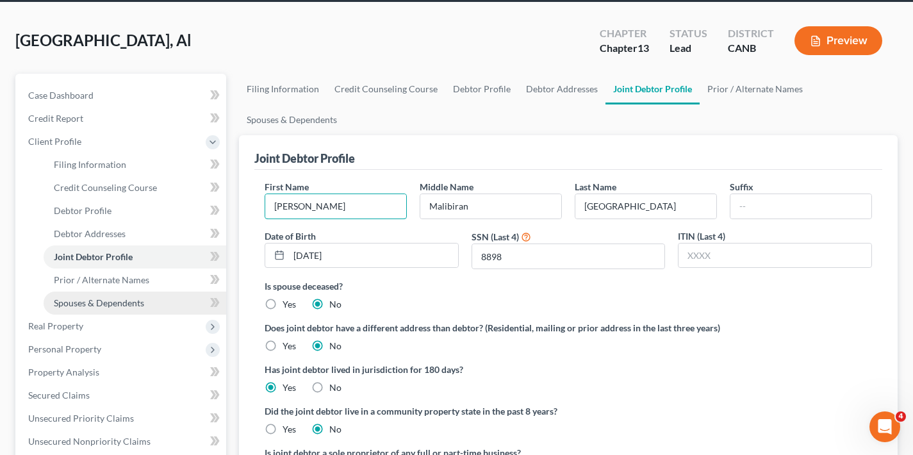
type input "[PERSON_NAME]"
click at [103, 300] on span "Spouses & Dependents" at bounding box center [99, 302] width 90 height 11
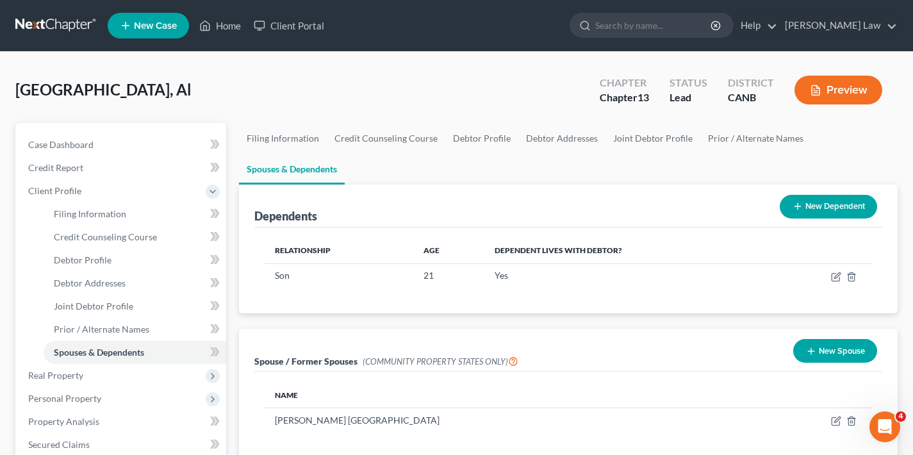
scroll to position [245, 0]
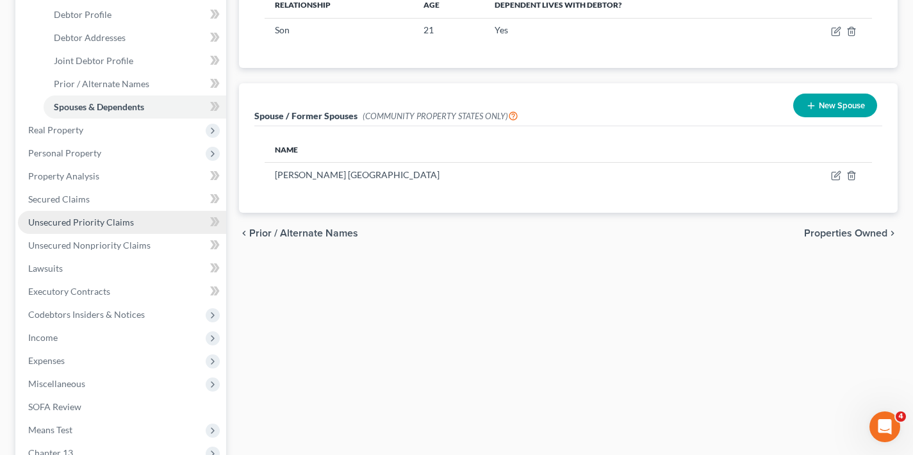
click at [76, 222] on span "Unsecured Priority Claims" at bounding box center [81, 221] width 106 height 11
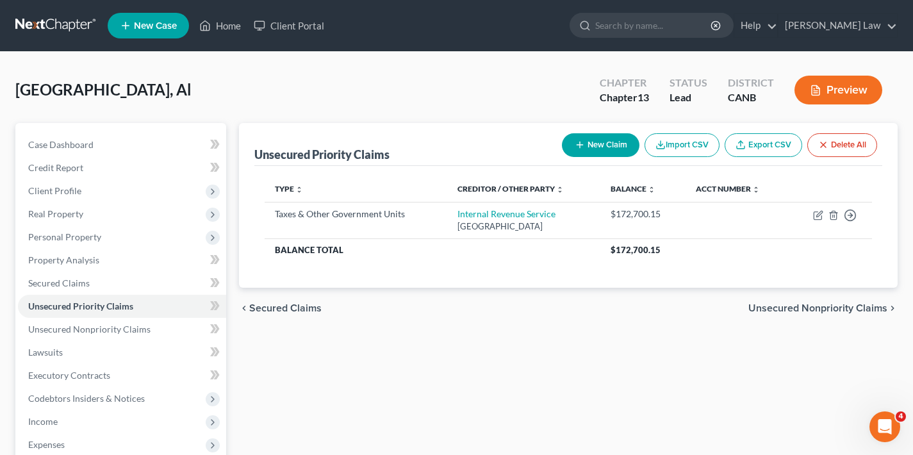
click at [589, 146] on button "New Claim" at bounding box center [600, 145] width 77 height 24
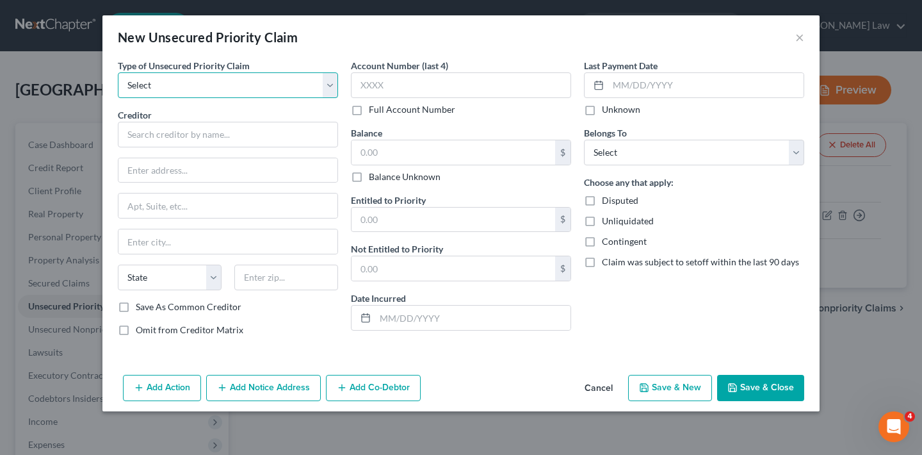
select select "0"
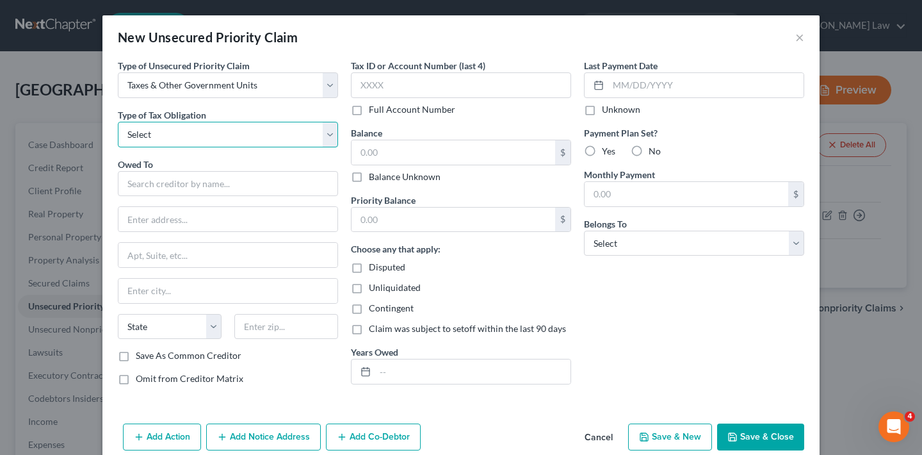
select select "3"
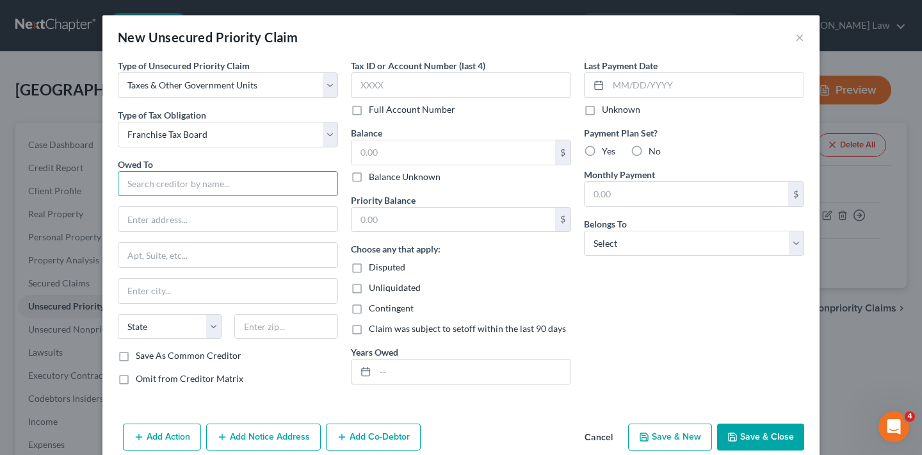
click at [206, 190] on input "text" at bounding box center [228, 184] width 220 height 26
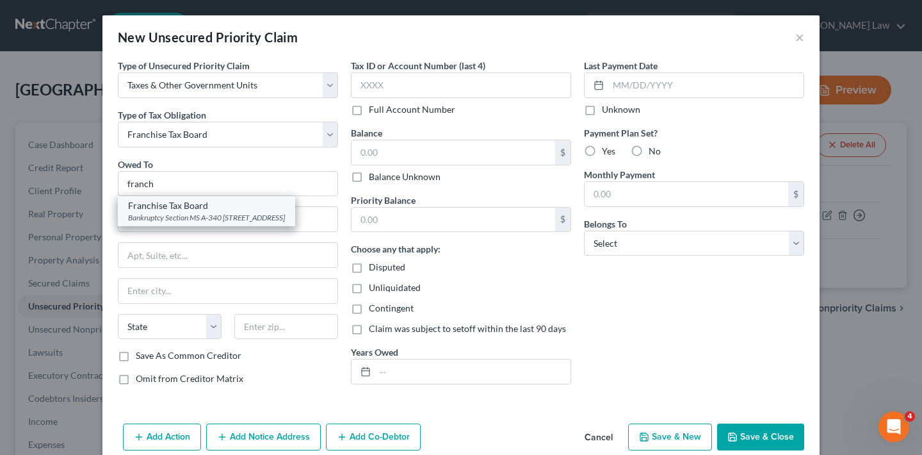
click at [192, 209] on div "Franchise Tax Board" at bounding box center [206, 205] width 157 height 13
type input "Franchise Tax Board"
type input "Bankruptcy Section MS A-340 P O Box 2952"
type input "[GEOGRAPHIC_DATA]"
select select "4"
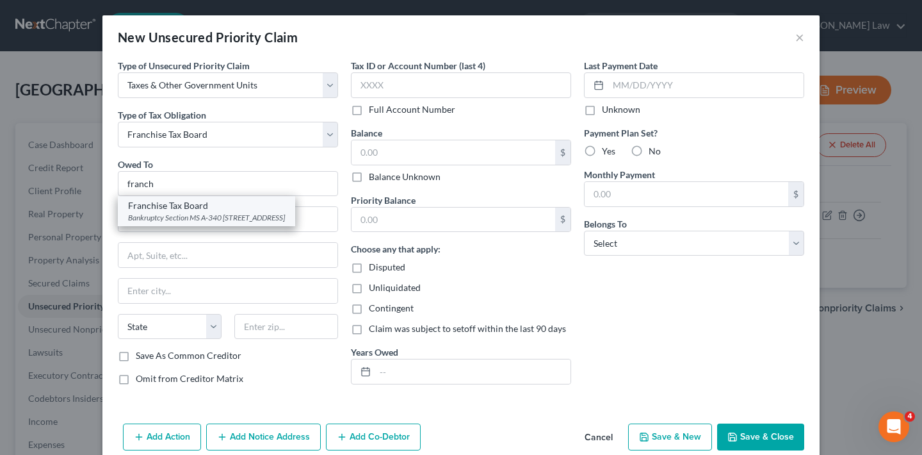
type input "95812"
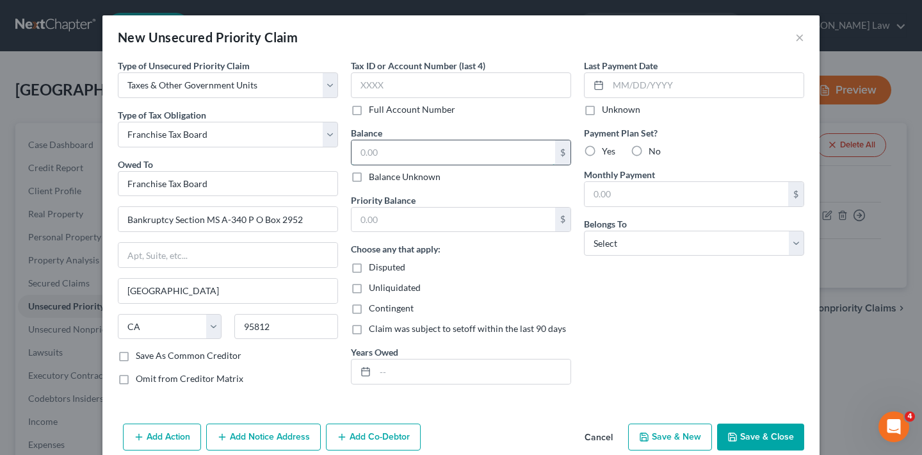
click at [421, 149] on input "text" at bounding box center [454, 152] width 204 height 24
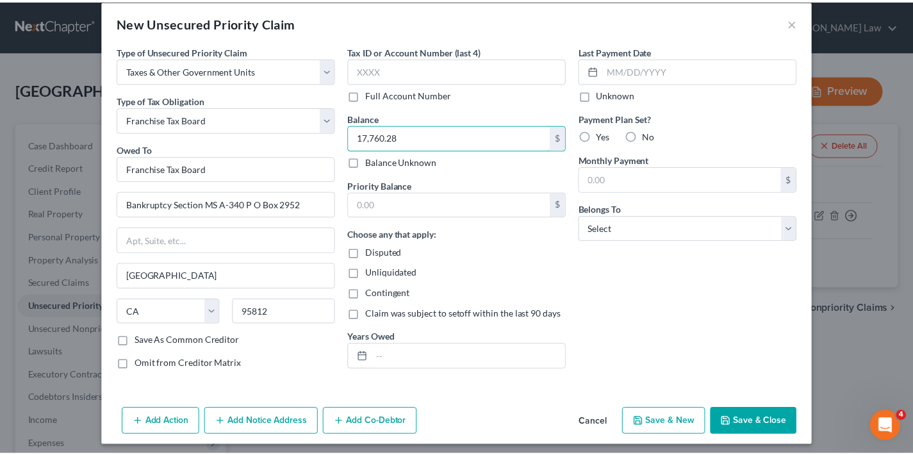
scroll to position [21, 0]
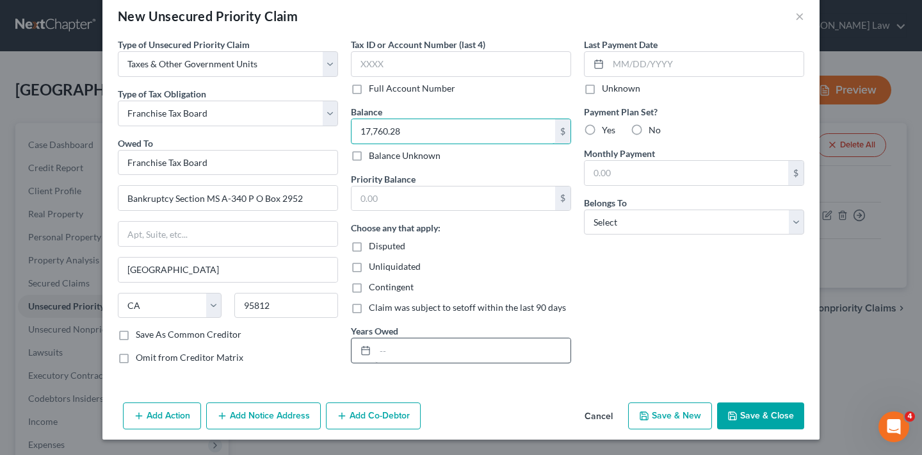
type input "17,760.28"
click at [400, 354] on input "text" at bounding box center [472, 350] width 195 height 24
type input "[DATE]-[DATE]"
click at [760, 423] on button "Save & Close" at bounding box center [760, 415] width 87 height 27
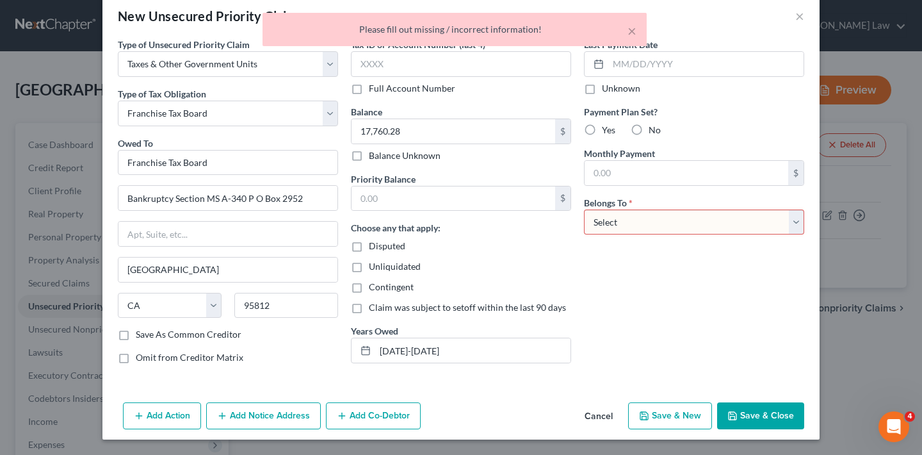
select select "2"
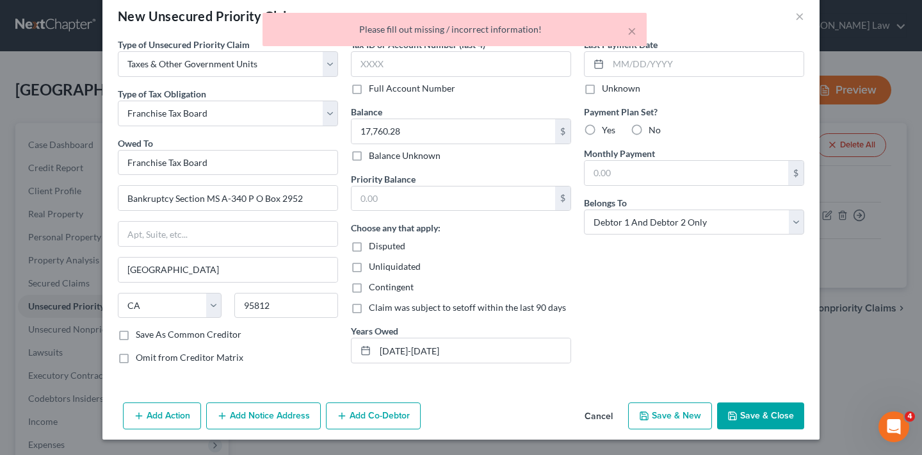
click at [760, 416] on button "Save & Close" at bounding box center [760, 415] width 87 height 27
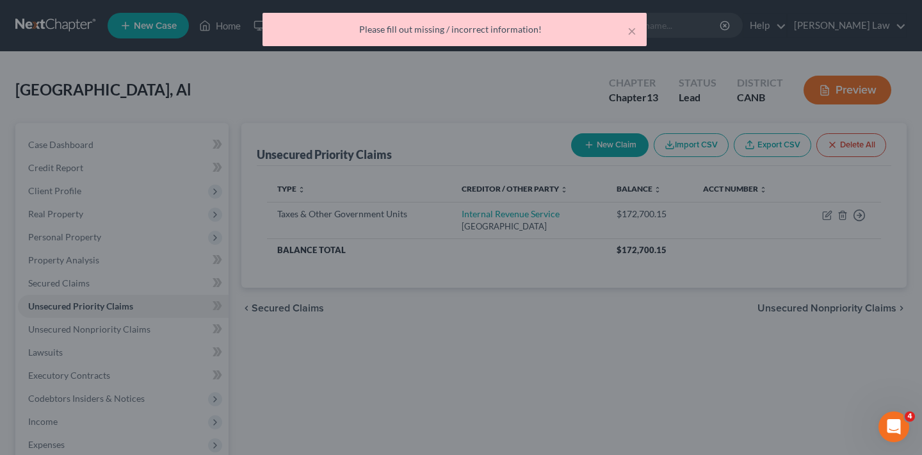
type input "0.00"
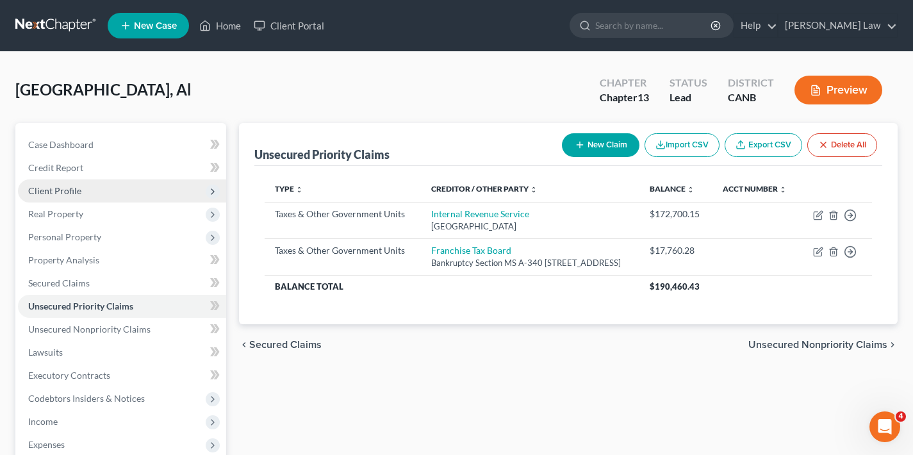
click at [60, 188] on span "Client Profile" at bounding box center [54, 190] width 53 height 11
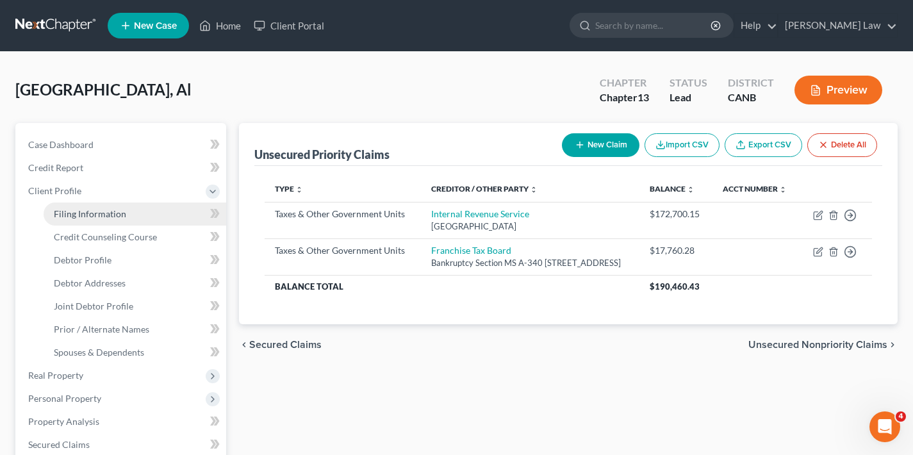
click at [83, 210] on span "Filing Information" at bounding box center [90, 213] width 72 height 11
select select "1"
select select "3"
select select "9"
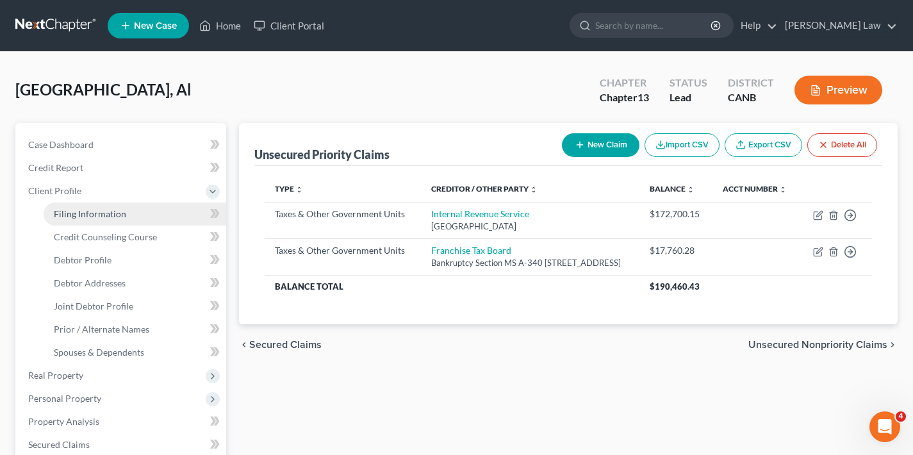
select select "4"
select select "0"
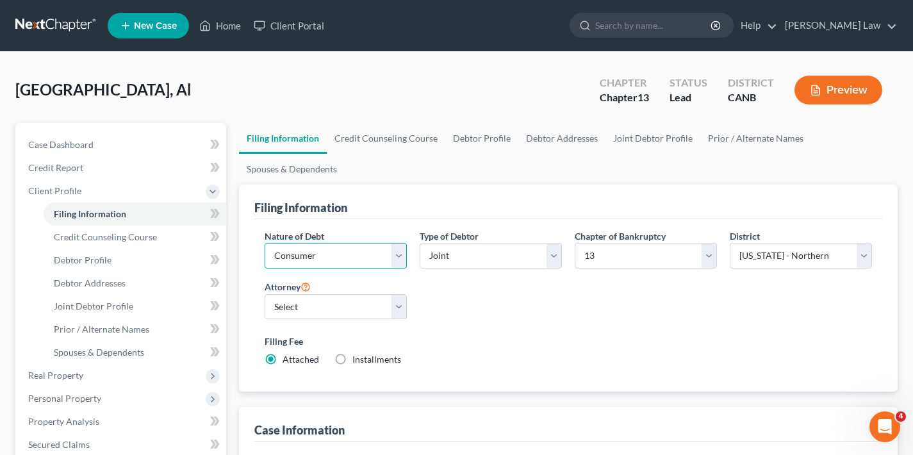
select select "0"
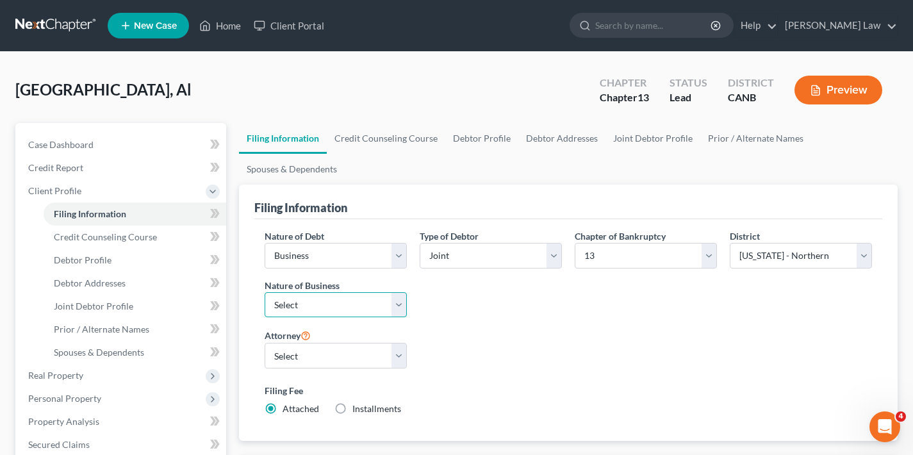
select select "3"
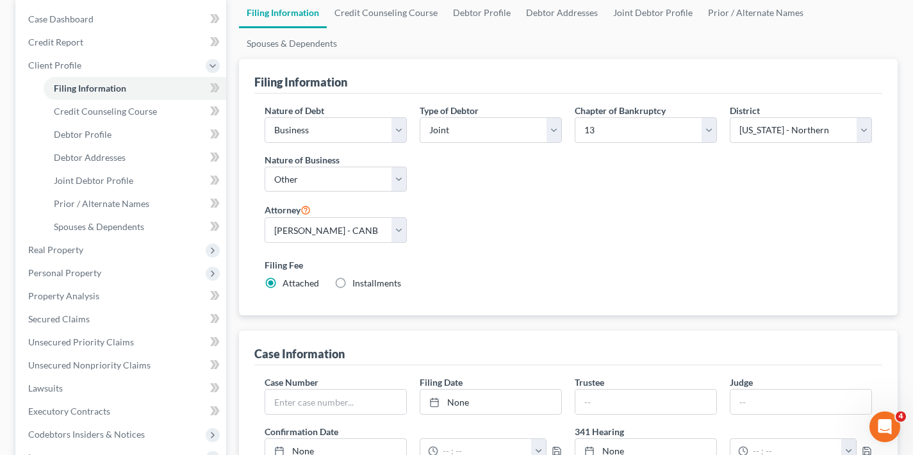
scroll to position [176, 0]
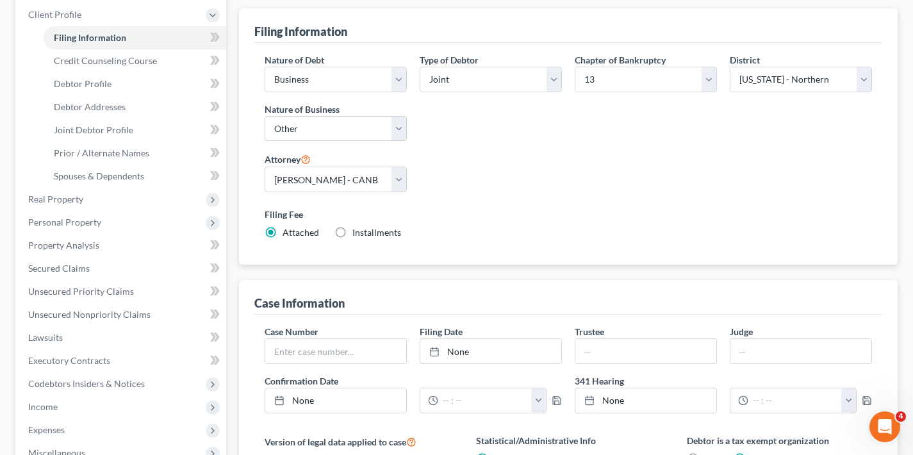
click at [87, 223] on span "Personal Property" at bounding box center [64, 221] width 73 height 11
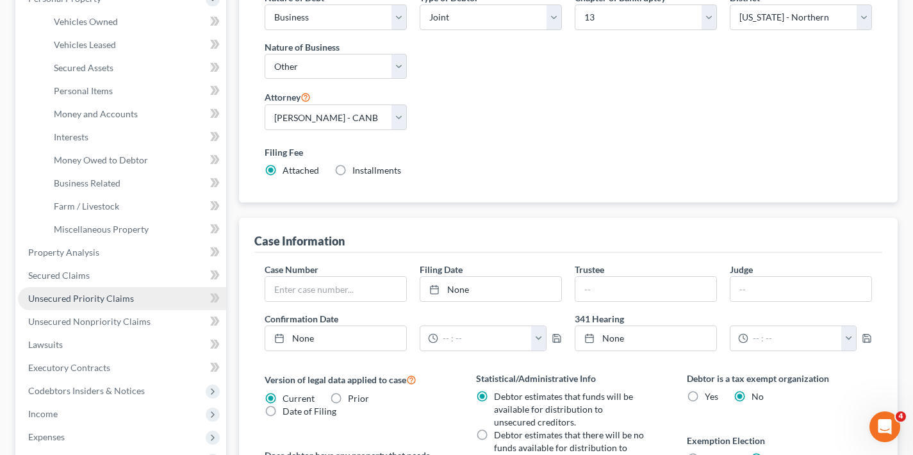
scroll to position [279, 0]
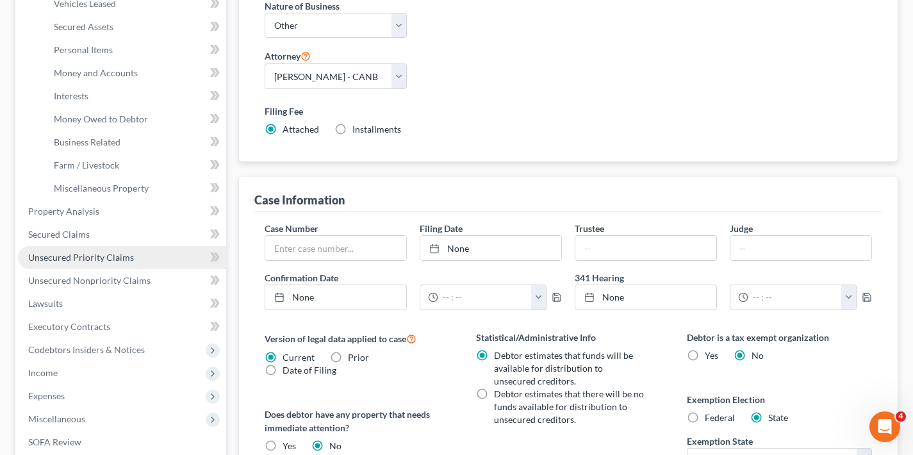
click at [102, 258] on span "Unsecured Priority Claims" at bounding box center [81, 257] width 106 height 11
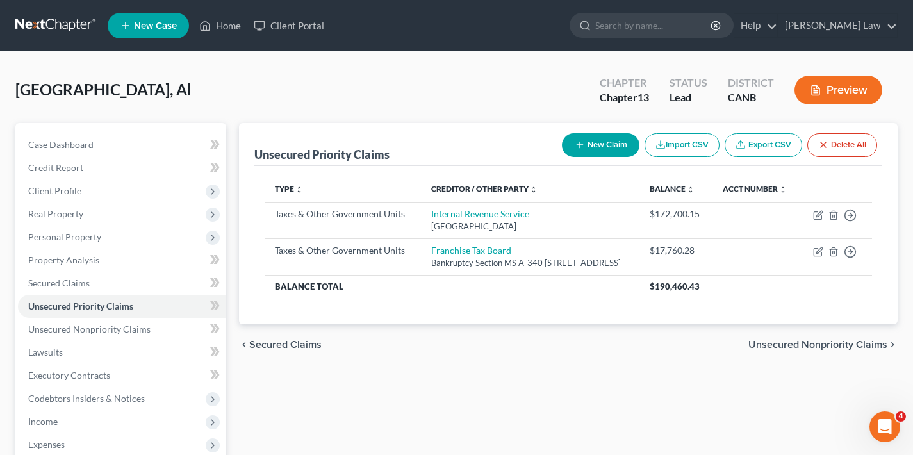
click at [604, 145] on button "New Claim" at bounding box center [600, 145] width 77 height 24
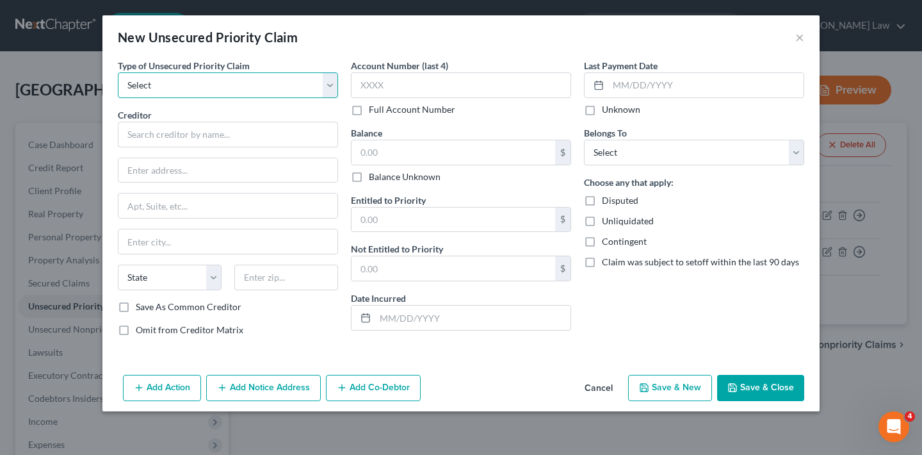
select select "0"
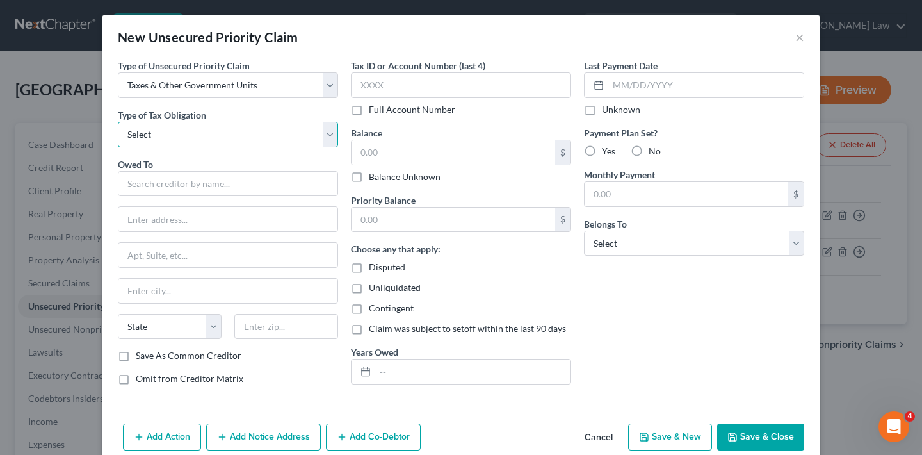
select select "2"
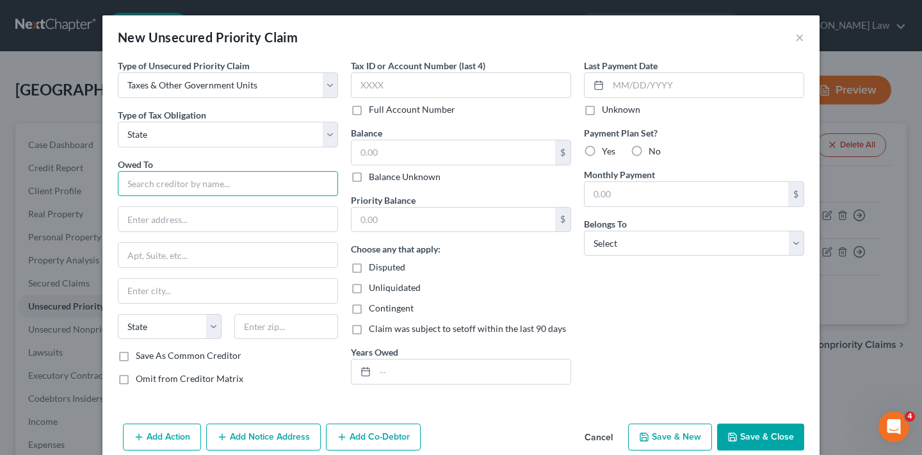
click at [223, 187] on input "text" at bounding box center [228, 184] width 220 height 26
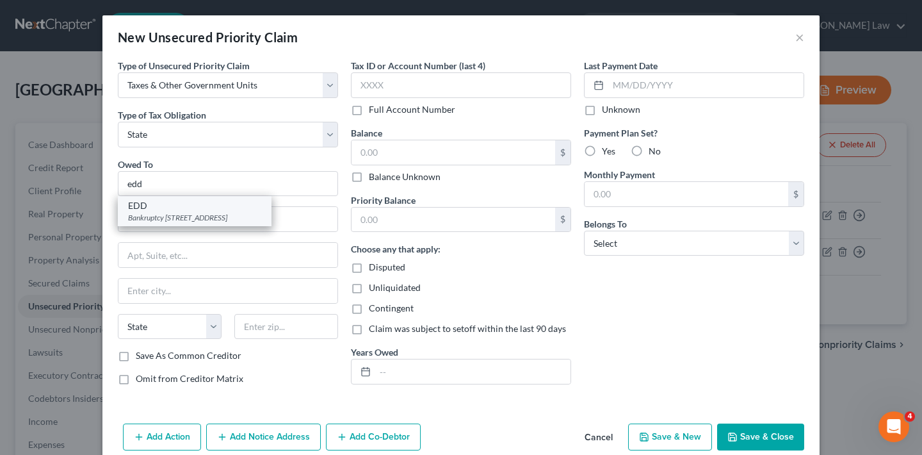
click at [214, 216] on div "Bankruptcy [STREET_ADDRESS]" at bounding box center [194, 217] width 133 height 11
type input "EDD"
type input "Bankruptcy Unit-MIC 92E PO Box 826880"
type input "[GEOGRAPHIC_DATA]"
select select "4"
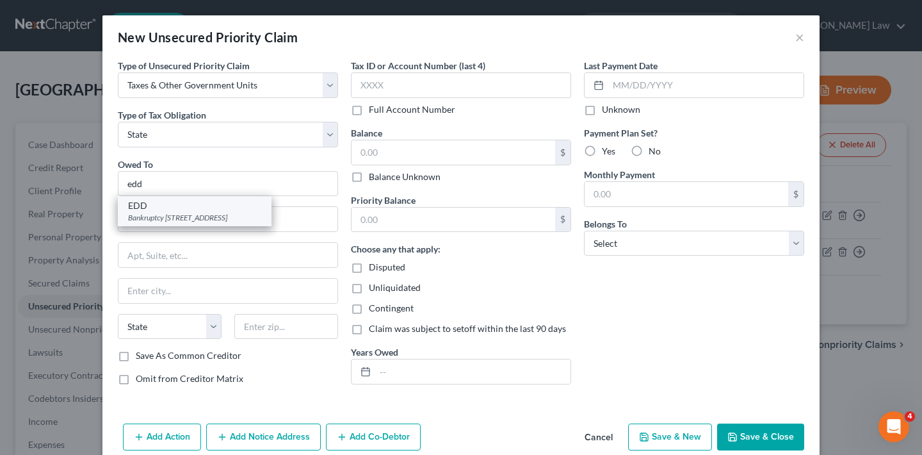
type input "94280"
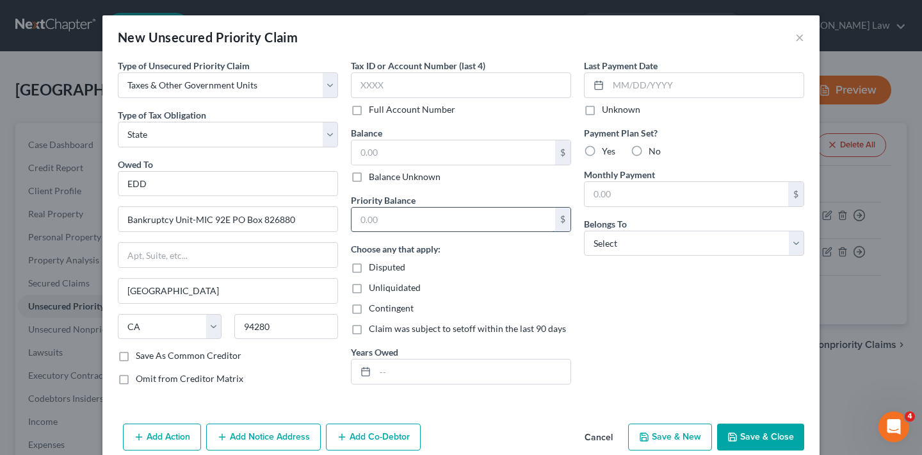
click at [459, 218] on input "text" at bounding box center [454, 219] width 204 height 24
type input "0"
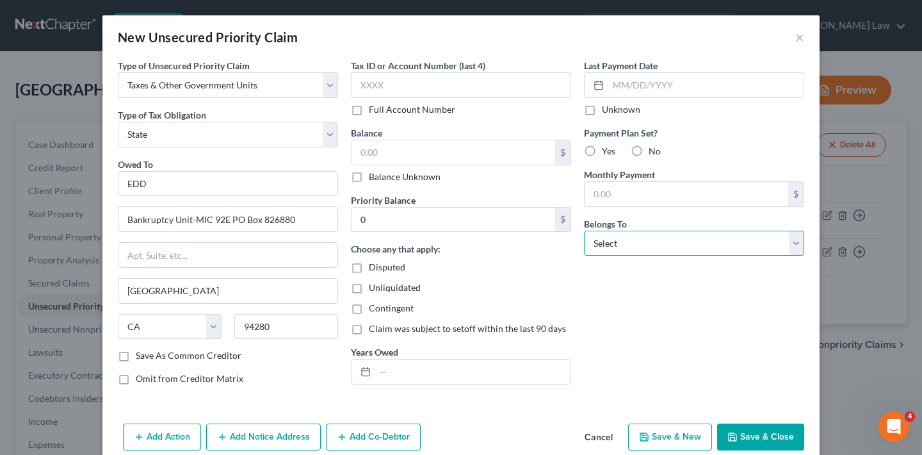
select select "2"
click at [770, 439] on button "Save & Close" at bounding box center [760, 436] width 87 height 27
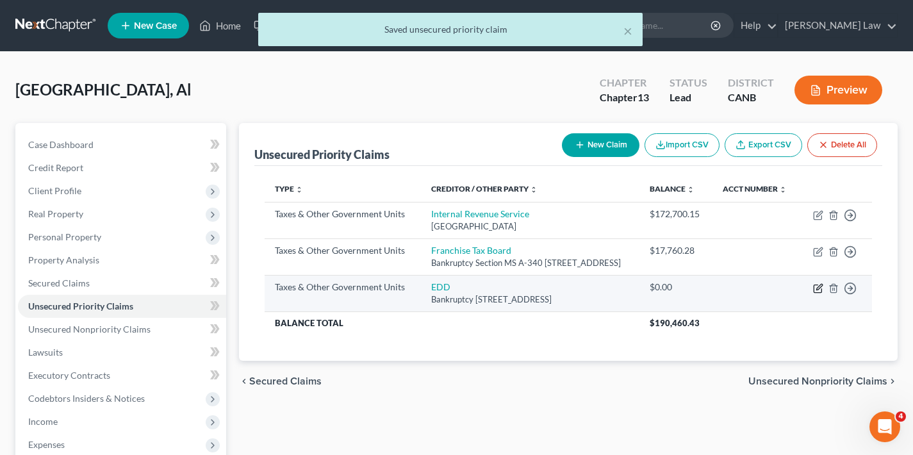
click at [815, 293] on icon "button" at bounding box center [818, 288] width 10 height 10
select select "2"
select select "4"
select select "2"
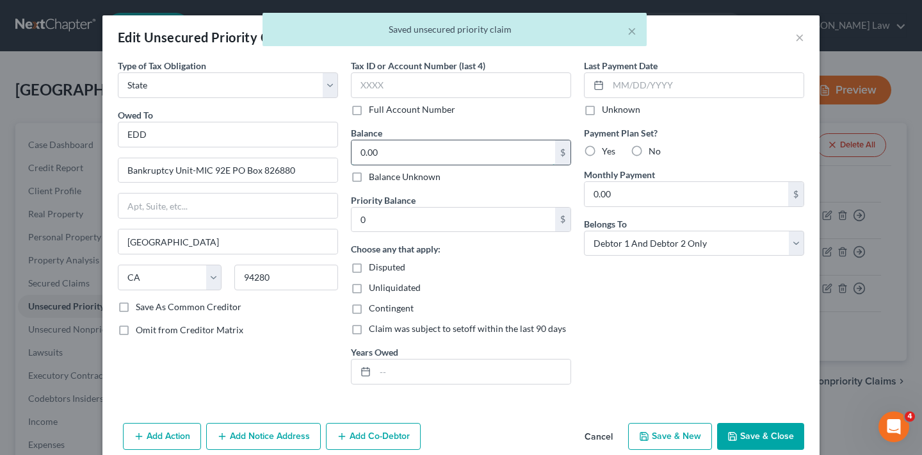
click at [418, 158] on input "0.00" at bounding box center [454, 152] width 204 height 24
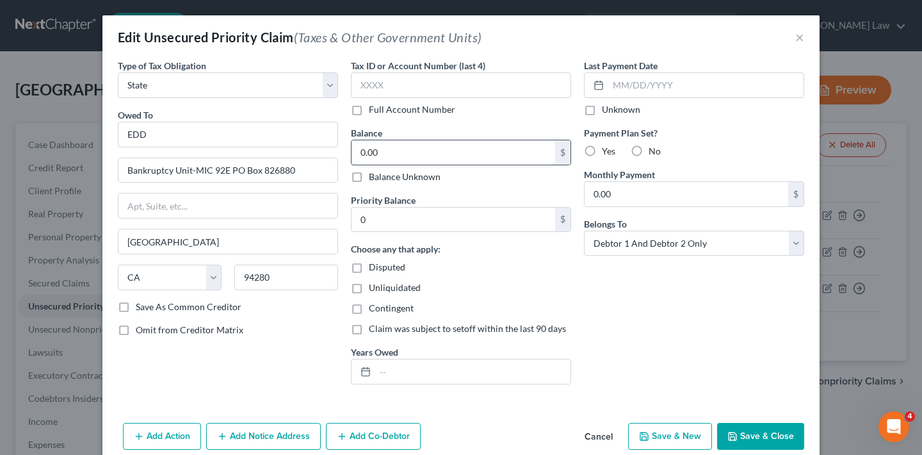
click at [418, 158] on input "0.00" at bounding box center [454, 152] width 204 height 24
type input "0"
click at [391, 224] on input "0" at bounding box center [454, 219] width 204 height 24
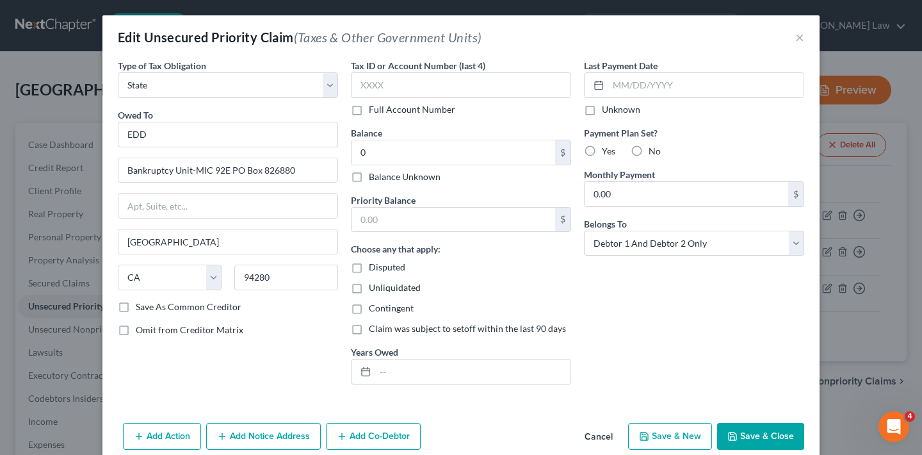
click at [764, 436] on button "Save & Close" at bounding box center [760, 436] width 87 height 27
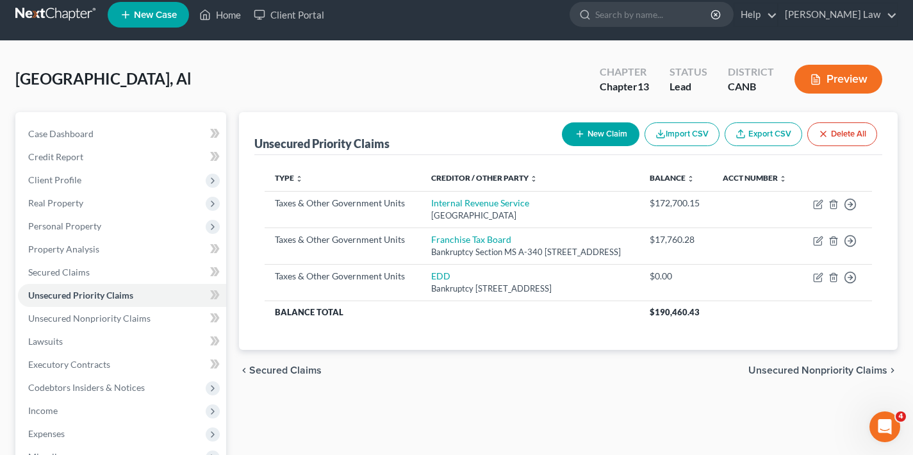
scroll to position [249, 0]
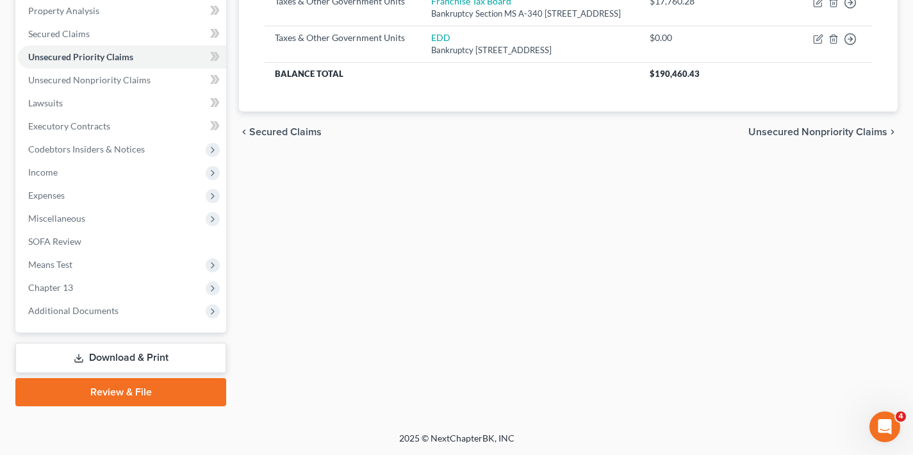
click at [813, 137] on span "Unsecured Nonpriority Claims" at bounding box center [817, 132] width 139 height 10
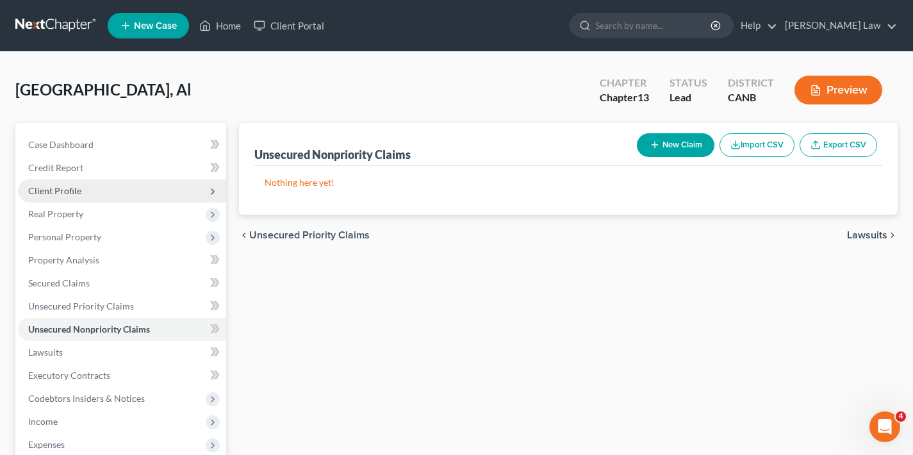
click at [65, 190] on span "Client Profile" at bounding box center [54, 190] width 53 height 11
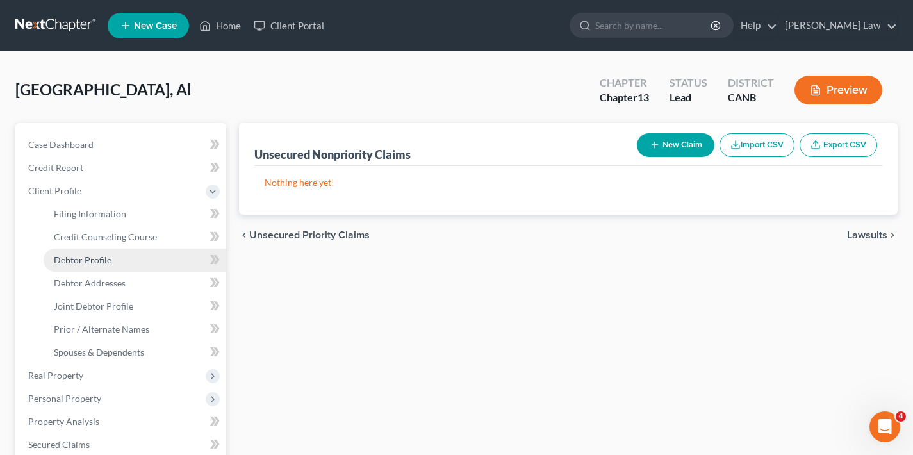
click at [90, 257] on span "Debtor Profile" at bounding box center [83, 259] width 58 height 11
select select "1"
select select "2"
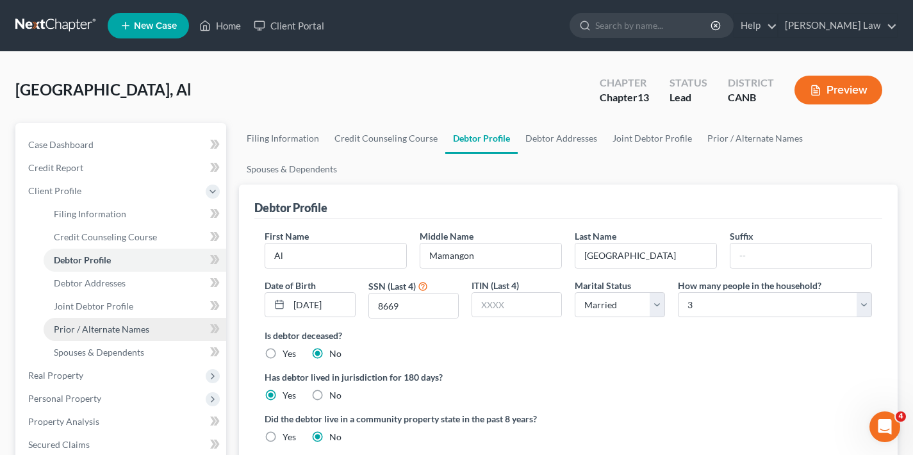
click at [92, 329] on span "Prior / Alternate Names" at bounding box center [101, 328] width 95 height 11
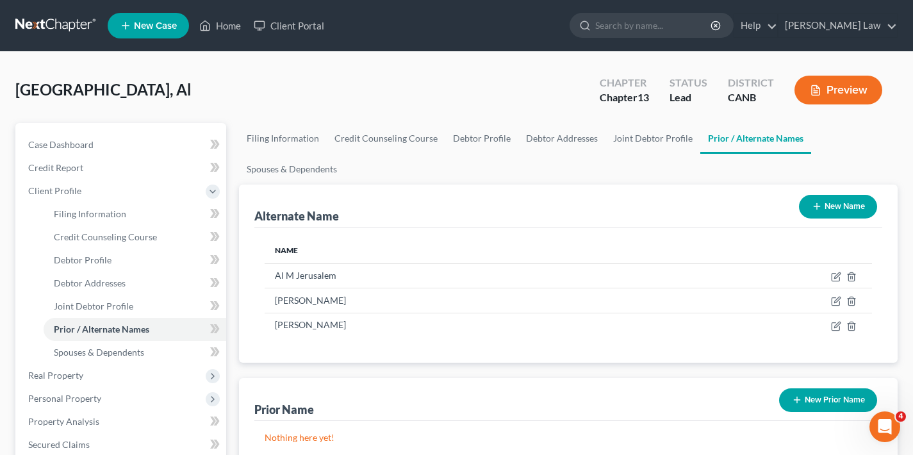
click at [841, 205] on button "New Name" at bounding box center [838, 207] width 78 height 24
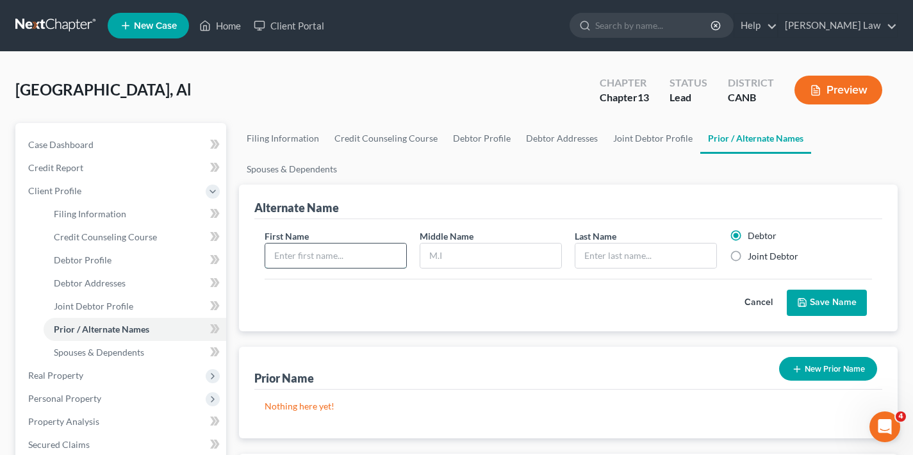
click at [336, 259] on input "text" at bounding box center [335, 255] width 141 height 24
type input "Al"
type input "M"
type input "Hersulena"
click at [834, 305] on button "Save Name" at bounding box center [826, 302] width 80 height 27
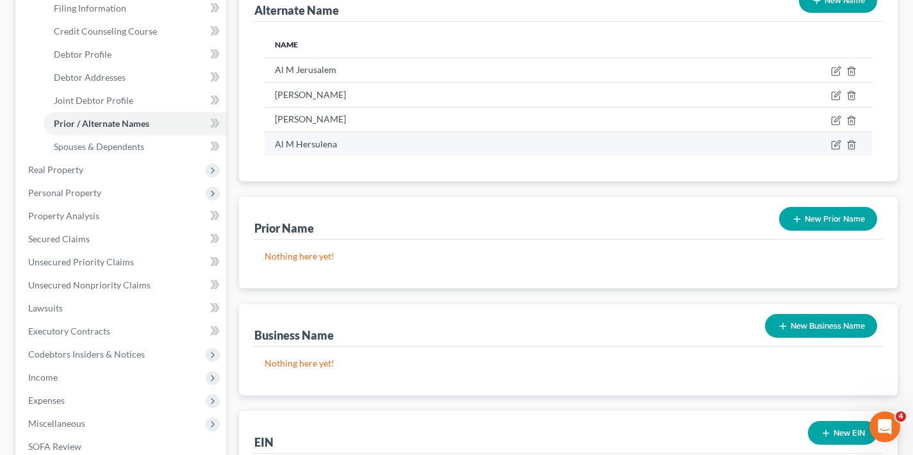
scroll to position [342, 0]
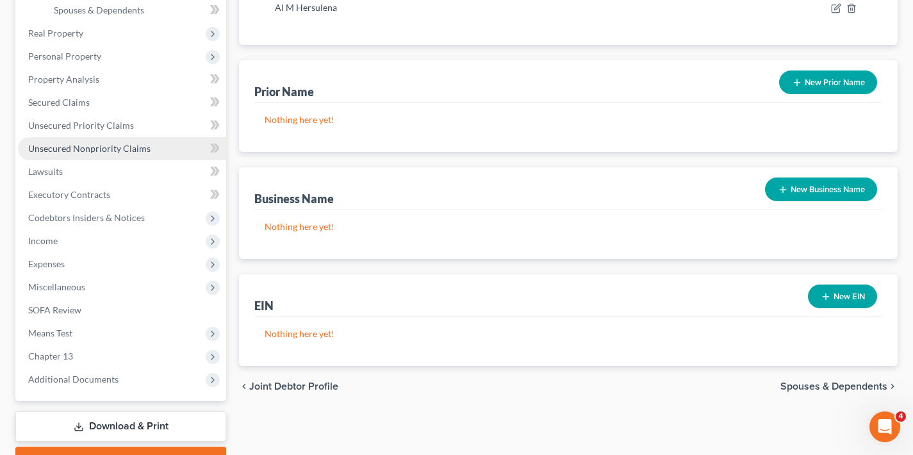
click at [87, 144] on span "Unsecured Nonpriority Claims" at bounding box center [89, 148] width 122 height 11
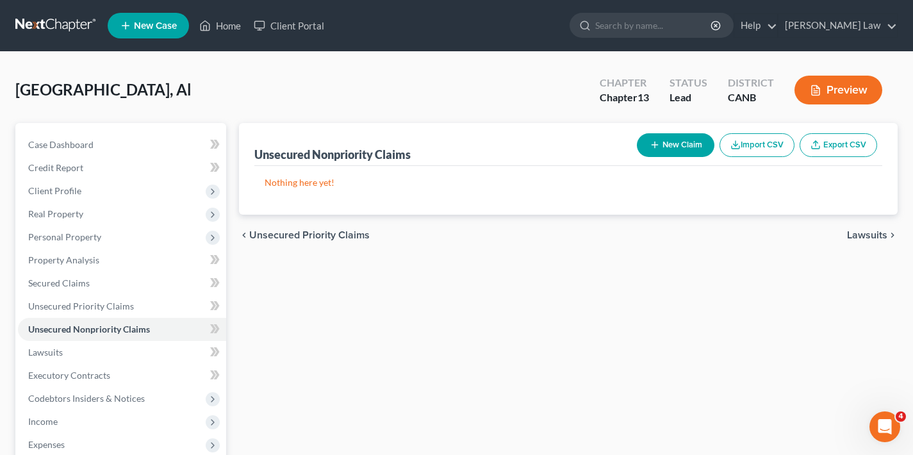
click at [684, 143] on button "New Claim" at bounding box center [675, 145] width 77 height 24
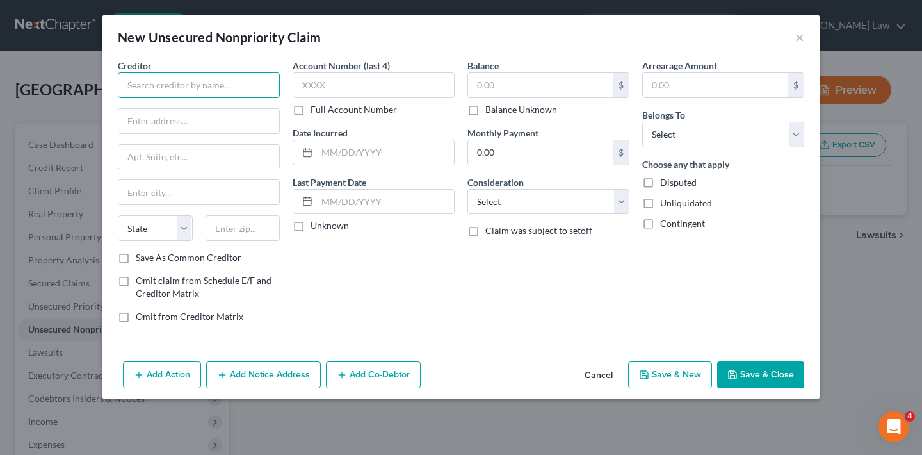
click at [231, 95] on input "text" at bounding box center [199, 85] width 162 height 26
click at [494, 83] on input "text" at bounding box center [540, 85] width 145 height 24
type input "27,970"
click at [177, 85] on input "text" at bounding box center [199, 85] width 162 height 26
type input "D"
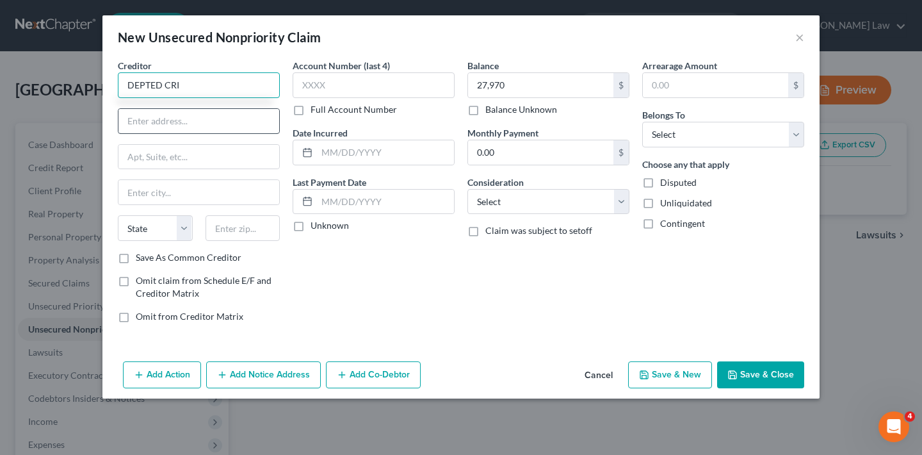
type input "DEPTED CRI"
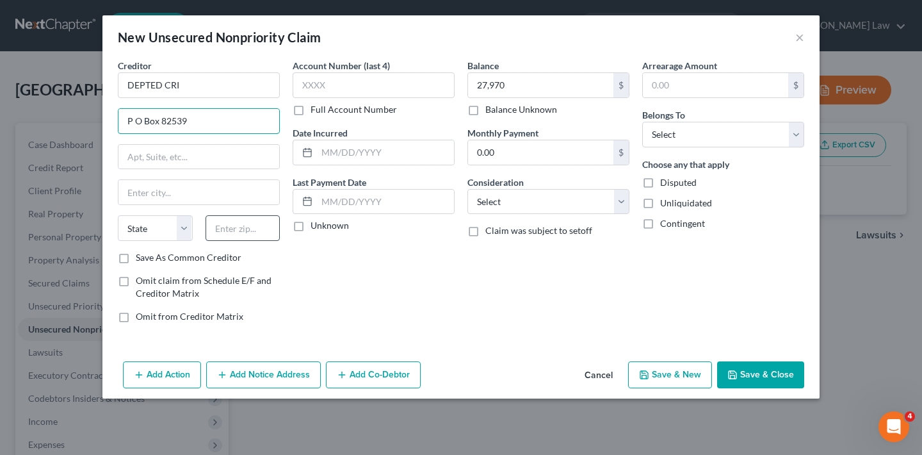
type input "P O Box 82539"
type input "68501"
click at [380, 267] on div "Account Number (last 4) Full Account Number Date Incurred Last Payment Date Unk…" at bounding box center [373, 196] width 175 height 274
type input "Lincoln"
select select "30"
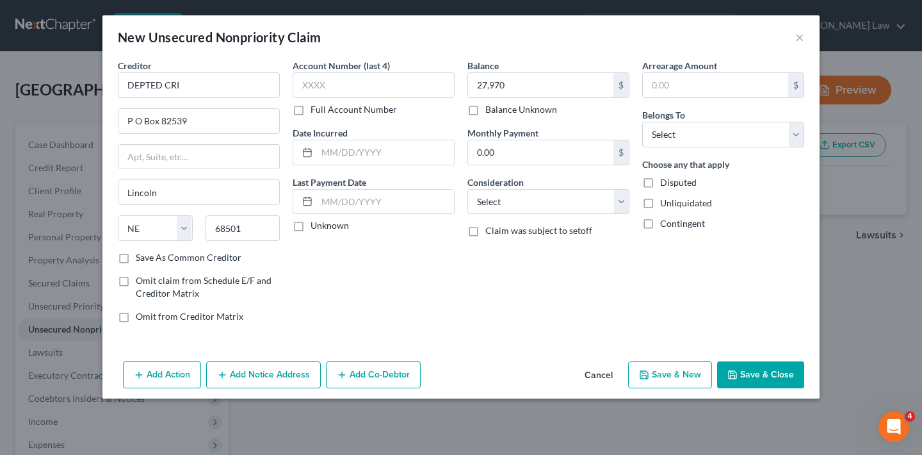
click at [136, 258] on label "Save As Common Creditor" at bounding box center [189, 257] width 106 height 13
click at [141, 258] on input "Save As Common Creditor" at bounding box center [145, 255] width 8 height 8
checkbox input "true"
select select "17"
drag, startPoint x: 514, startPoint y: 83, endPoint x: 453, endPoint y: 82, distance: 61.5
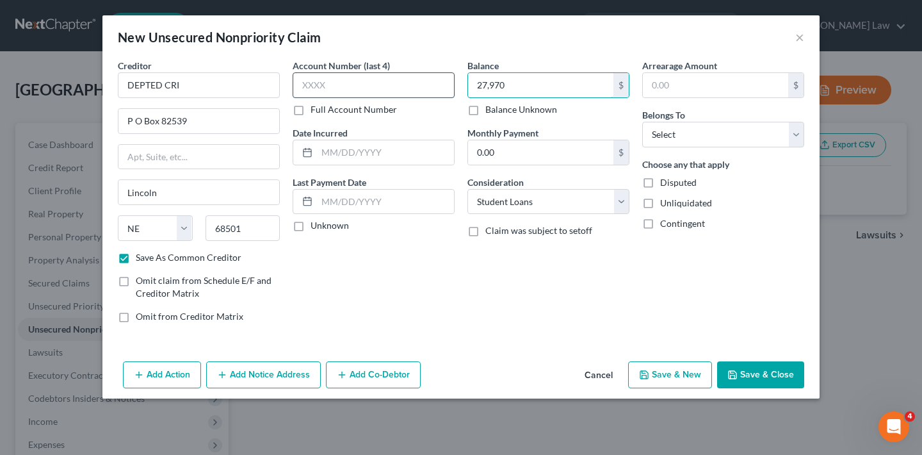
click at [453, 82] on div "Creditor * DEPTED CRI P O Box 82539 [GEOGRAPHIC_DATA][US_STATE] AZ CA CO CT DE …" at bounding box center [460, 196] width 699 height 274
type input "175,761"
select select "0"
click at [783, 373] on button "Save & Close" at bounding box center [760, 374] width 87 height 27
checkbox input "false"
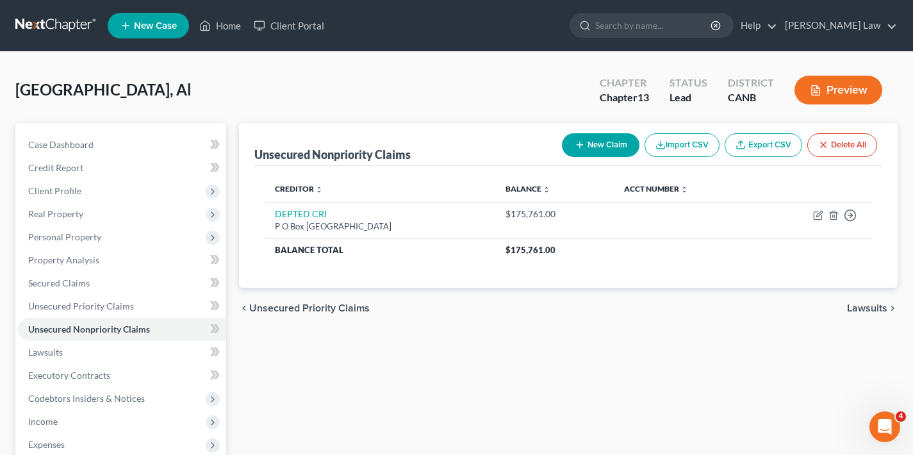
click at [599, 140] on button "New Claim" at bounding box center [600, 145] width 77 height 24
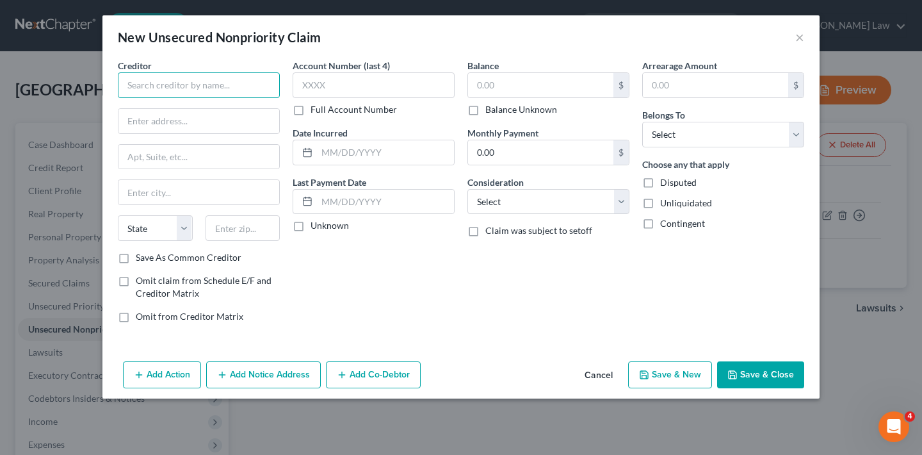
click at [259, 86] on input "text" at bounding box center [199, 85] width 162 height 26
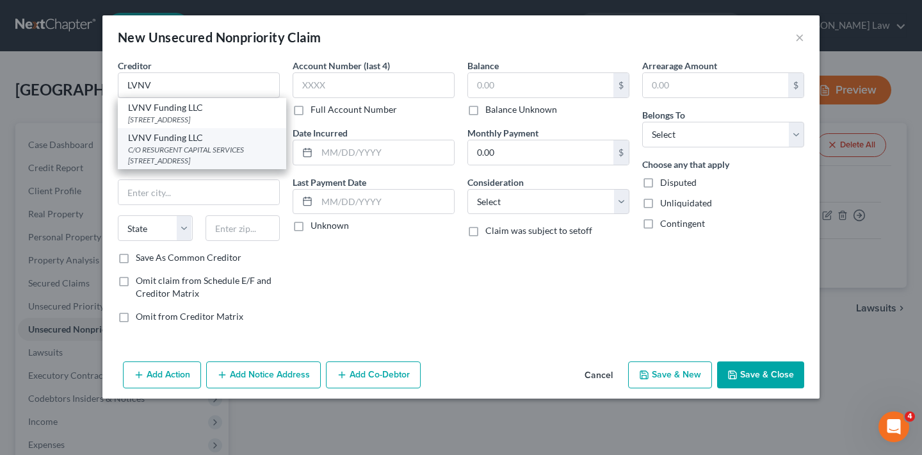
click at [197, 147] on div "C/O RESURGENT CAPITAL SERVICES [STREET_ADDRESS]" at bounding box center [202, 155] width 148 height 22
type input "LVNV Funding LLC"
type input "C/O RESURGENT CAPITAL SERVICES PO BOX 1269"
type input "[GEOGRAPHIC_DATA]"
select select "42"
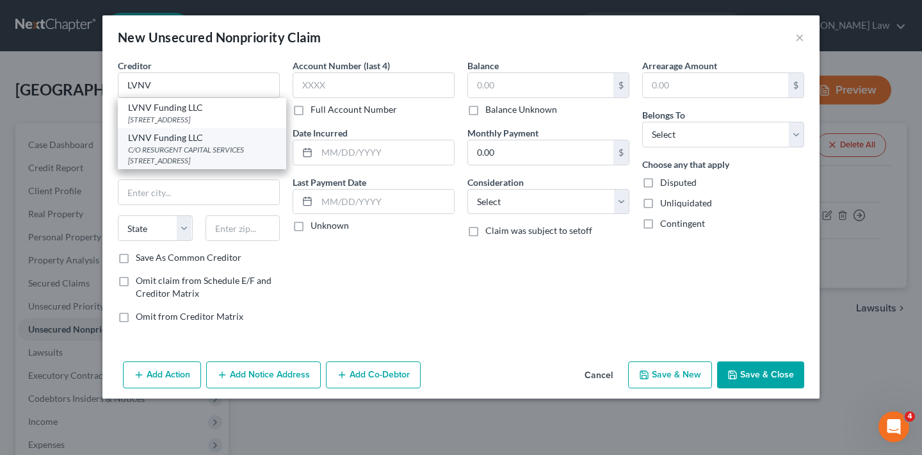
type input "29602"
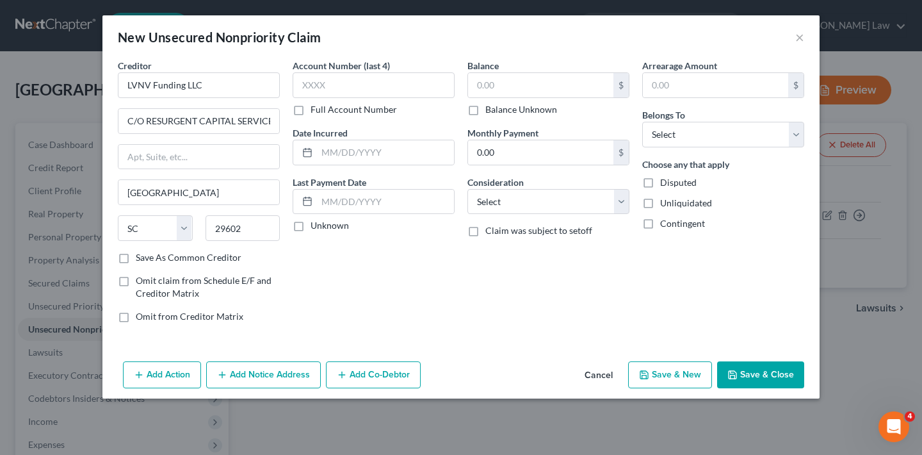
click at [263, 377] on button "Add Notice Address" at bounding box center [263, 374] width 115 height 27
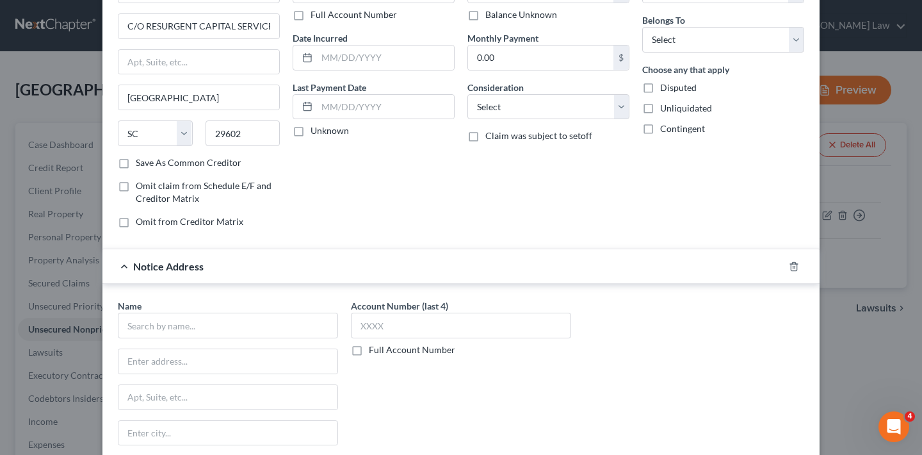
scroll to position [195, 0]
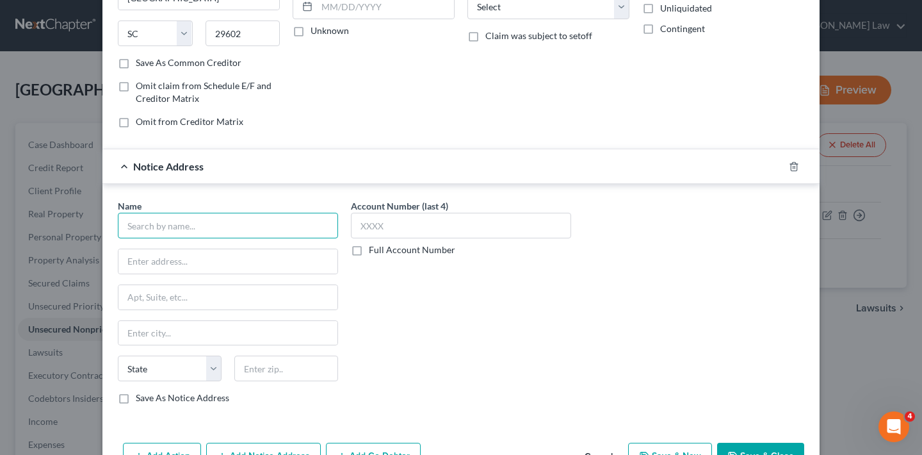
click at [201, 227] on input "text" at bounding box center [228, 226] width 220 height 26
type input "Credit One"
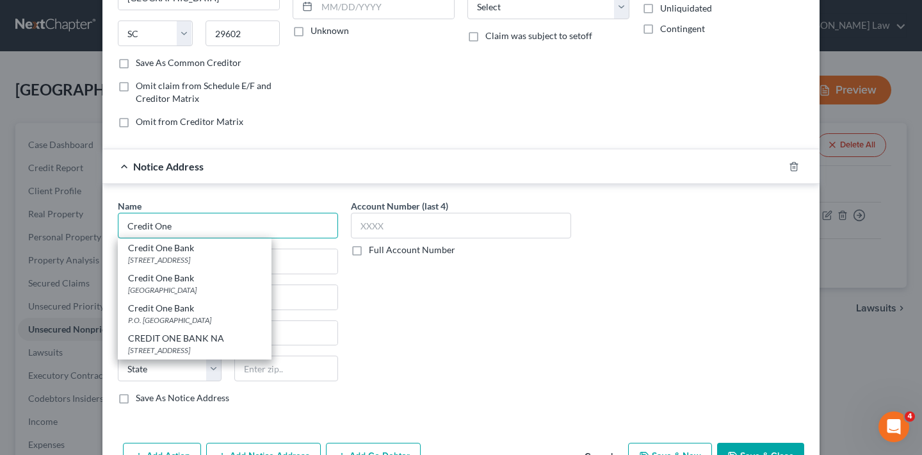
drag, startPoint x: 170, startPoint y: 226, endPoint x: 94, endPoint y: 226, distance: 76.9
click at [94, 226] on div "New Unsecured Nonpriority Claim × Creditor * LVNV Funding LLC C/O RESURGENT CAP…" at bounding box center [461, 227] width 922 height 455
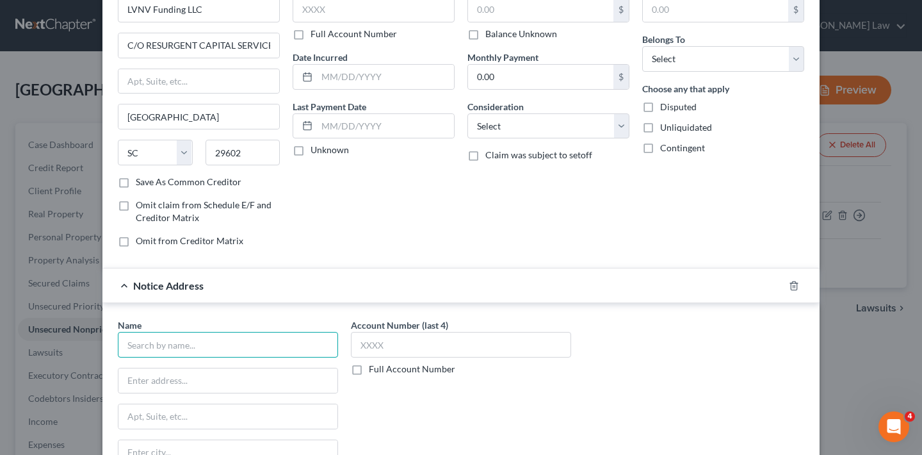
scroll to position [0, 0]
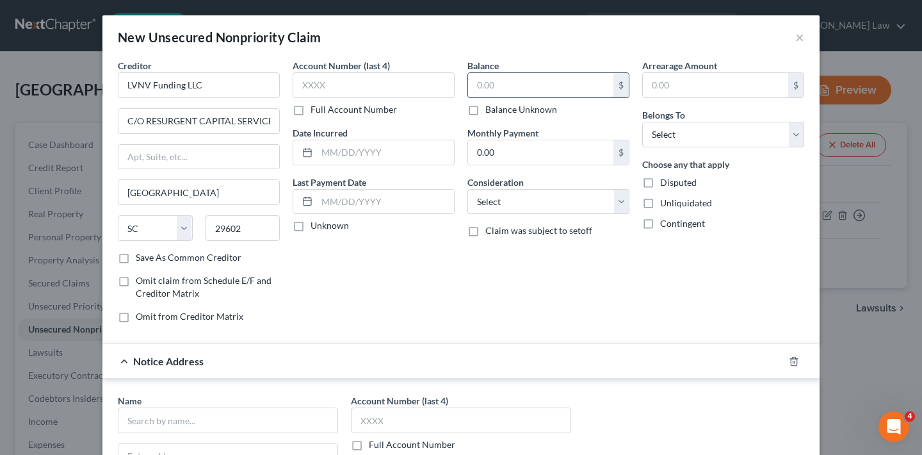
click at [547, 88] on input "text" at bounding box center [540, 85] width 145 height 24
type input "2,390"
select select "1"
select select "0"
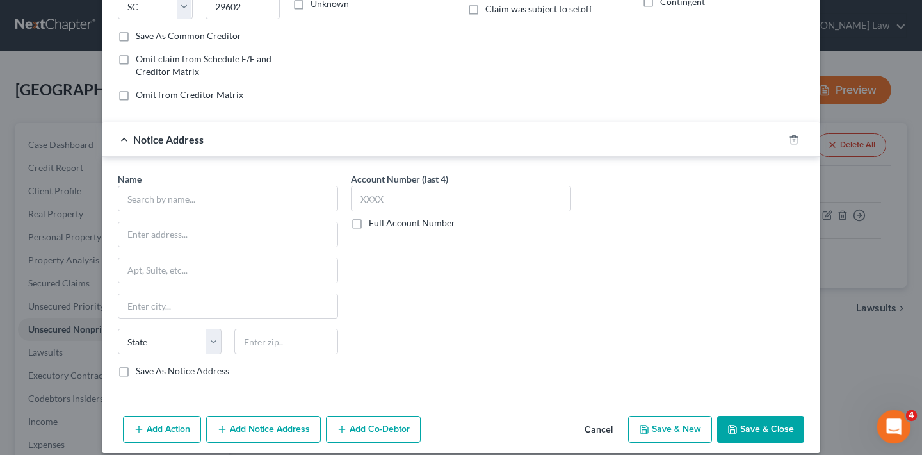
scroll to position [234, 0]
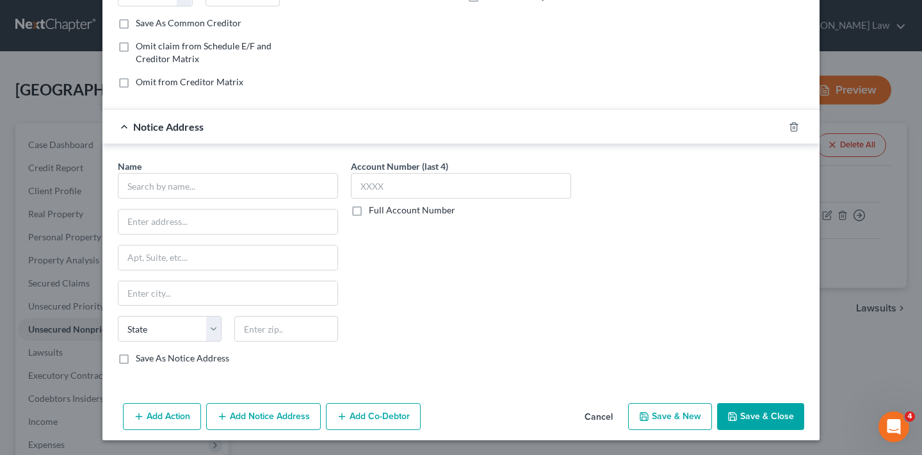
click at [769, 420] on button "Save & Close" at bounding box center [760, 416] width 87 height 27
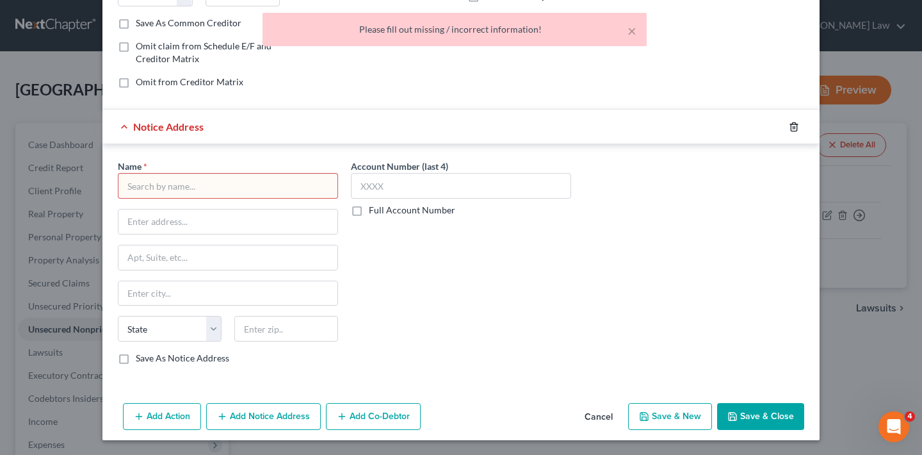
click at [790, 124] on polyline "button" at bounding box center [794, 124] width 8 height 0
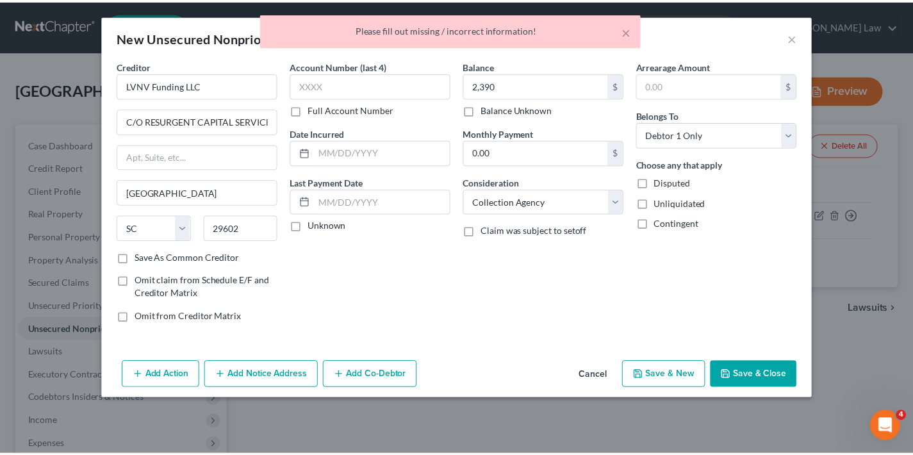
scroll to position [0, 0]
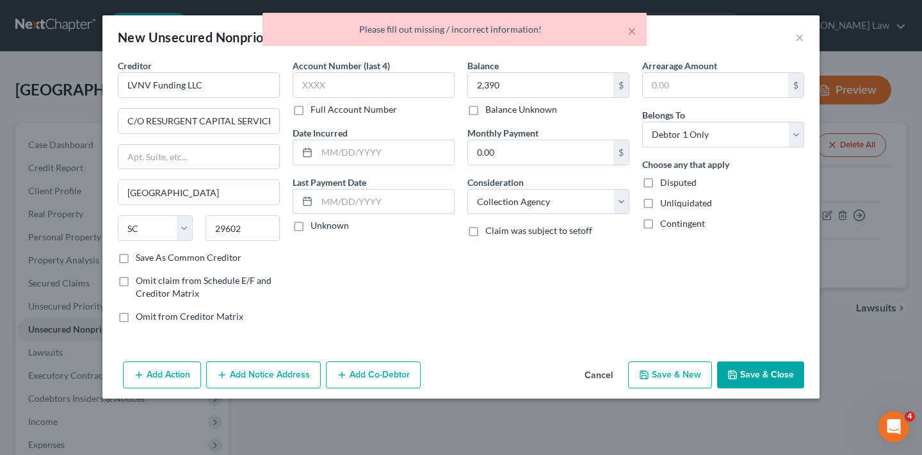
click at [762, 377] on button "Save & Close" at bounding box center [760, 374] width 87 height 27
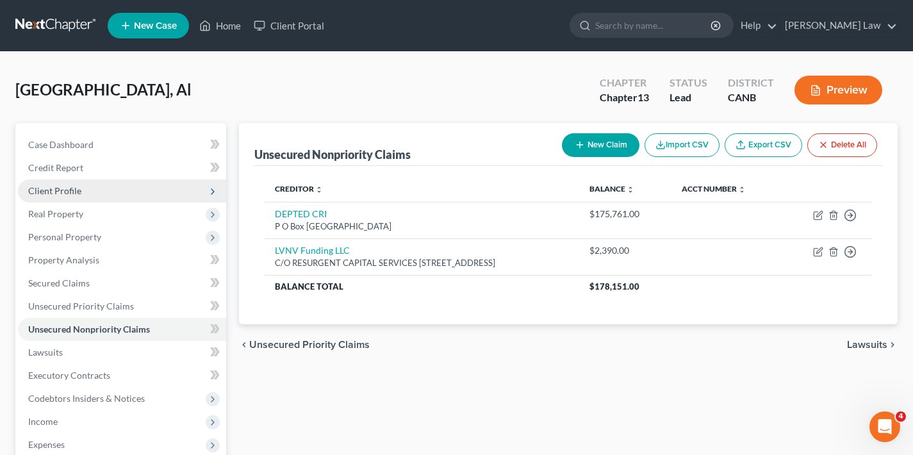
click at [84, 192] on span "Client Profile" at bounding box center [122, 190] width 208 height 23
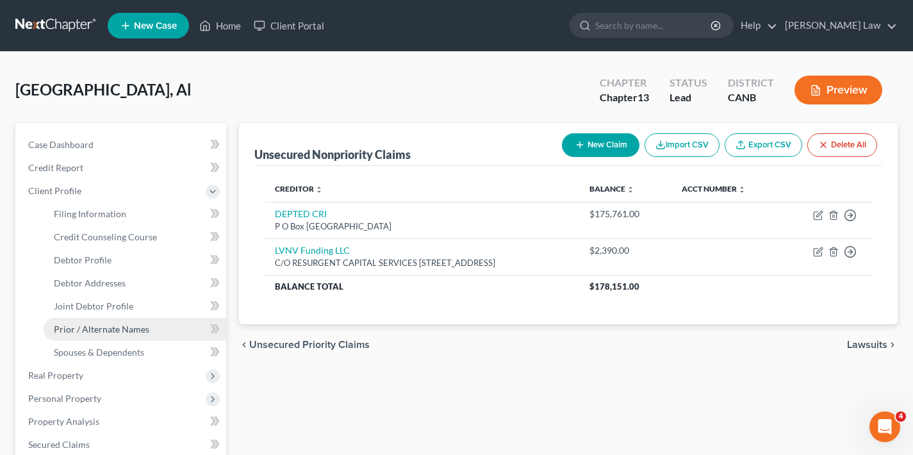
click at [106, 331] on span "Prior / Alternate Names" at bounding box center [101, 328] width 95 height 11
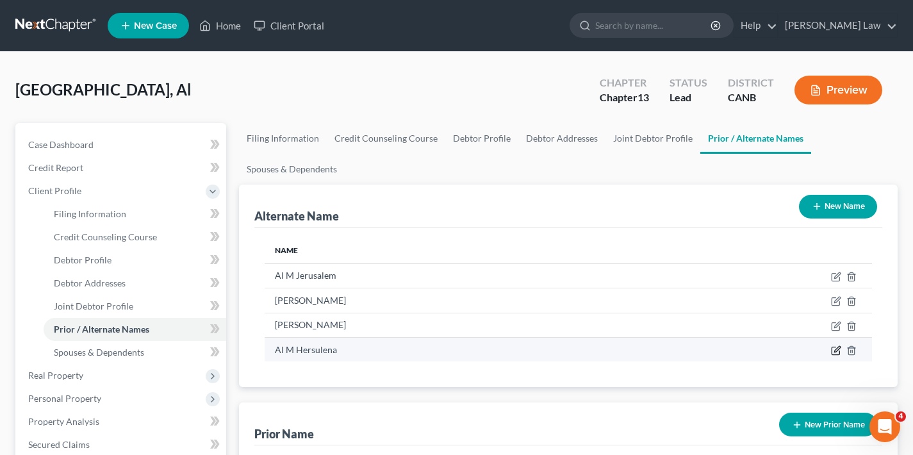
click at [836, 350] on icon at bounding box center [836, 350] width 10 height 10
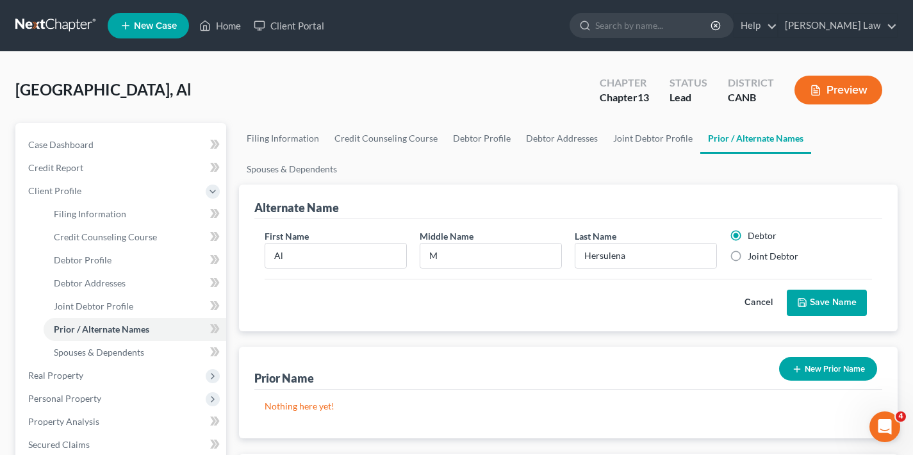
click at [754, 304] on button "Cancel" at bounding box center [758, 303] width 56 height 26
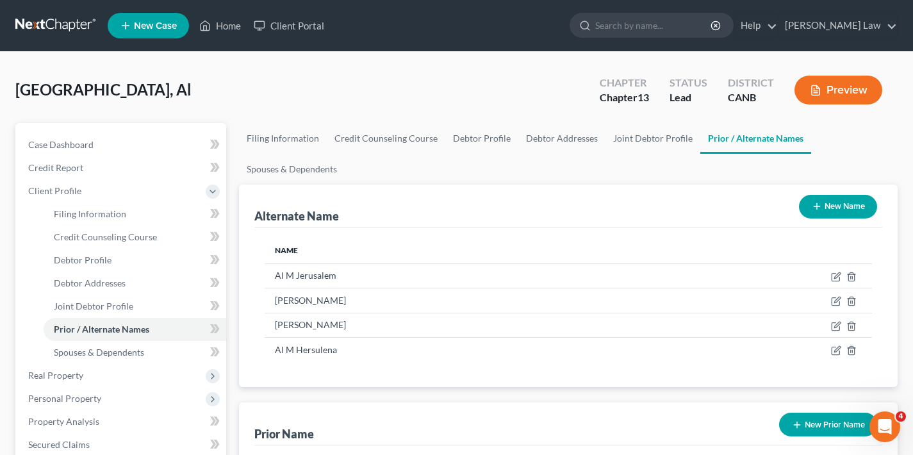
click at [848, 211] on button "New Name" at bounding box center [838, 207] width 78 height 24
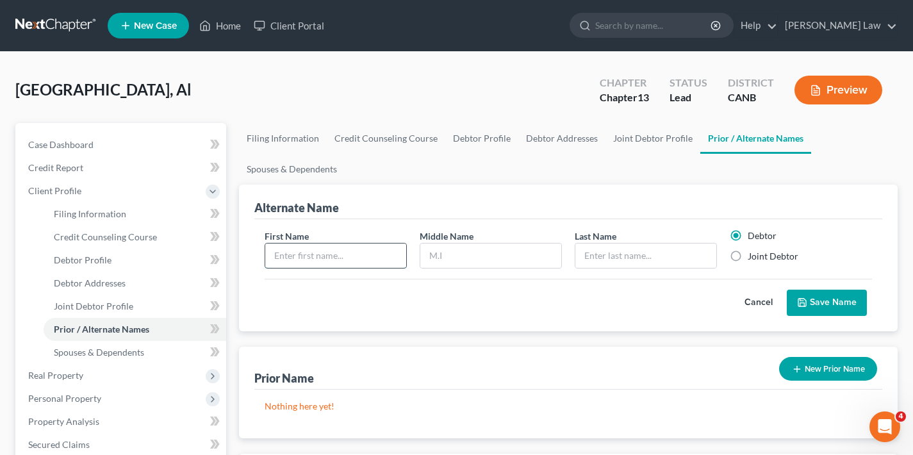
click at [362, 256] on input "text" at bounding box center [335, 255] width 141 height 24
type input "[PERSON_NAME]"
type input "A"
type input "[GEOGRAPHIC_DATA]"
click at [747, 256] on label "Joint Debtor" at bounding box center [772, 256] width 51 height 13
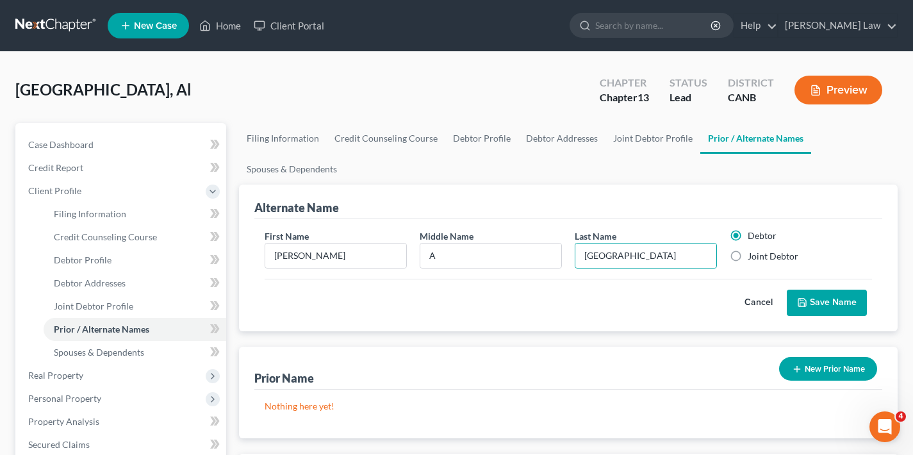
click at [752, 256] on input "Joint Debtor" at bounding box center [756, 254] width 8 height 8
radio input "true"
radio input "false"
click at [831, 304] on button "Save Name" at bounding box center [826, 302] width 80 height 27
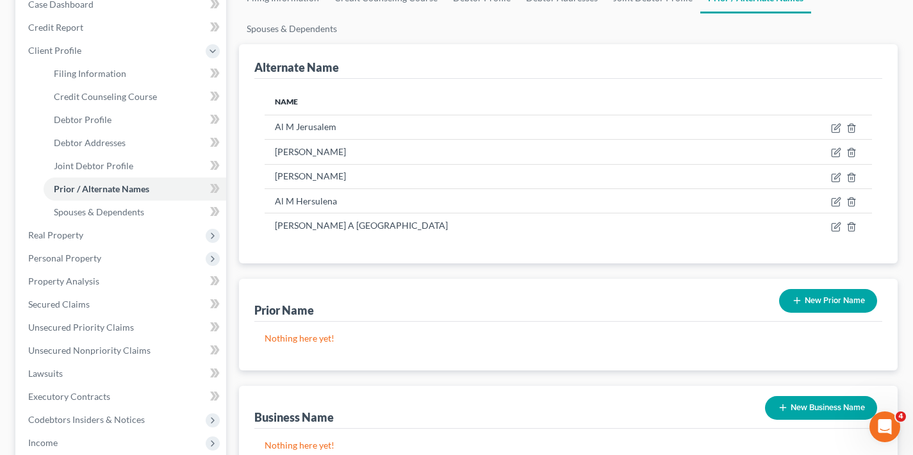
scroll to position [121, 0]
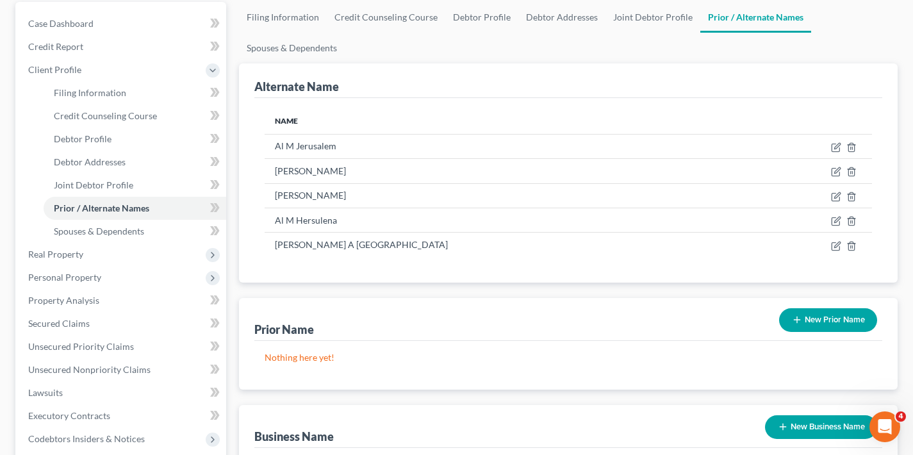
click at [829, 318] on button "New Prior Name" at bounding box center [828, 320] width 98 height 24
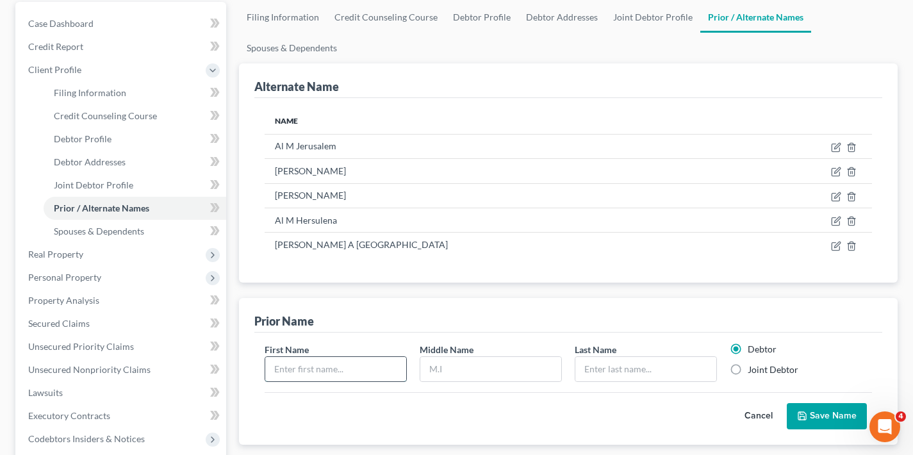
click at [349, 371] on input "text" at bounding box center [335, 369] width 141 height 24
type input "M"
type input "Jo"
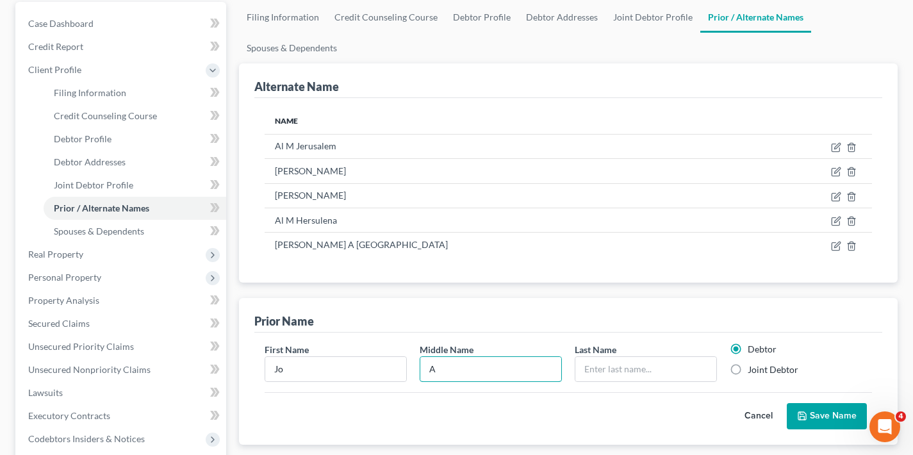
type input "A"
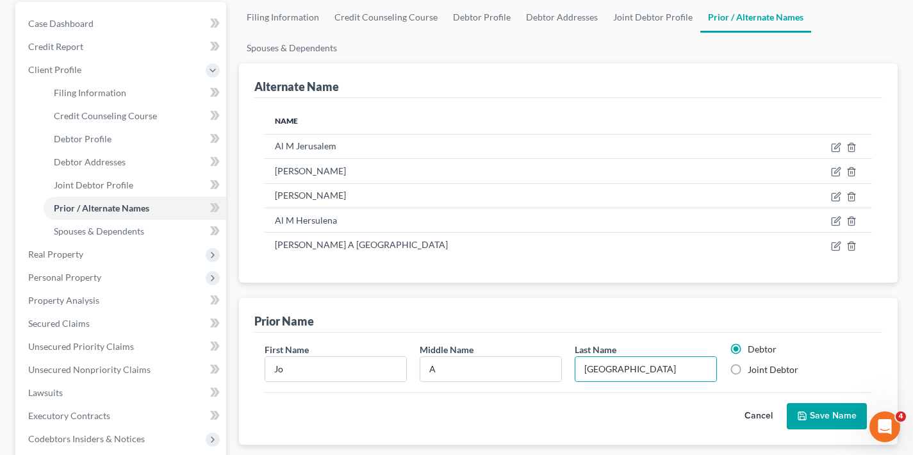
drag, startPoint x: 409, startPoint y: 378, endPoint x: 736, endPoint y: 368, distance: 327.4
click at [747, 368] on label "Joint Debtor" at bounding box center [772, 369] width 51 height 13
click at [752, 368] on input "Joint Debtor" at bounding box center [756, 367] width 8 height 8
click at [585, 368] on input "[GEOGRAPHIC_DATA]" at bounding box center [645, 369] width 141 height 24
click at [843, 418] on button "Save Name" at bounding box center [826, 416] width 80 height 27
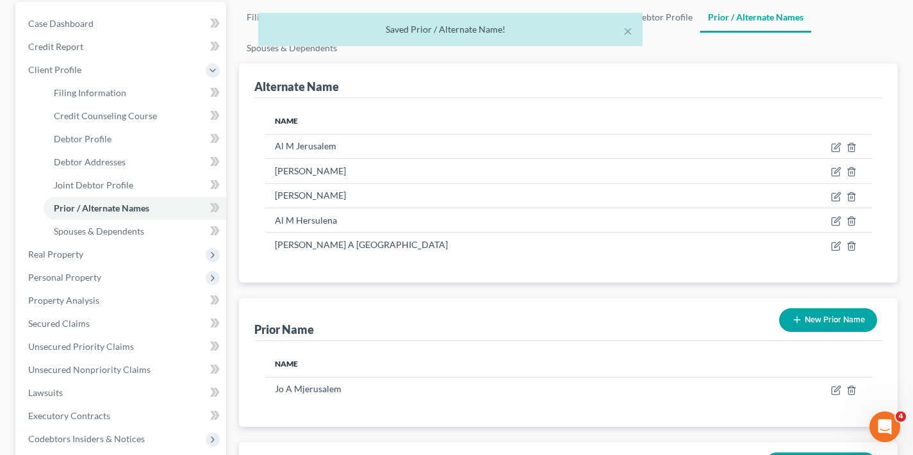
click at [831, 321] on button "New Prior Name" at bounding box center [828, 320] width 98 height 24
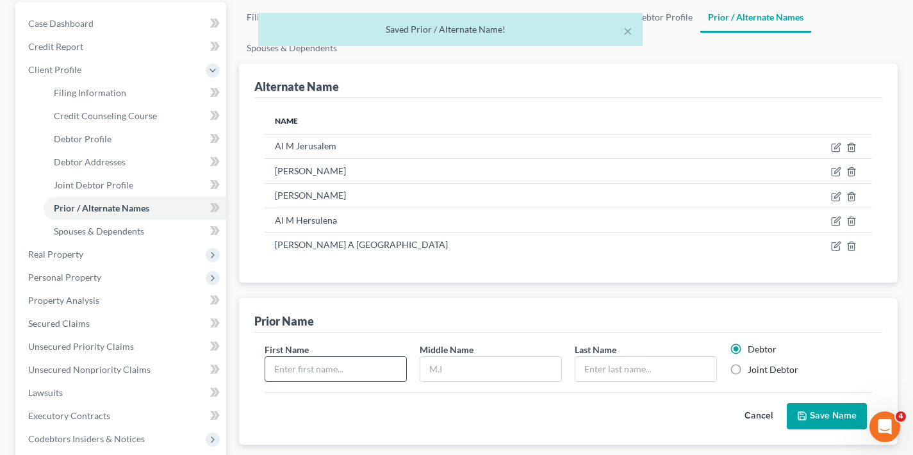
click at [325, 366] on input "text" at bounding box center [335, 369] width 141 height 24
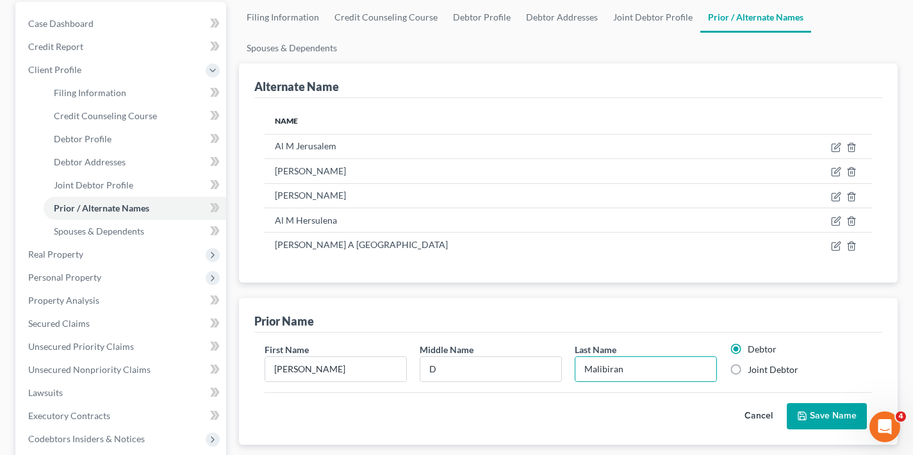
click at [747, 368] on label "Joint Debtor" at bounding box center [772, 369] width 51 height 13
click at [752, 368] on input "Joint Debtor" at bounding box center [756, 367] width 8 height 8
click at [845, 412] on button "Save Name" at bounding box center [826, 416] width 80 height 27
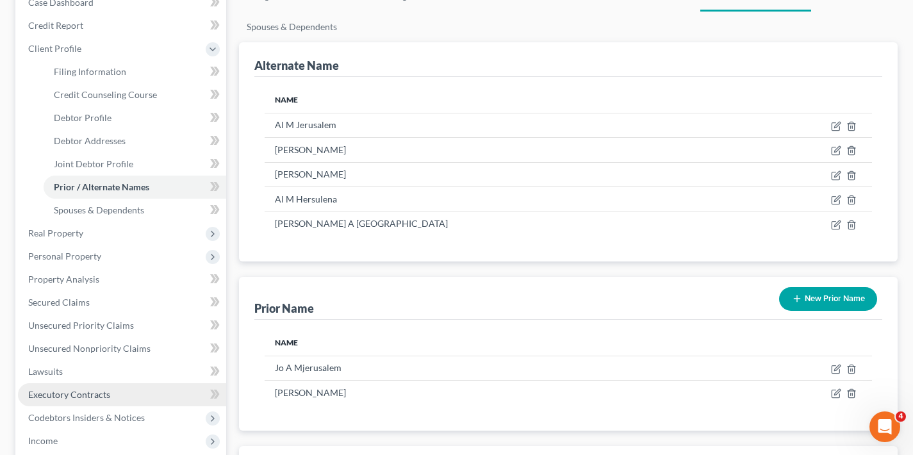
scroll to position [183, 0]
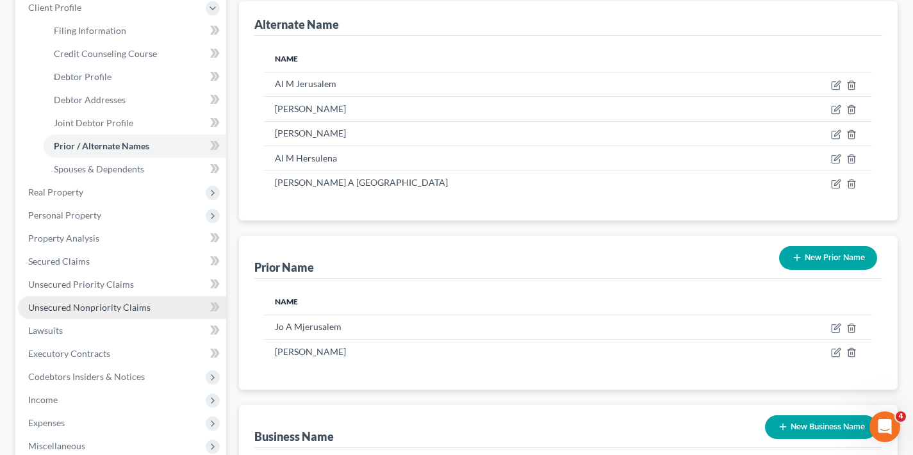
click at [92, 308] on span "Unsecured Nonpriority Claims" at bounding box center [89, 307] width 122 height 11
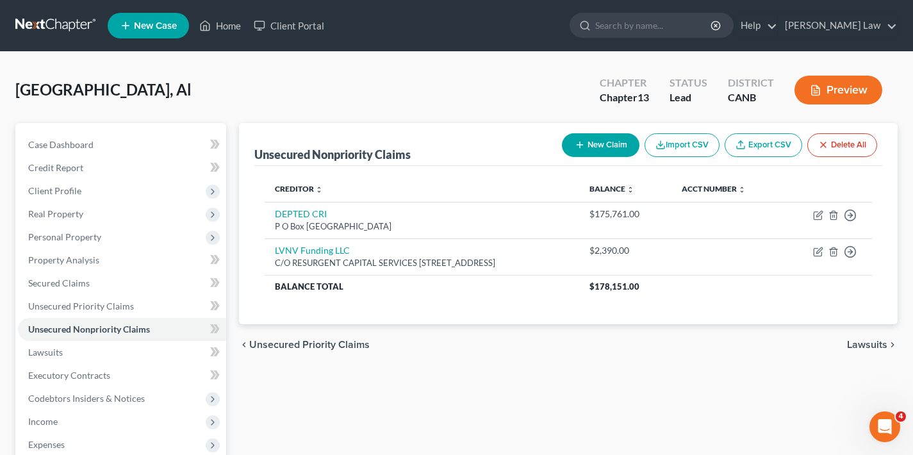
click at [603, 143] on button "New Claim" at bounding box center [600, 145] width 77 height 24
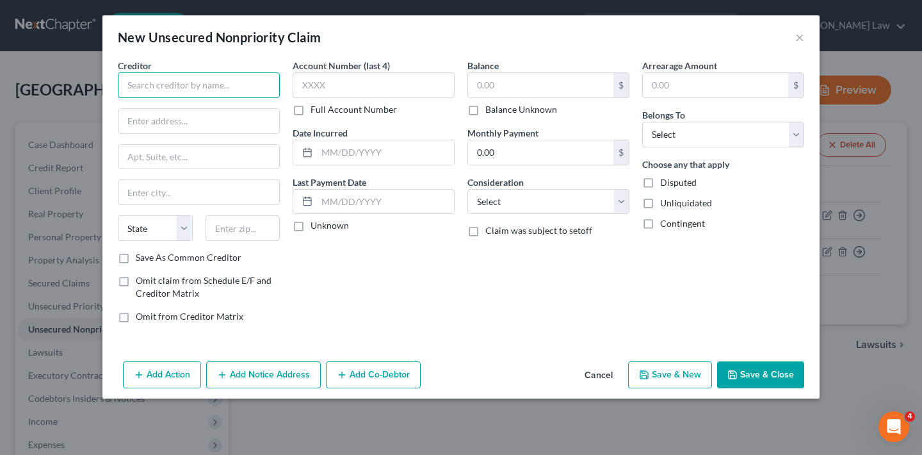
click at [160, 79] on input "text" at bounding box center [199, 85] width 162 height 26
click at [535, 89] on input "text" at bounding box center [540, 85] width 145 height 24
click at [359, 305] on div "Account Number (last 4) Full Account Number Date Incurred Last Payment Date Unk…" at bounding box center [373, 196] width 175 height 274
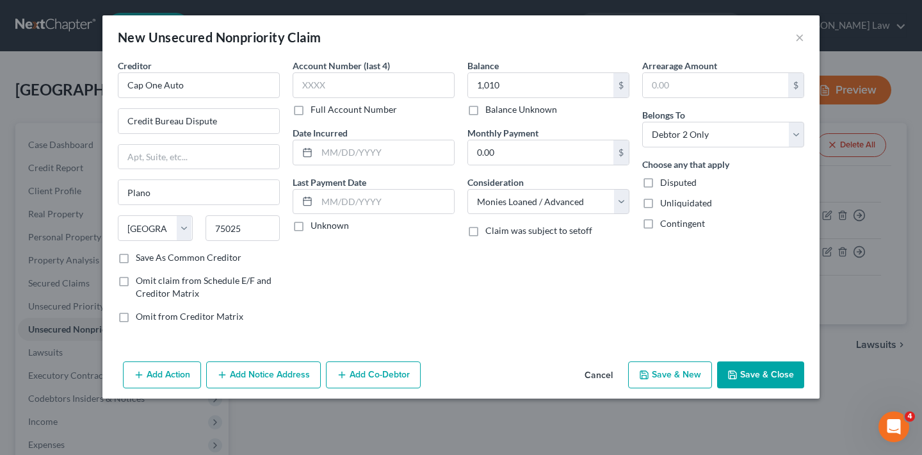
click at [762, 373] on button "Save & Close" at bounding box center [760, 374] width 87 height 27
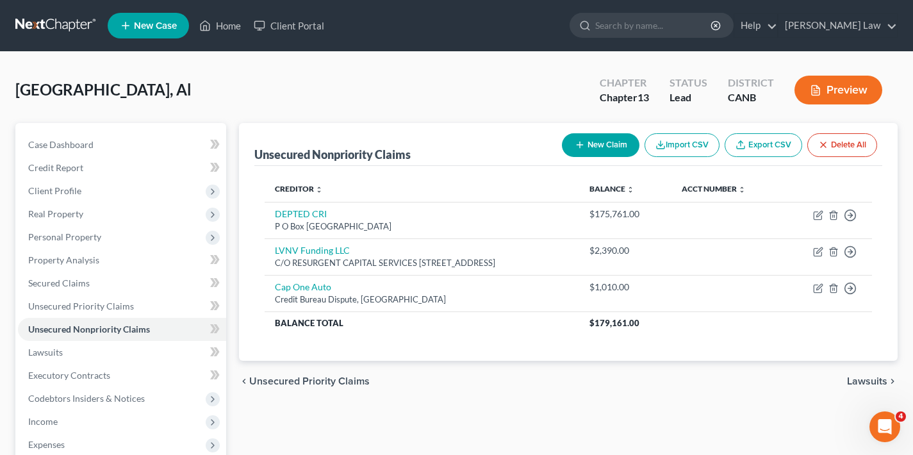
click at [612, 145] on button "New Claim" at bounding box center [600, 145] width 77 height 24
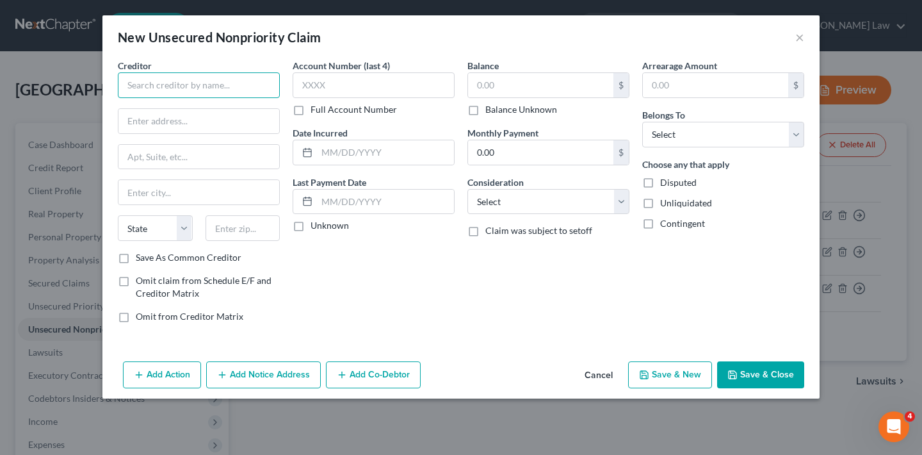
click at [220, 87] on input "text" at bounding box center [199, 85] width 162 height 26
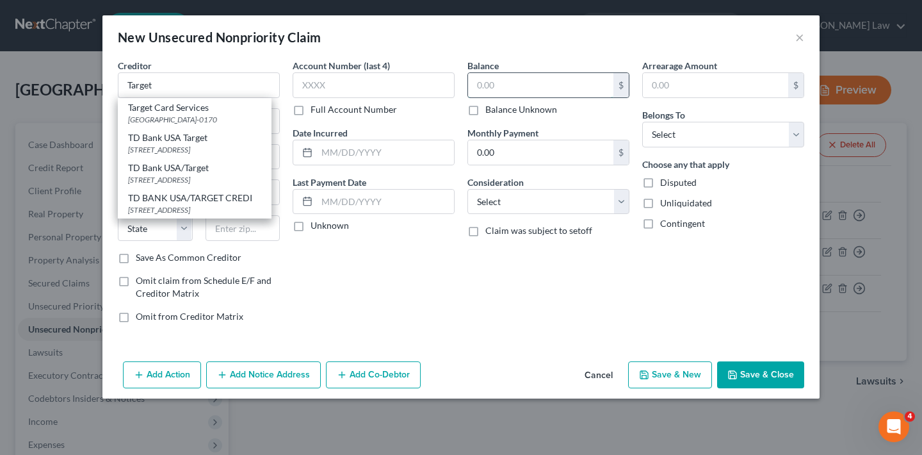
click at [497, 83] on input "text" at bounding box center [540, 85] width 145 height 24
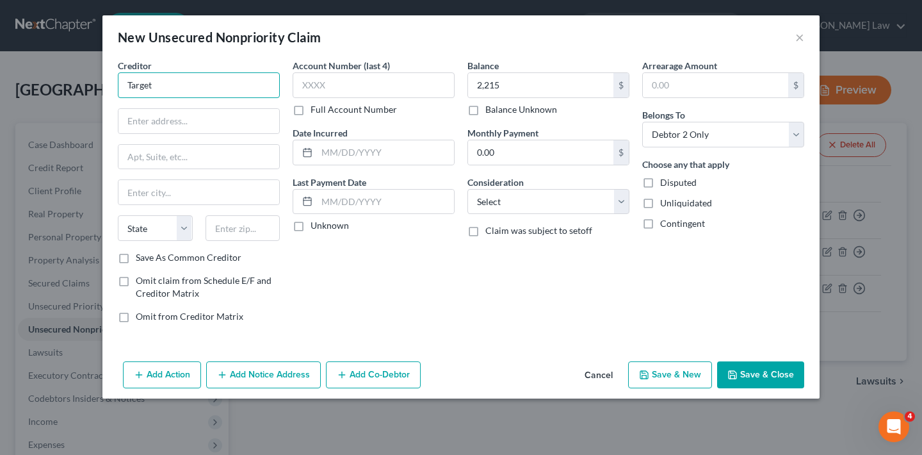
click at [203, 91] on input "Target" at bounding box center [199, 85] width 162 height 26
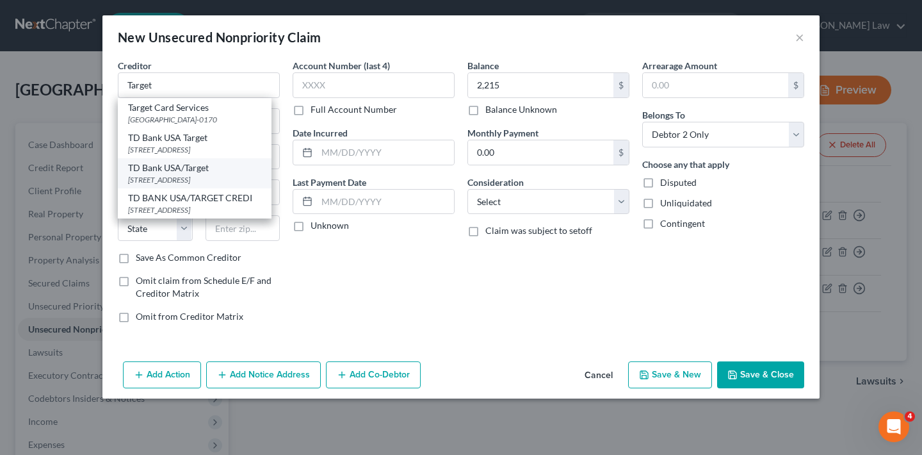
click at [188, 174] on div "TD Bank USA/Target" at bounding box center [194, 167] width 133 height 13
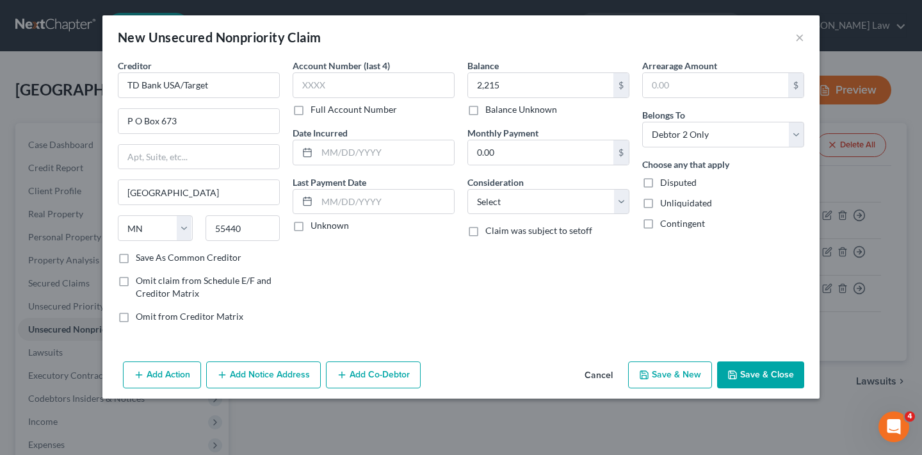
click at [788, 374] on button "Save & Close" at bounding box center [760, 374] width 87 height 27
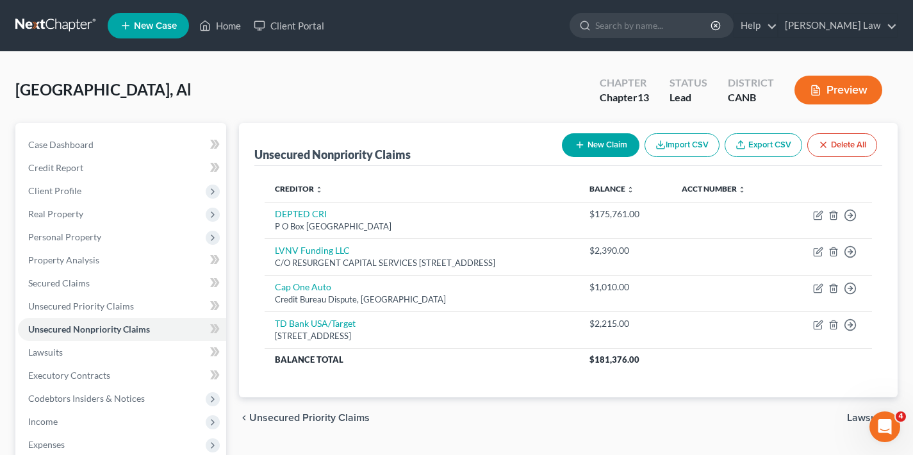
click at [608, 148] on button "New Claim" at bounding box center [600, 145] width 77 height 24
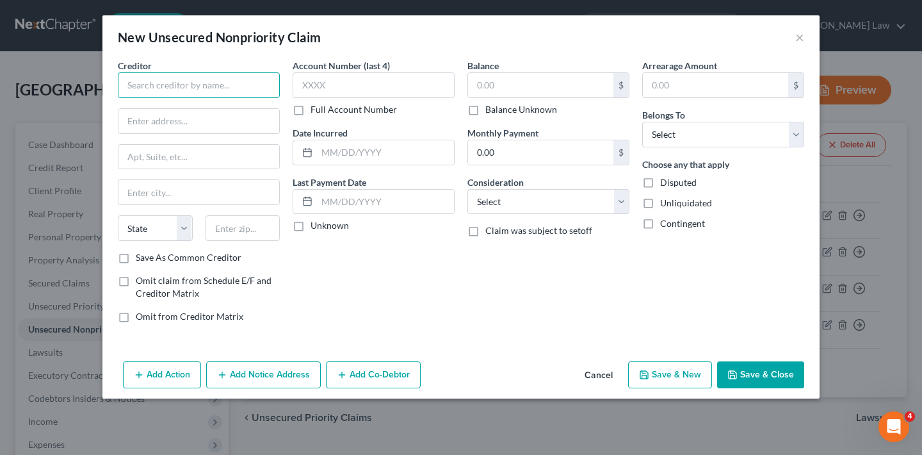
click at [211, 90] on input "text" at bounding box center [199, 85] width 162 height 26
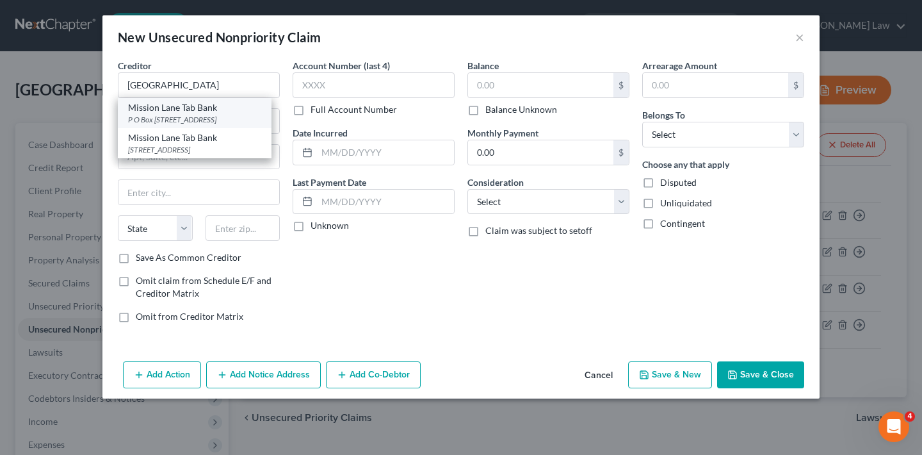
click at [180, 116] on div "P O Box [STREET_ADDRESS]" at bounding box center [194, 119] width 133 height 11
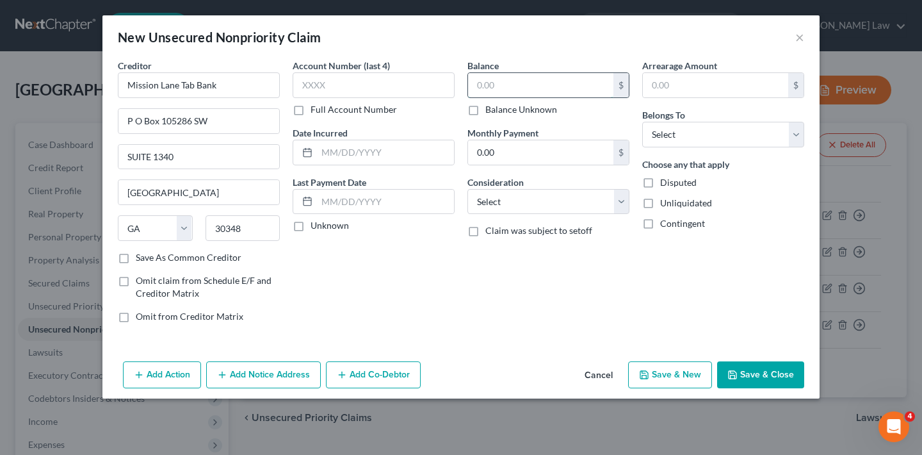
click at [539, 88] on input "text" at bounding box center [540, 85] width 145 height 24
click at [781, 373] on button "Save & Close" at bounding box center [760, 374] width 87 height 27
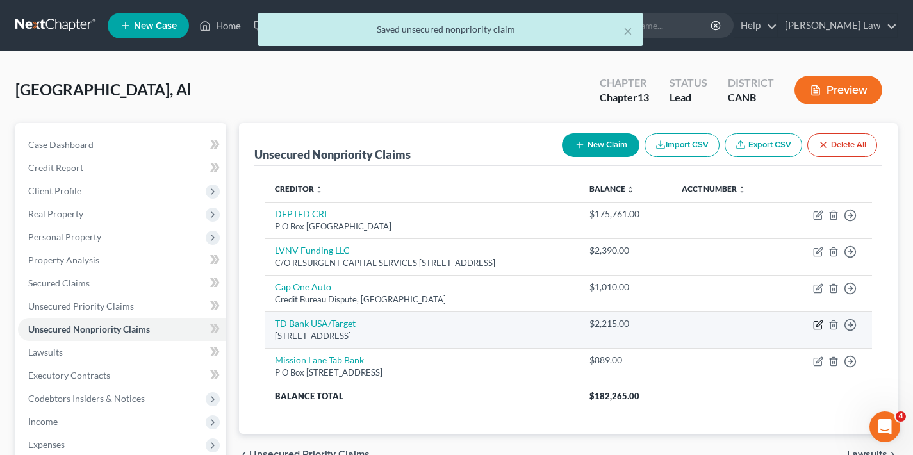
click at [818, 321] on icon "button" at bounding box center [818, 325] width 10 height 10
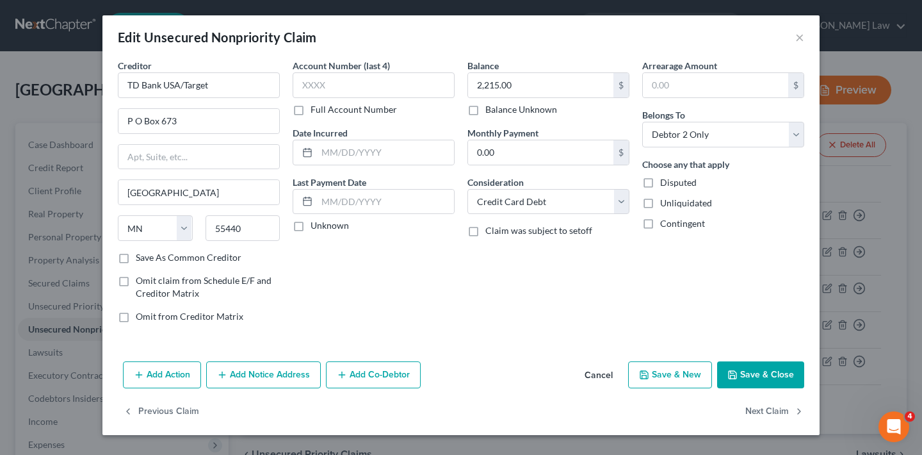
click at [770, 378] on button "Save & Close" at bounding box center [760, 374] width 87 height 27
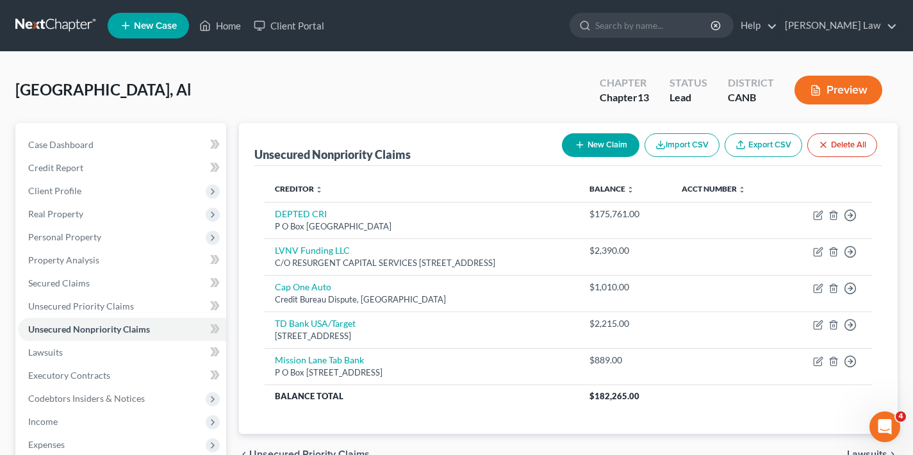
click at [596, 142] on button "New Claim" at bounding box center [600, 145] width 77 height 24
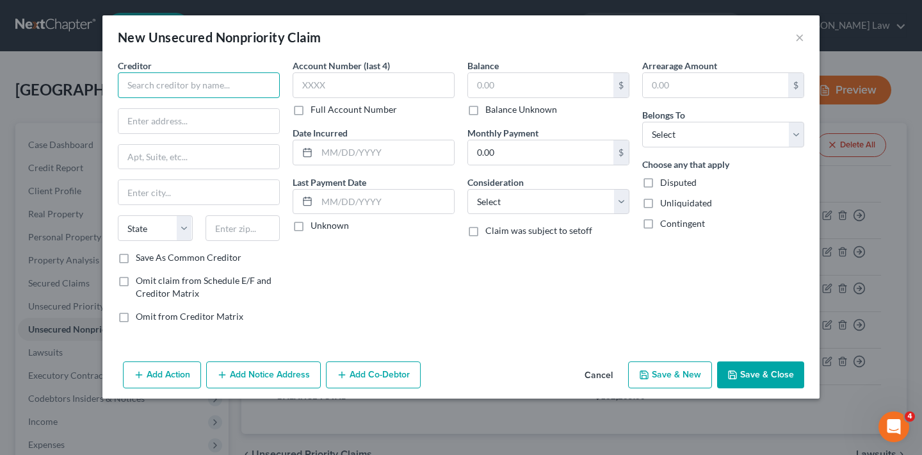
click at [187, 83] on input "text" at bounding box center [199, 85] width 162 height 26
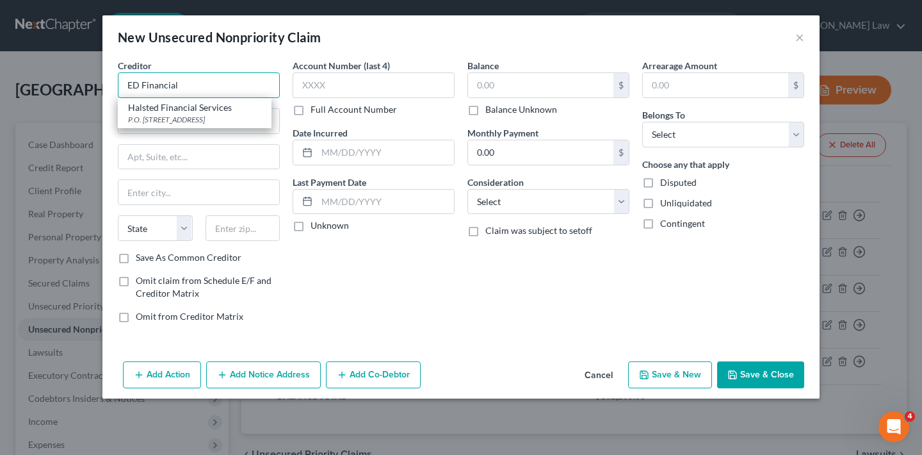
click at [143, 86] on input "ED Financial" at bounding box center [199, 85] width 162 height 26
click at [188, 115] on div "[STREET_ADDRESS]" at bounding box center [194, 119] width 133 height 11
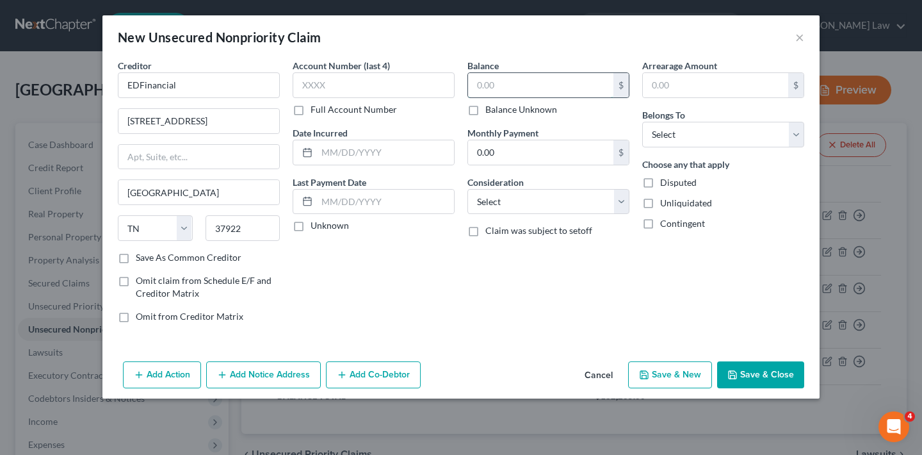
click at [502, 88] on input "text" at bounding box center [540, 85] width 145 height 24
click at [765, 375] on button "Save & Close" at bounding box center [760, 374] width 87 height 27
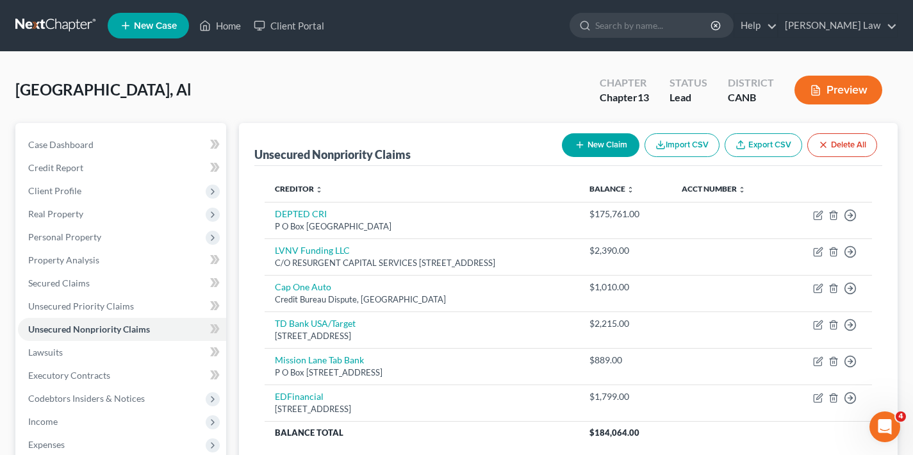
click at [596, 145] on button "New Claim" at bounding box center [600, 145] width 77 height 24
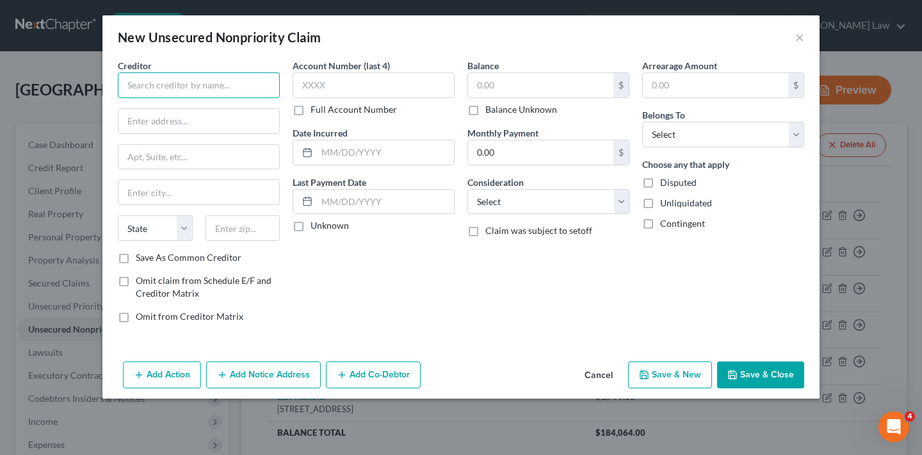
click at [167, 90] on input "text" at bounding box center [199, 85] width 162 height 26
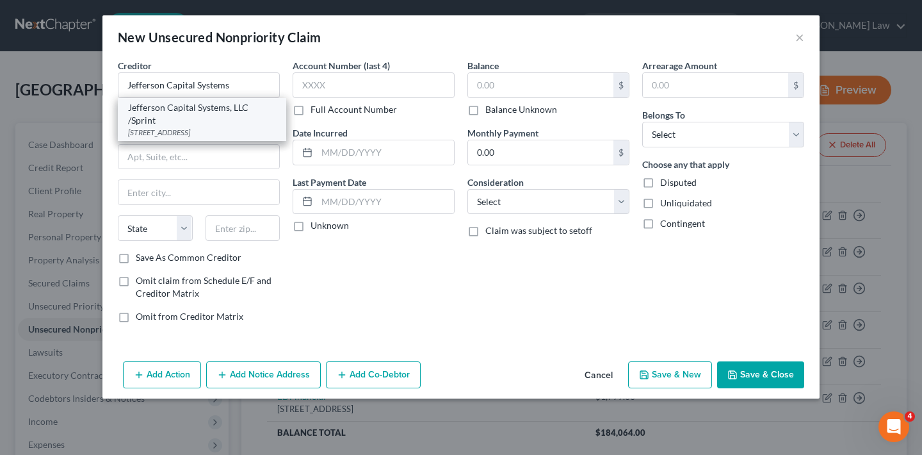
click at [238, 117] on div "Jefferson Capital Systems, LLC /Sprint" at bounding box center [202, 114] width 148 height 26
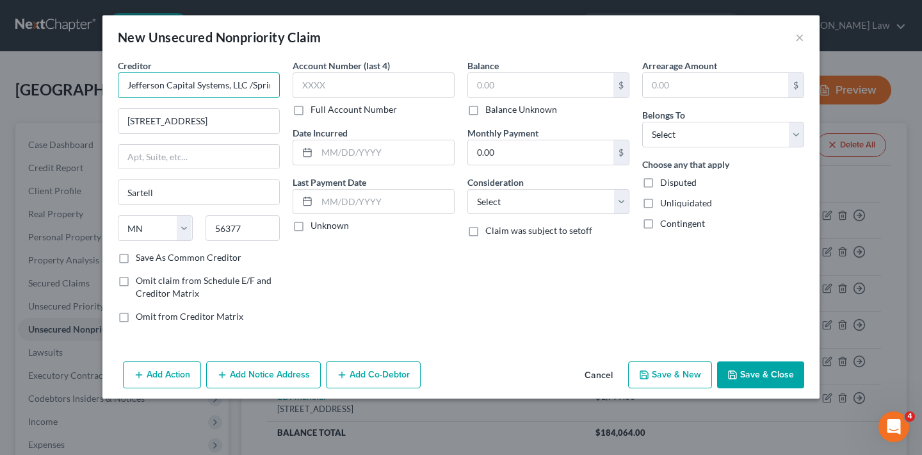
click at [254, 84] on input "Jefferson Capital Systems, LLC /Sprint" at bounding box center [199, 85] width 162 height 26
click at [230, 88] on input "Jefferson Capital Systems, LLC Sprint" at bounding box center [199, 85] width 162 height 26
click at [569, 83] on input "text" at bounding box center [540, 85] width 145 height 24
click at [768, 373] on button "Save & Close" at bounding box center [760, 374] width 87 height 27
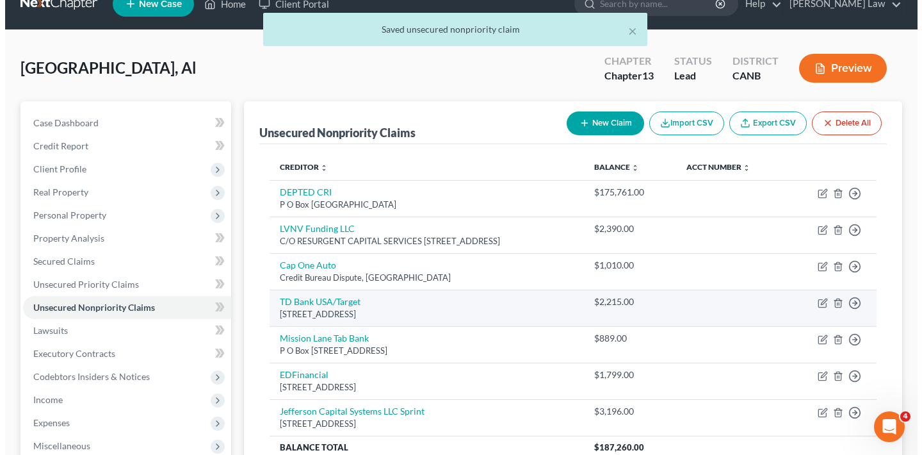
scroll to position [72, 0]
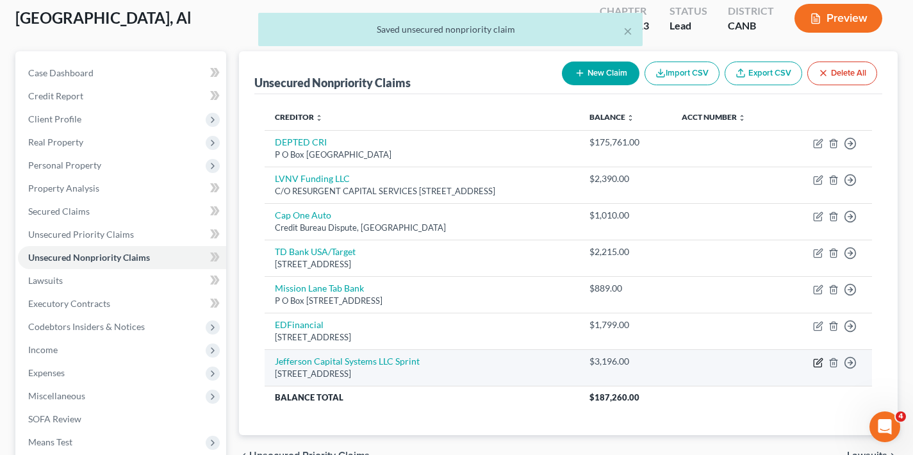
click at [820, 364] on icon "button" at bounding box center [817, 363] width 8 height 8
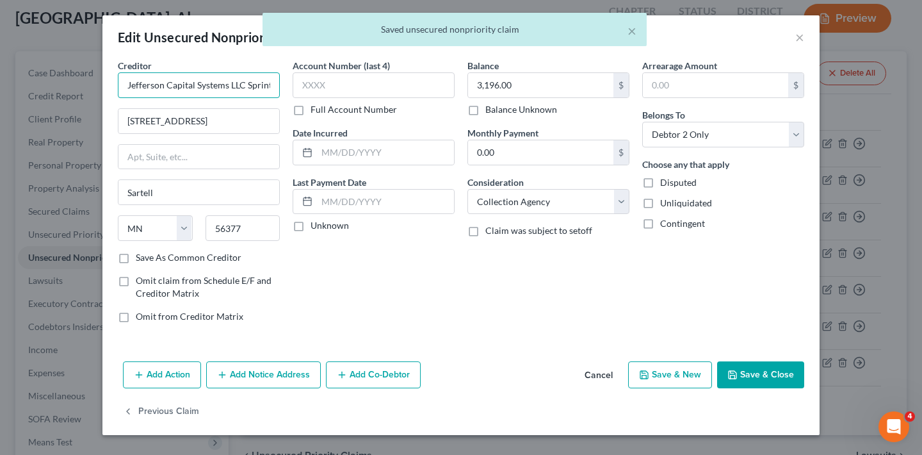
click at [276, 87] on input "Jefferson Capital Systems LLC Sprint" at bounding box center [199, 85] width 162 height 26
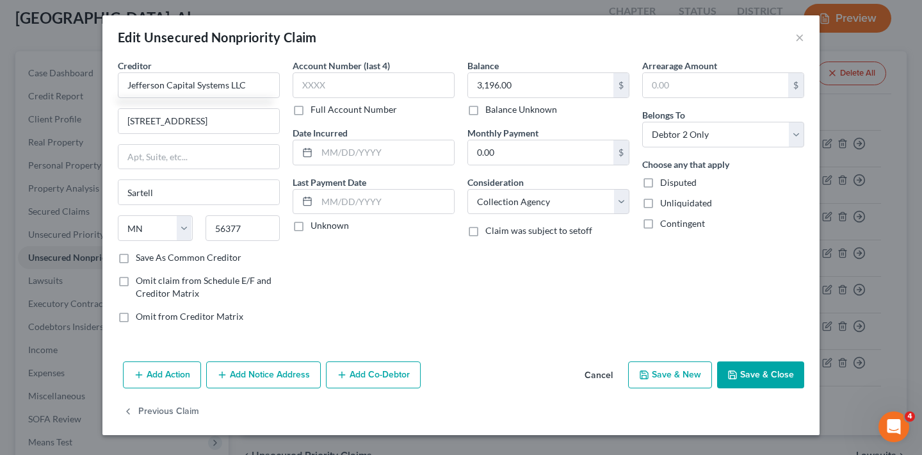
click at [136, 259] on label "Save As Common Creditor" at bounding box center [189, 257] width 106 height 13
click at [141, 259] on input "Save As Common Creditor" at bounding box center [145, 255] width 8 height 8
click at [765, 376] on button "Save & Close" at bounding box center [760, 374] width 87 height 27
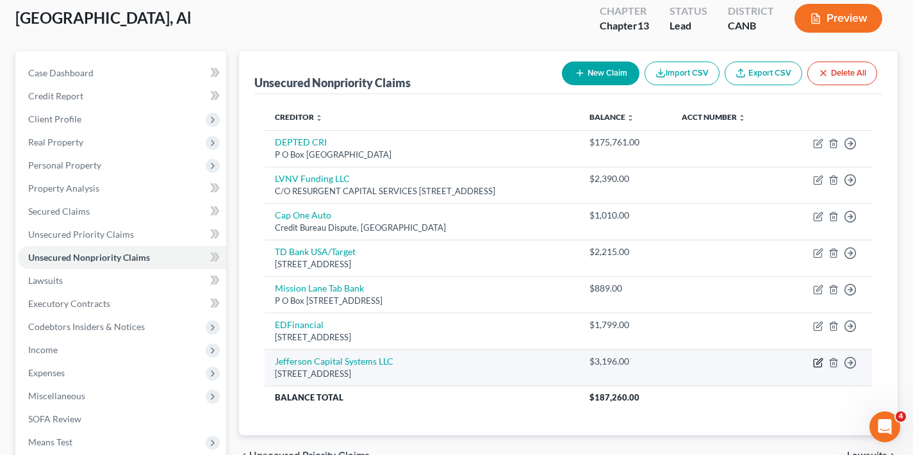
click at [816, 359] on icon "button" at bounding box center [818, 362] width 10 height 10
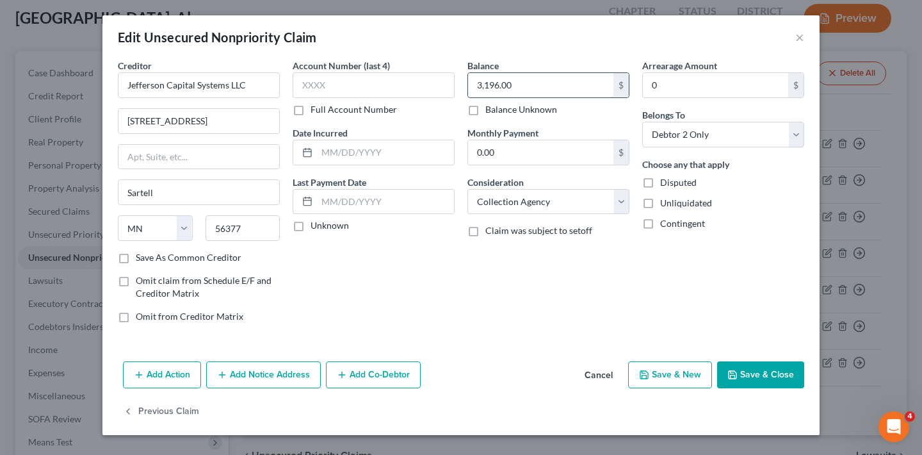
drag, startPoint x: 514, startPoint y: 83, endPoint x: 478, endPoint y: 85, distance: 35.3
click at [478, 85] on input "3,196.00" at bounding box center [540, 85] width 145 height 24
click at [780, 382] on button "Save & Close" at bounding box center [760, 374] width 87 height 27
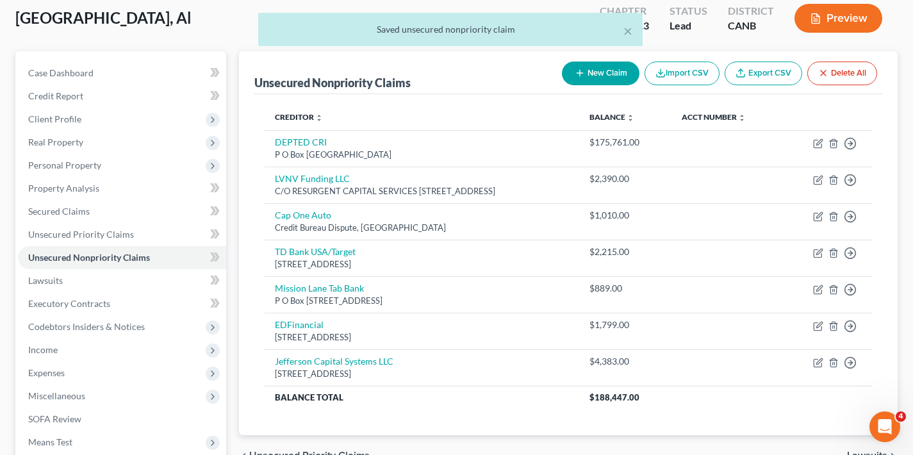
click at [599, 70] on button "New Claim" at bounding box center [600, 73] width 77 height 24
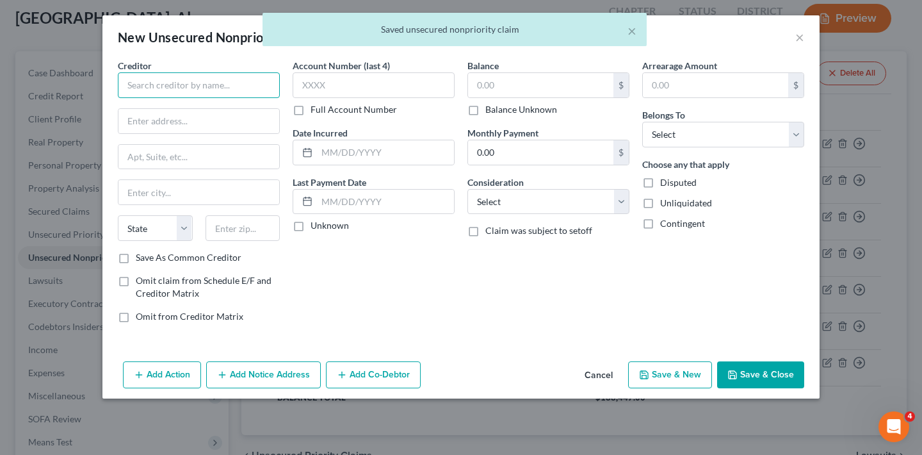
click at [223, 86] on input "text" at bounding box center [199, 85] width 162 height 26
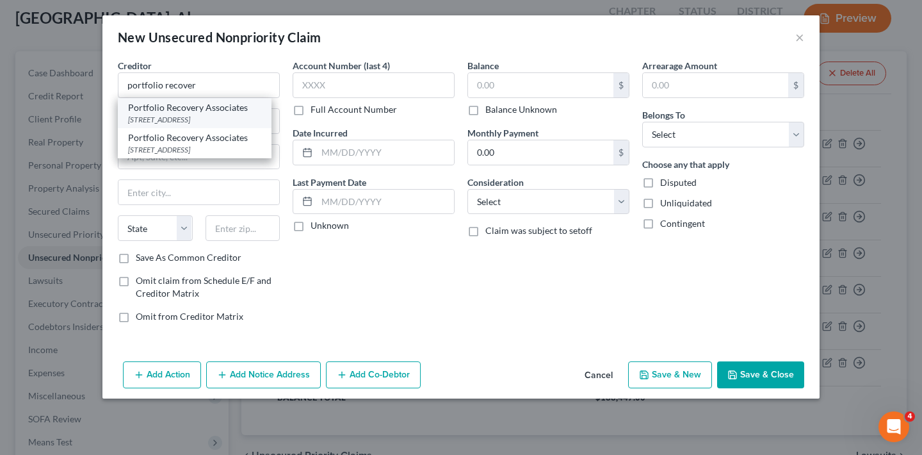
click at [201, 118] on div "[STREET_ADDRESS]" at bounding box center [194, 119] width 133 height 11
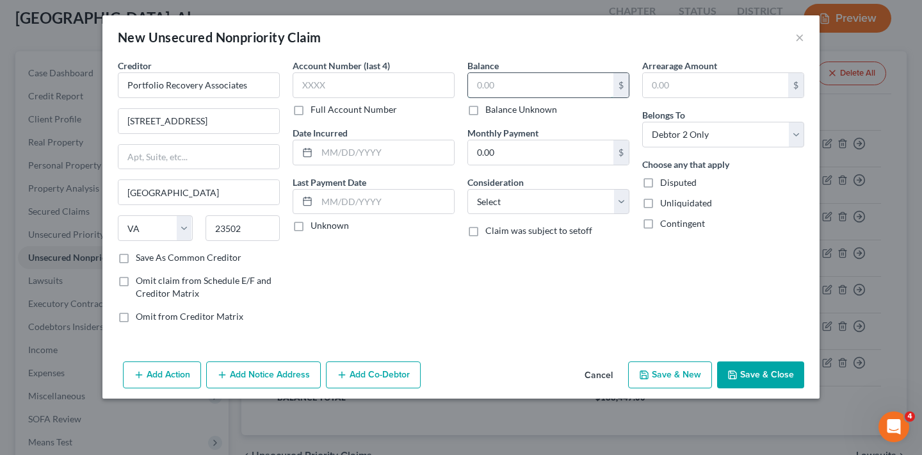
click at [578, 91] on input "text" at bounding box center [540, 85] width 145 height 24
click at [776, 375] on button "Save & Close" at bounding box center [760, 374] width 87 height 27
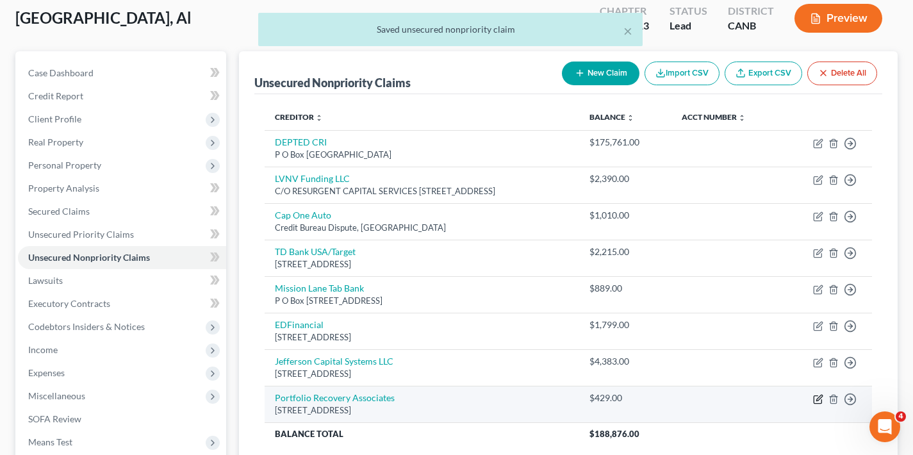
click at [818, 395] on icon "button" at bounding box center [817, 399] width 8 height 8
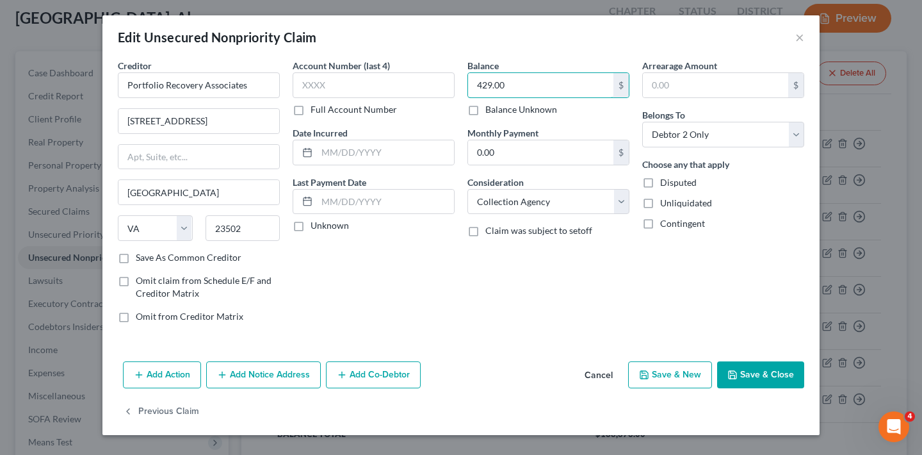
drag, startPoint x: 522, startPoint y: 85, endPoint x: 462, endPoint y: 84, distance: 60.2
click at [462, 84] on div "Balance 429.00 $ Balance Unknown Balance Undetermined 429.00 $ Balance Unknown …" at bounding box center [548, 196] width 175 height 274
click at [777, 376] on button "Save & Close" at bounding box center [760, 374] width 87 height 27
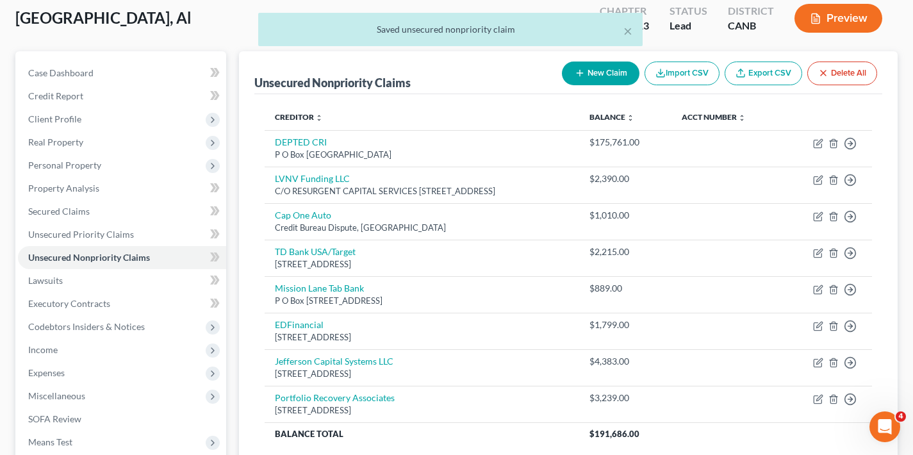
click at [610, 80] on button "New Claim" at bounding box center [600, 73] width 77 height 24
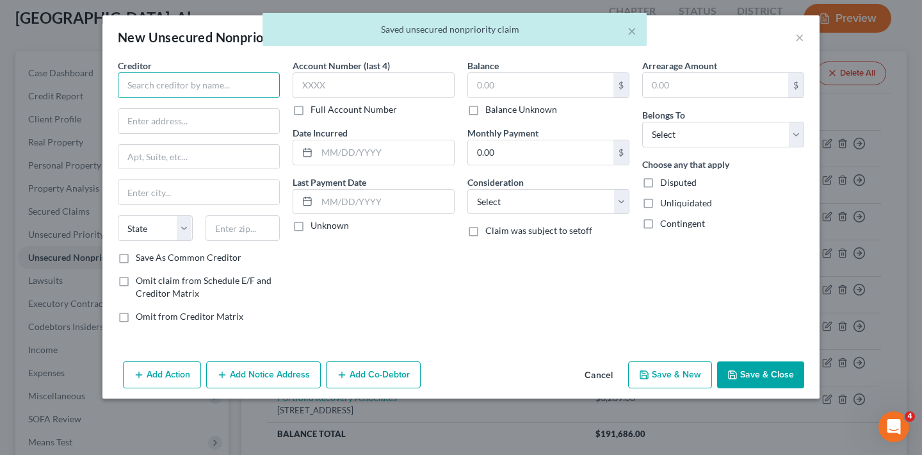
click at [196, 93] on input "text" at bounding box center [199, 85] width 162 height 26
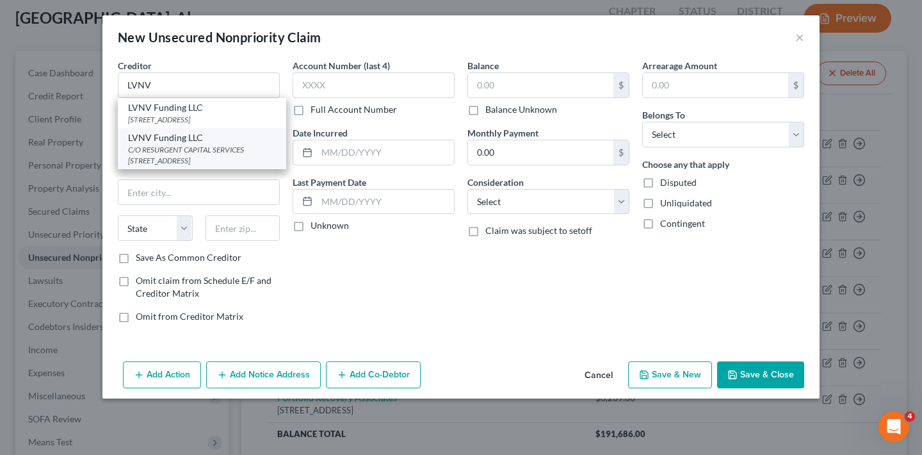
click at [236, 155] on div "C/O RESURGENT CAPITAL SERVICES [STREET_ADDRESS]" at bounding box center [202, 155] width 148 height 22
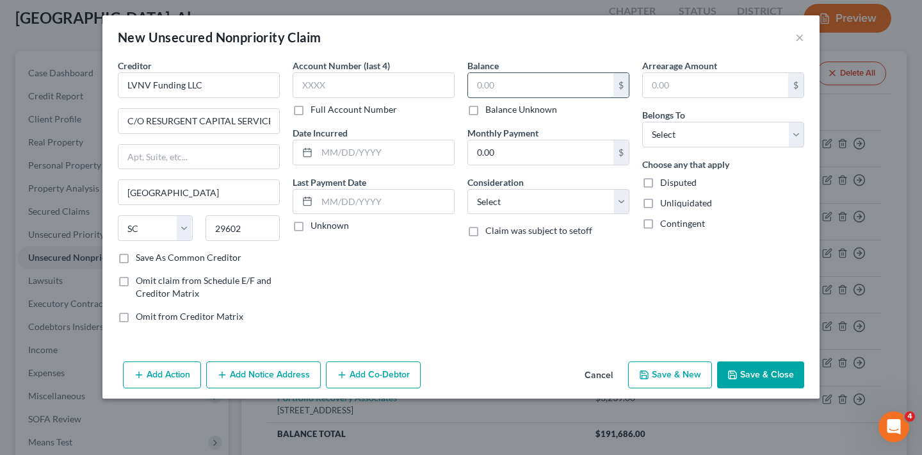
click at [539, 81] on input "text" at bounding box center [540, 85] width 145 height 24
click at [777, 375] on button "Save & Close" at bounding box center [760, 374] width 87 height 27
